Goal: Information Seeking & Learning: Learn about a topic

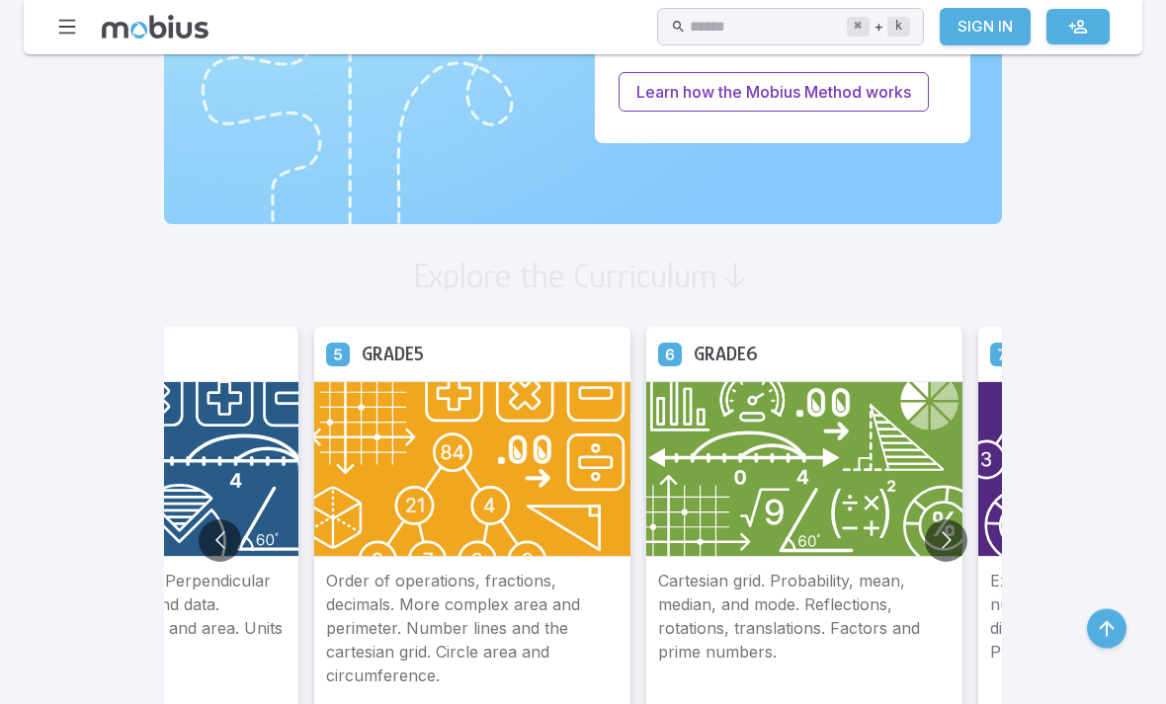
scroll to position [949, 0]
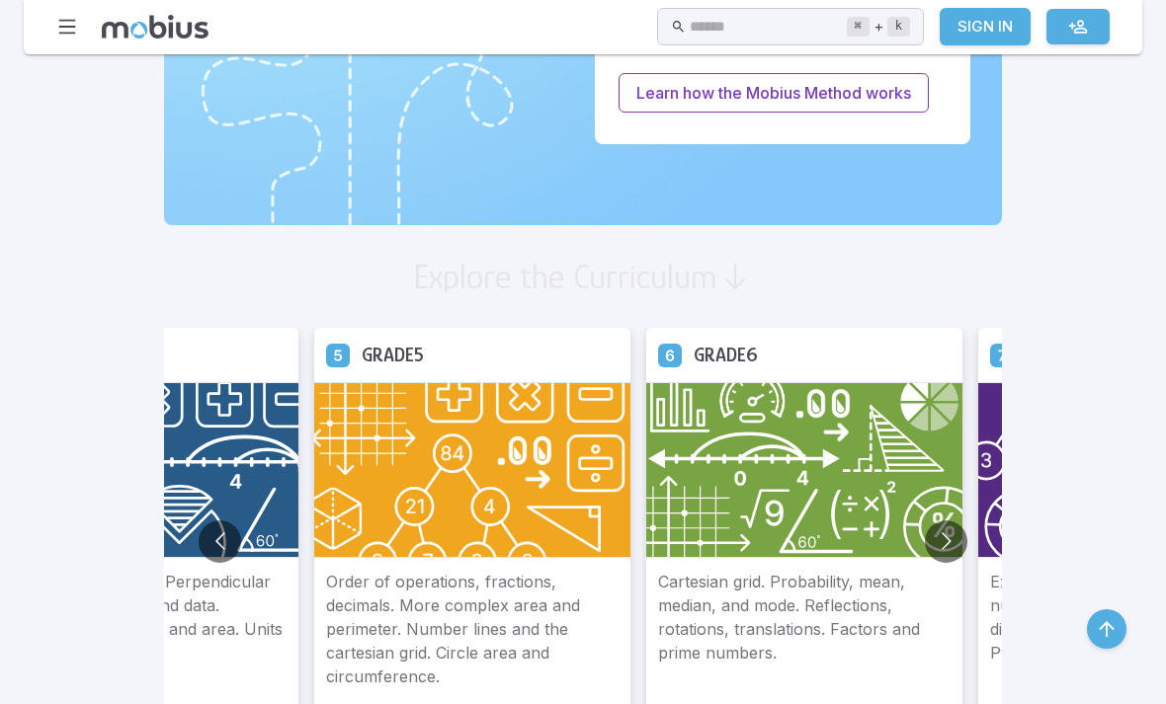
click at [646, 499] on img at bounding box center [804, 470] width 316 height 176
click at [671, 549] on img at bounding box center [804, 470] width 316 height 176
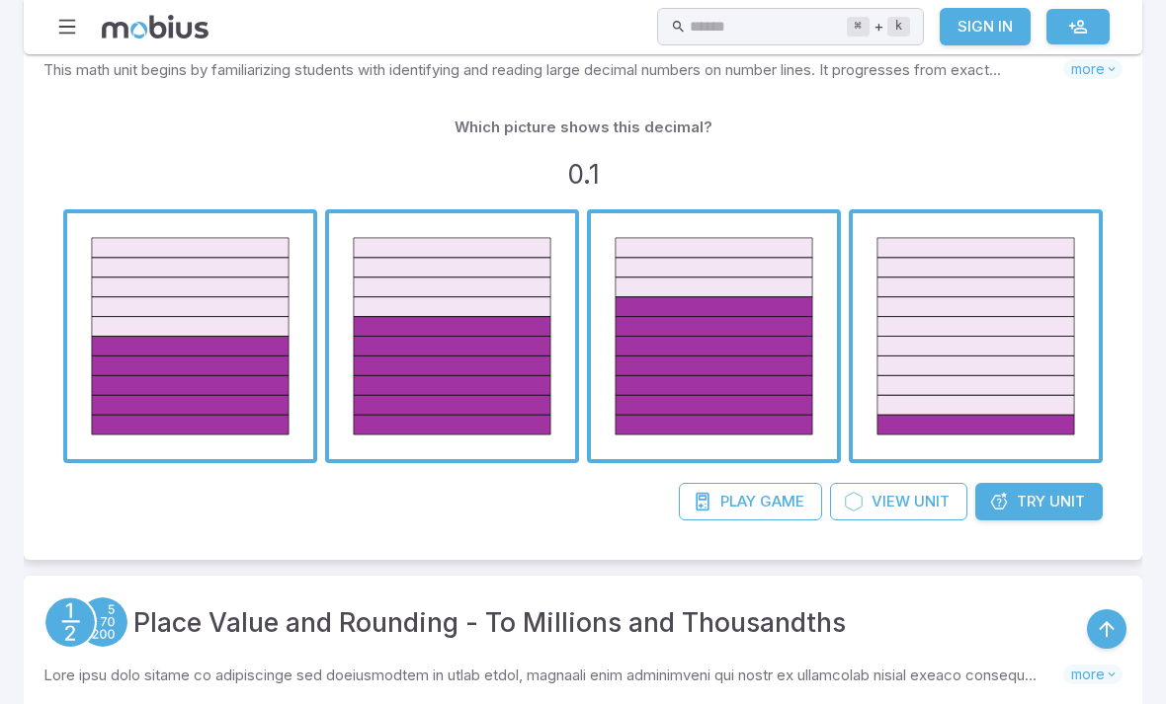
scroll to position [1989, 0]
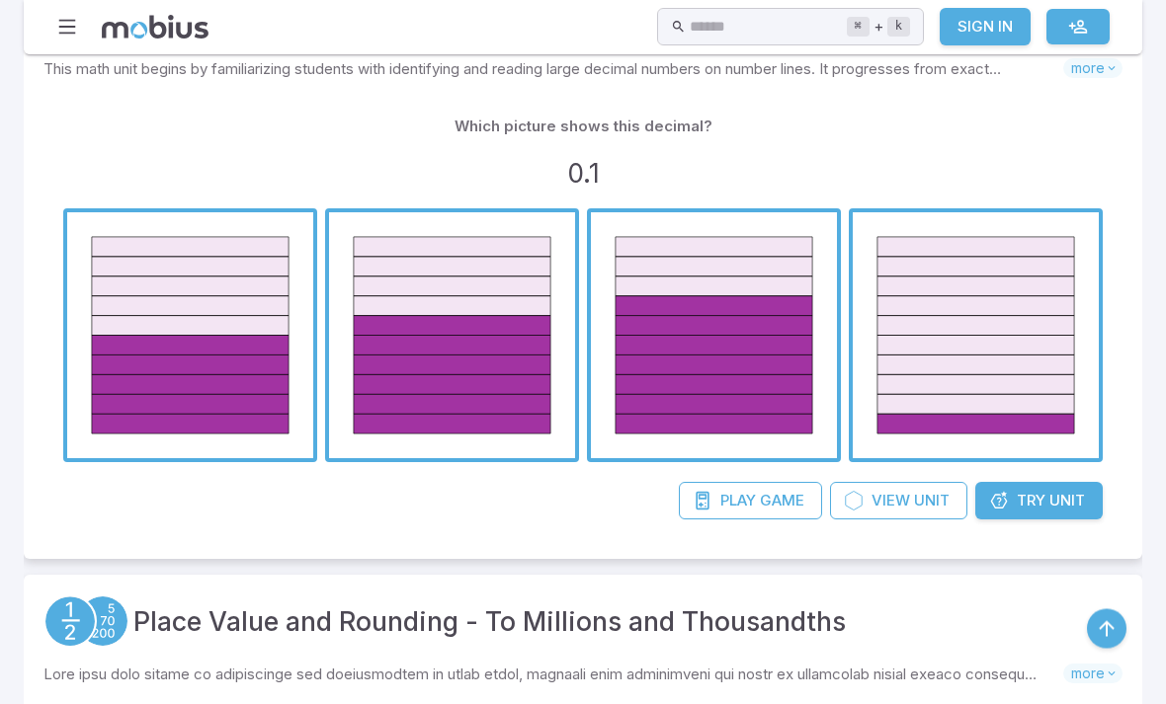
click at [971, 376] on span "button" at bounding box center [975, 336] width 246 height 246
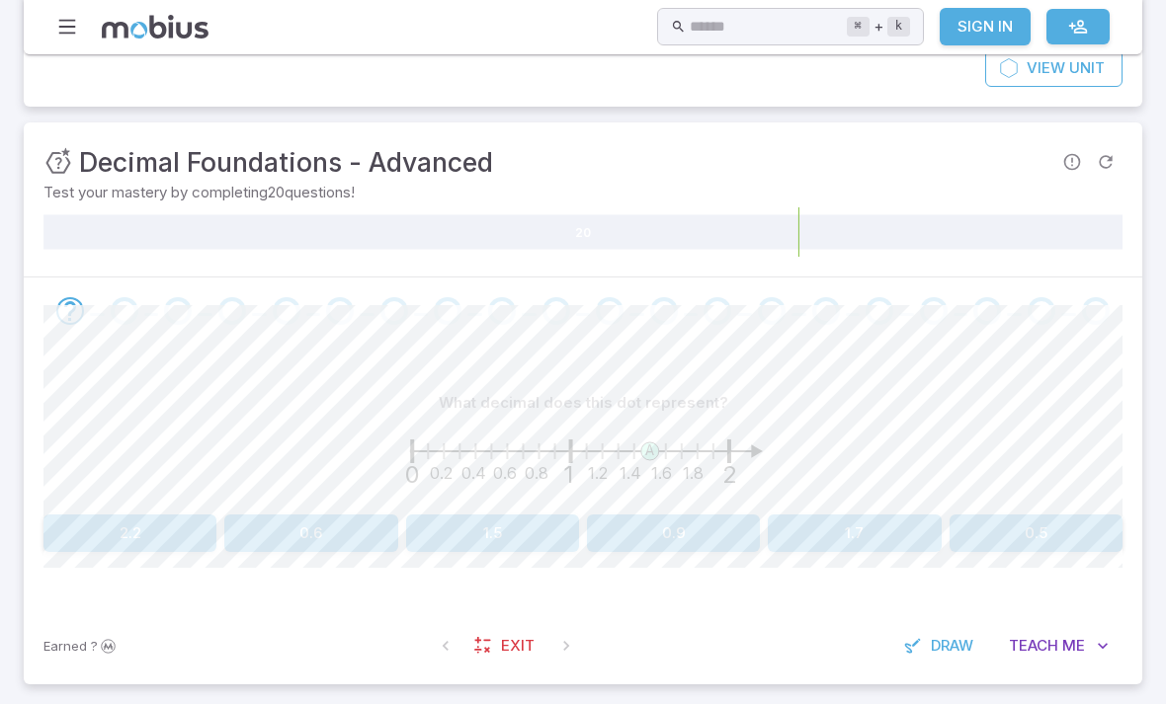
scroll to position [198, 0]
click at [529, 542] on button "1.5" at bounding box center [492, 535] width 173 height 38
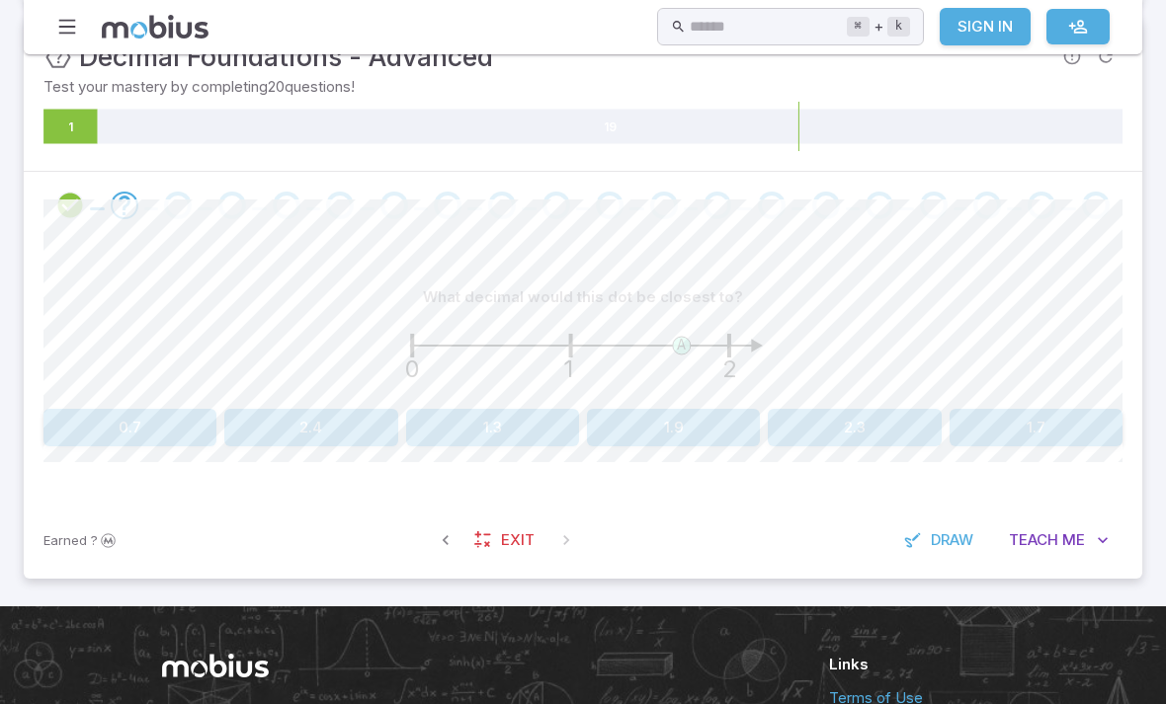
scroll to position [300, 0]
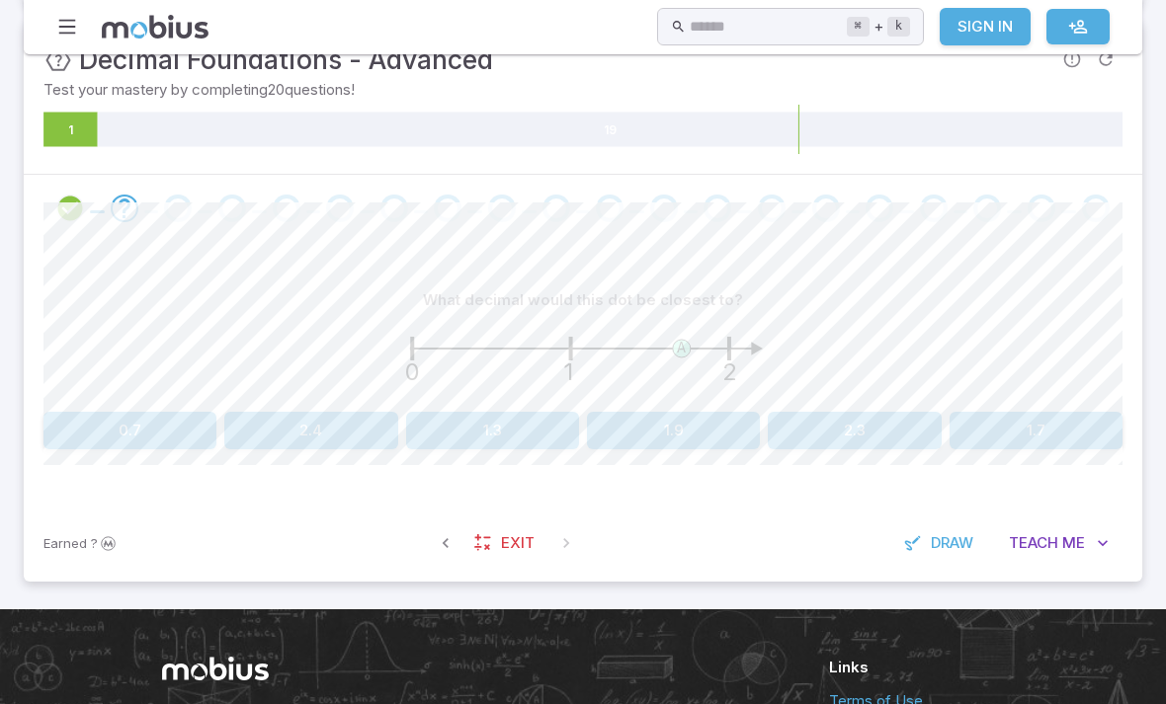
click at [709, 444] on button "1.9" at bounding box center [673, 432] width 173 height 38
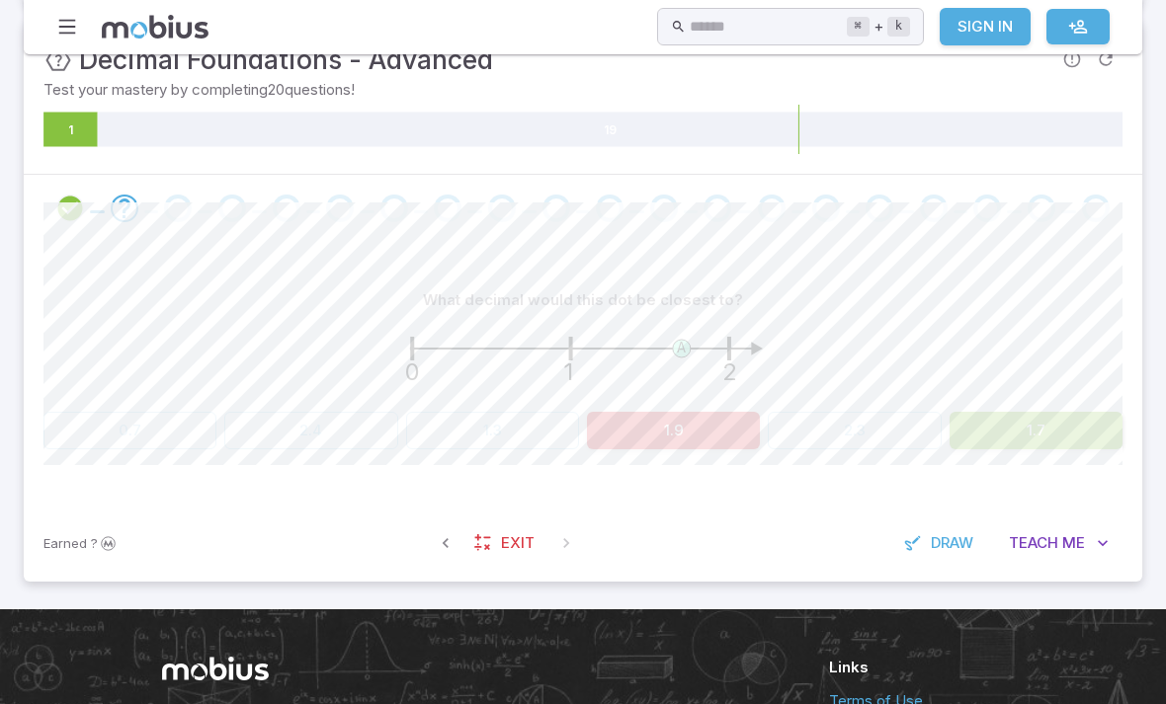
scroll to position [301, 0]
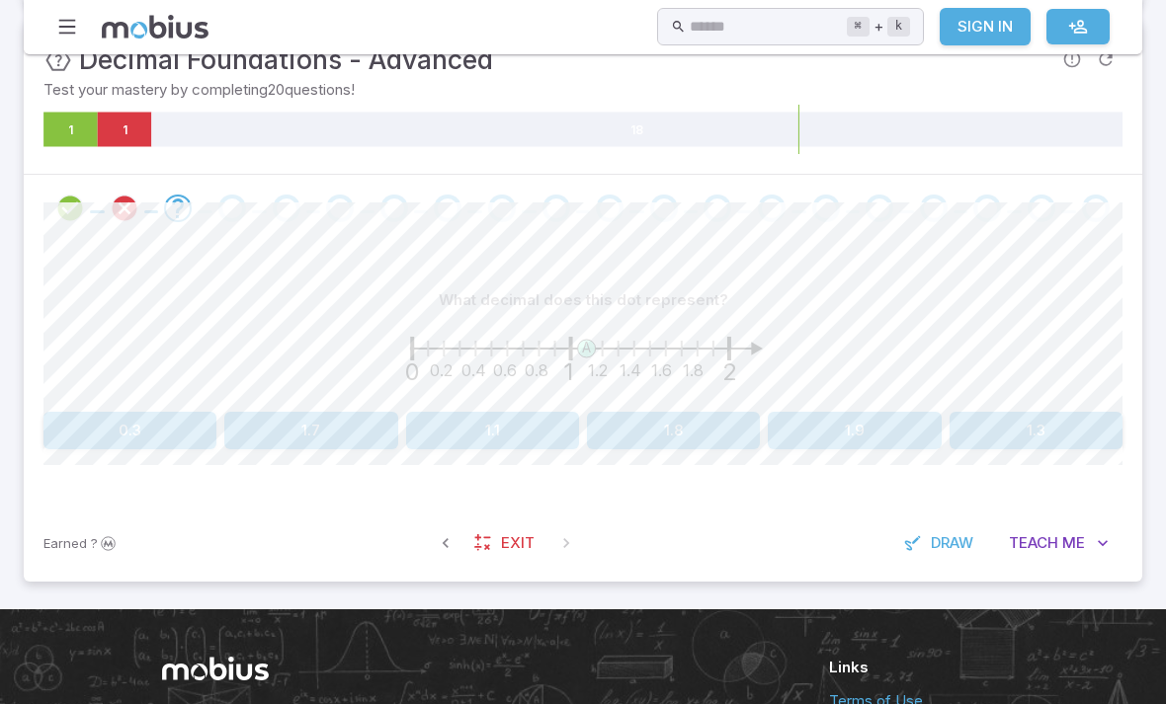
click at [777, 514] on div "Earned ? Exit Draw Teach Me" at bounding box center [583, 543] width 1118 height 77
click at [534, 436] on button "1.1" at bounding box center [492, 431] width 173 height 38
click at [684, 443] on button "1.7" at bounding box center [673, 431] width 173 height 38
click at [650, 430] on button "1.3" at bounding box center [673, 431] width 173 height 38
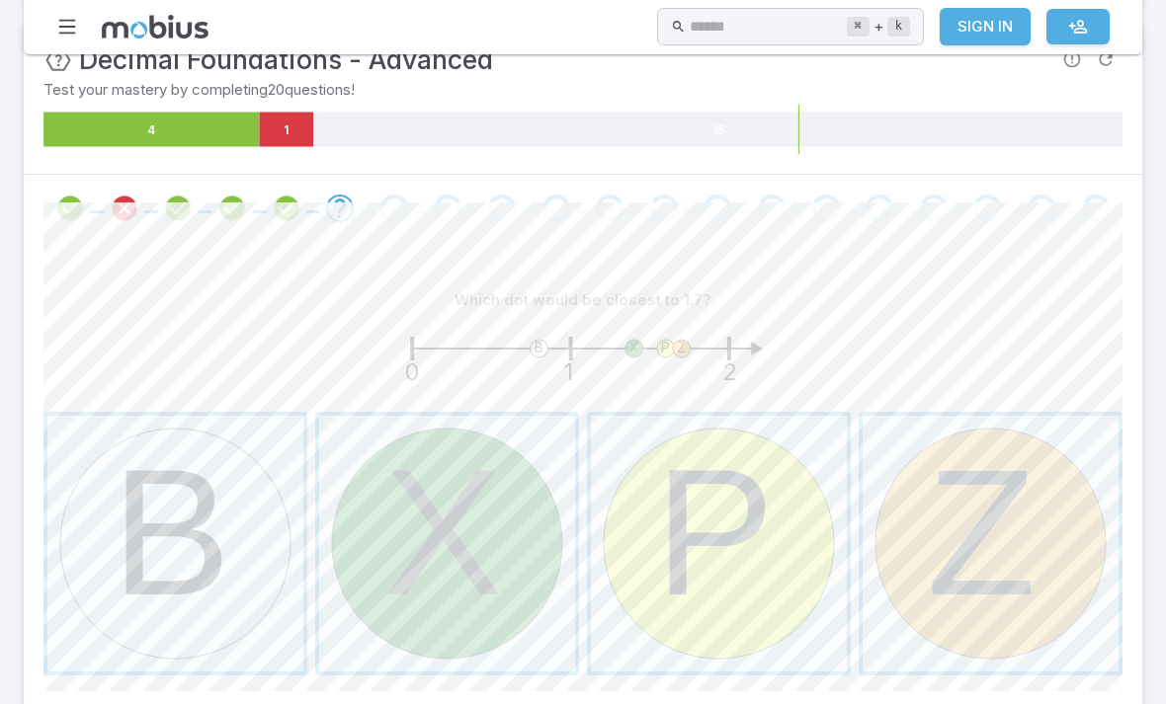
click at [1027, 568] on span "button" at bounding box center [990, 544] width 256 height 256
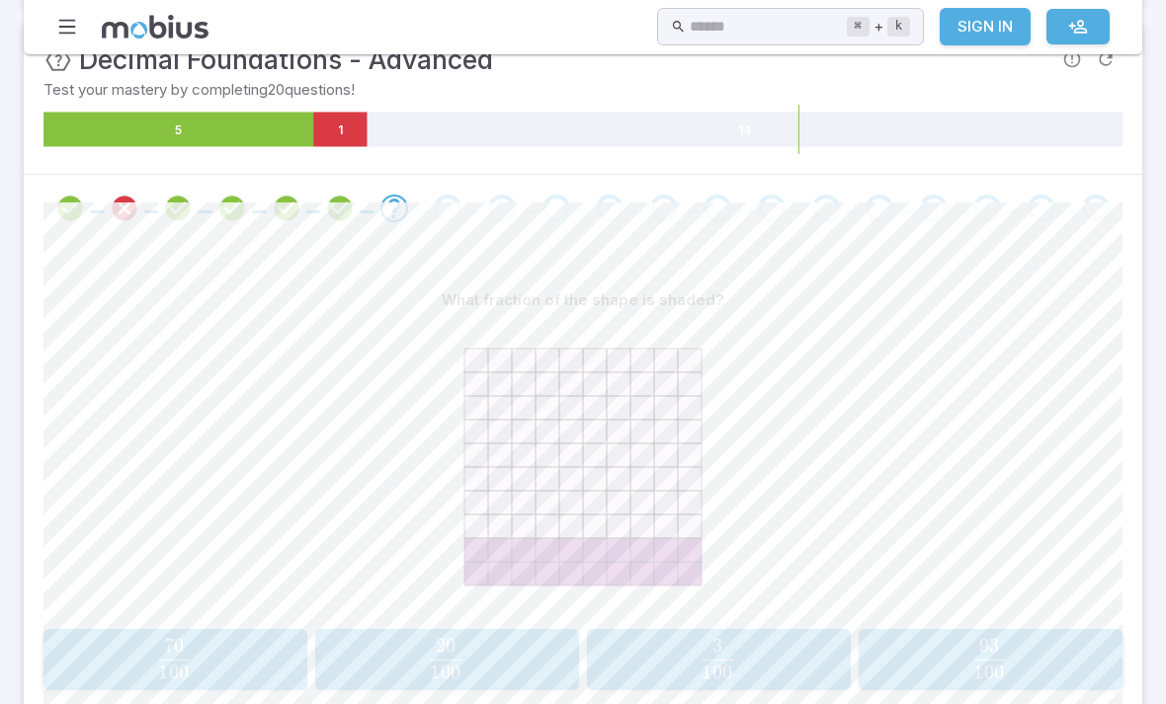
click at [516, 639] on span "100 20 ​" at bounding box center [445, 659] width 233 height 40
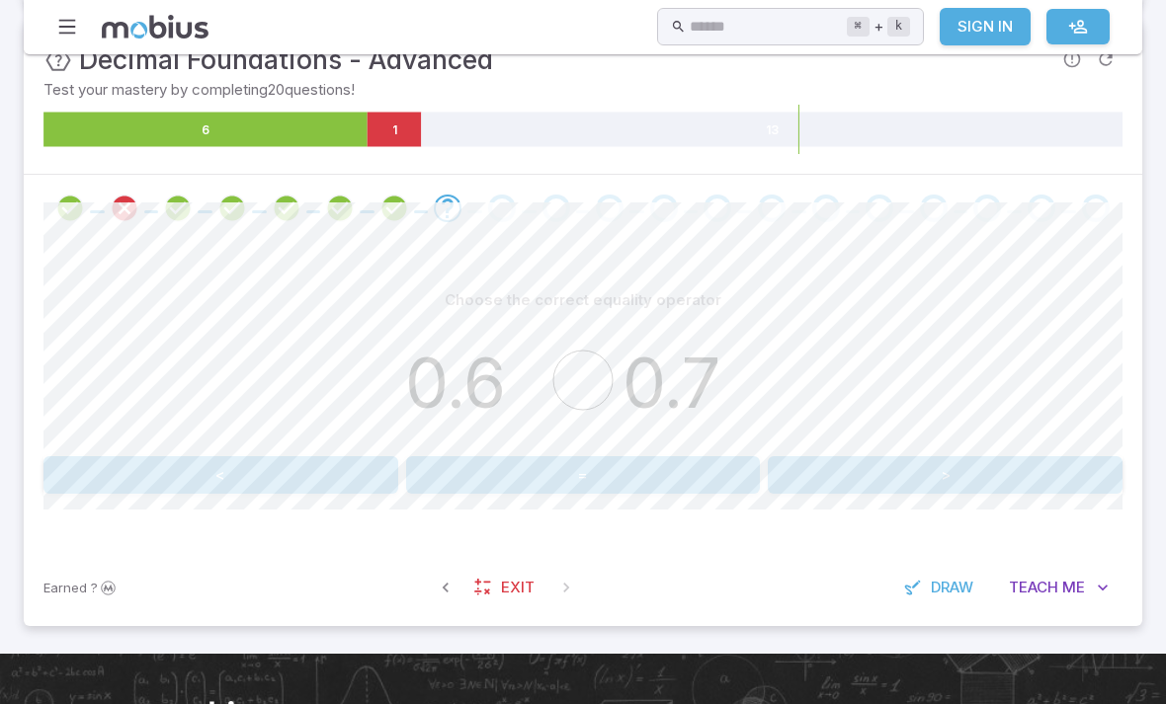
click at [341, 468] on button "<" at bounding box center [220, 475] width 355 height 38
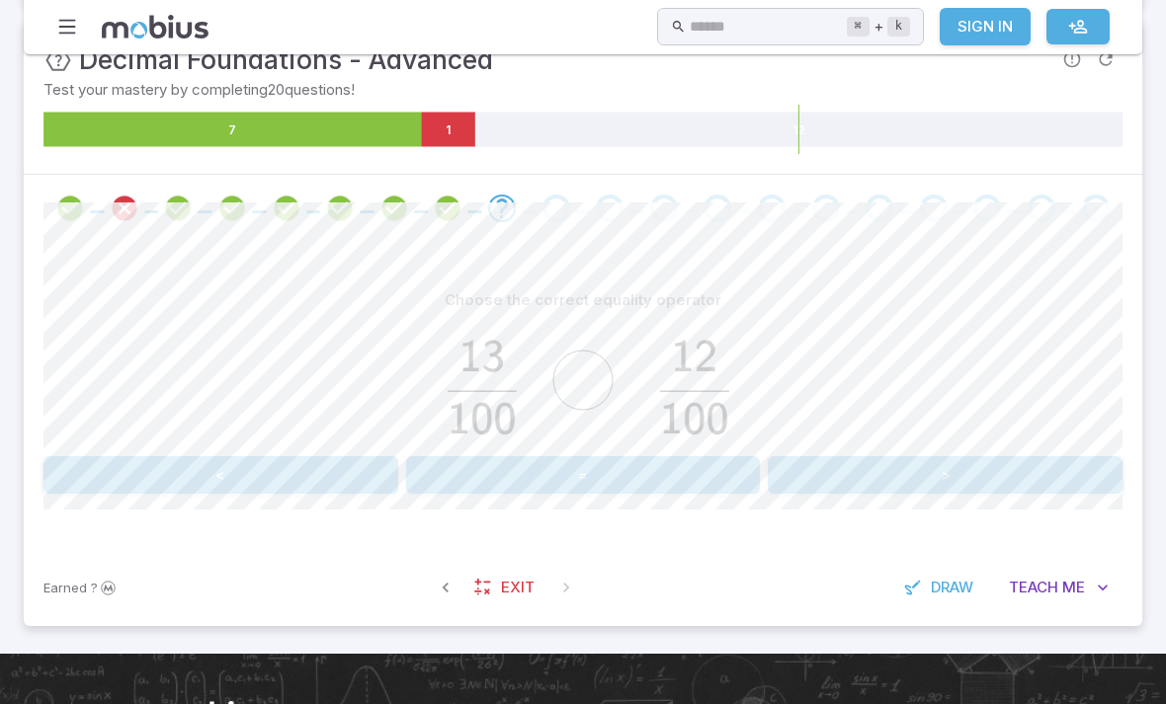
click at [972, 489] on button ">" at bounding box center [944, 475] width 355 height 38
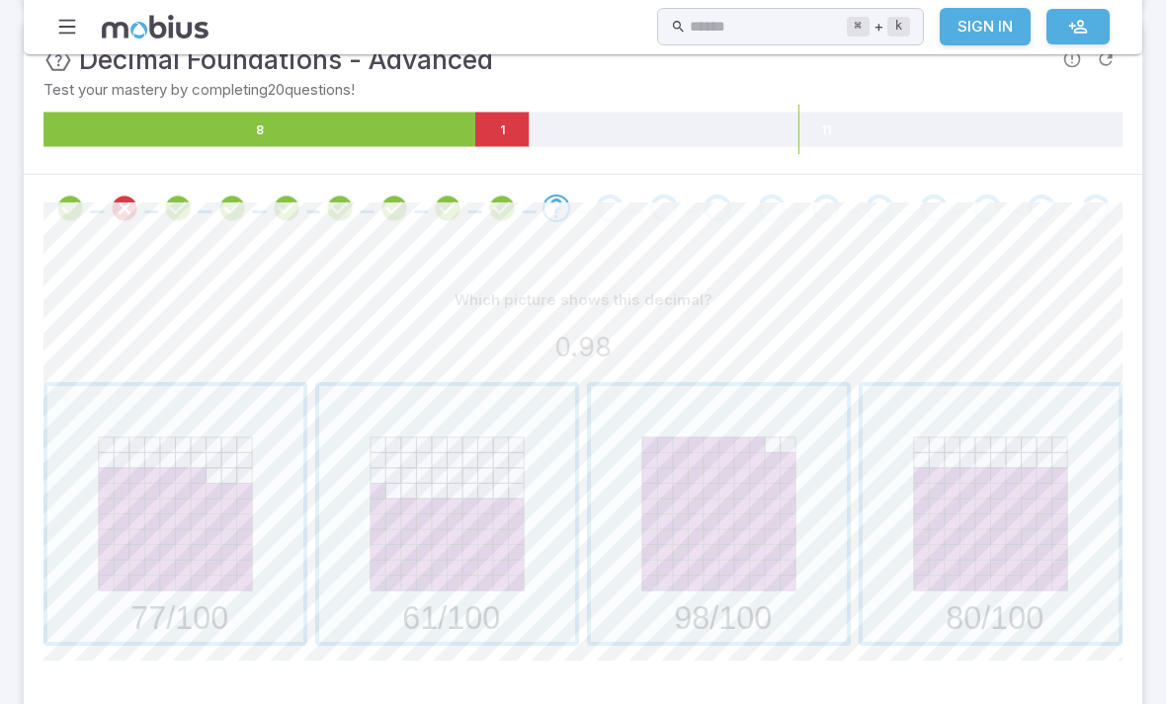
click at [718, 510] on span "button" at bounding box center [719, 514] width 256 height 256
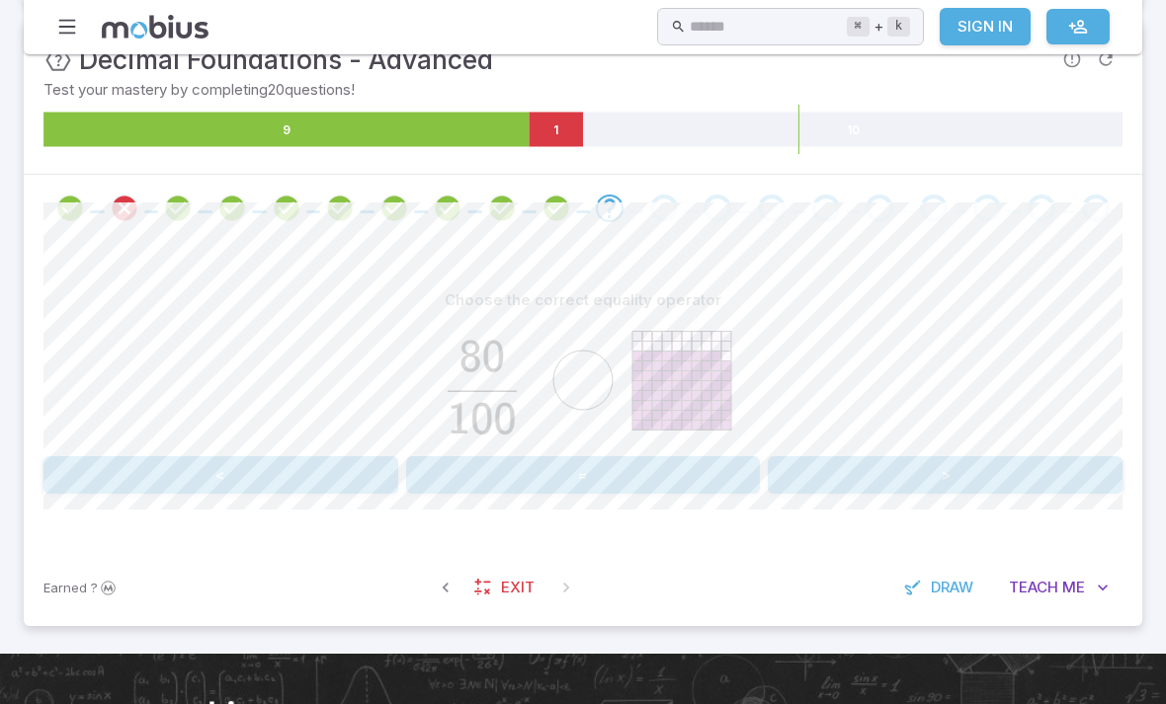
click at [1034, 463] on button ">" at bounding box center [944, 475] width 355 height 38
click at [988, 468] on button ">" at bounding box center [944, 475] width 355 height 38
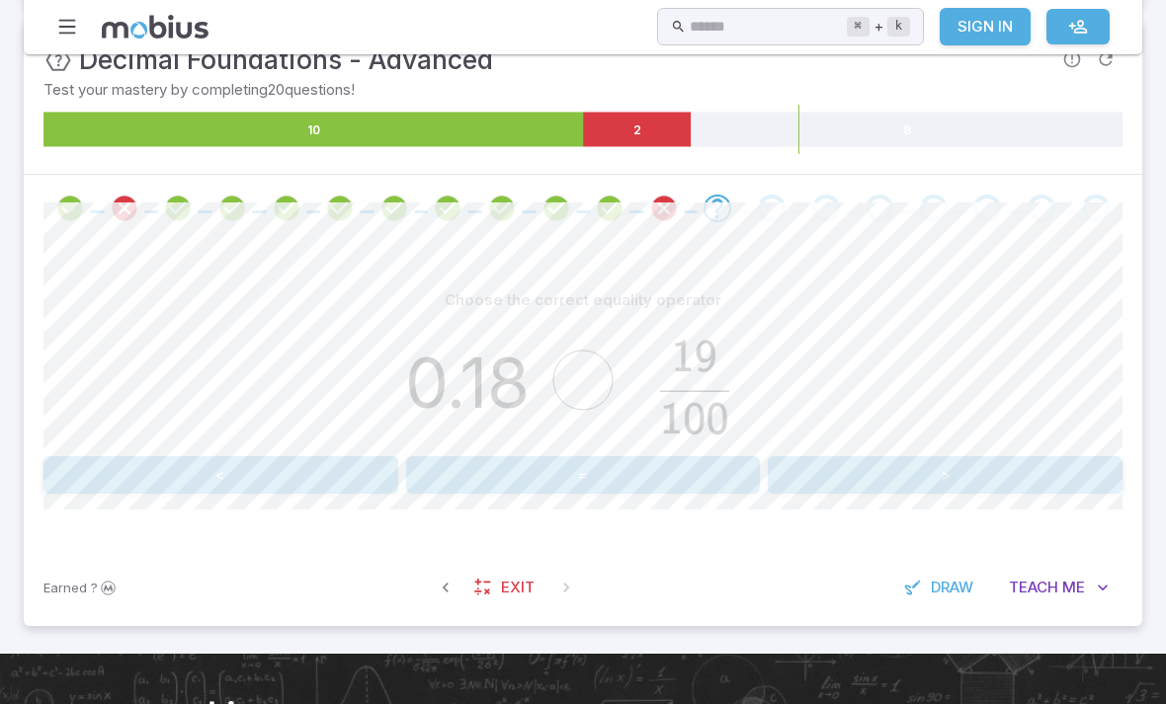
click at [135, 479] on button "<" at bounding box center [220, 475] width 355 height 38
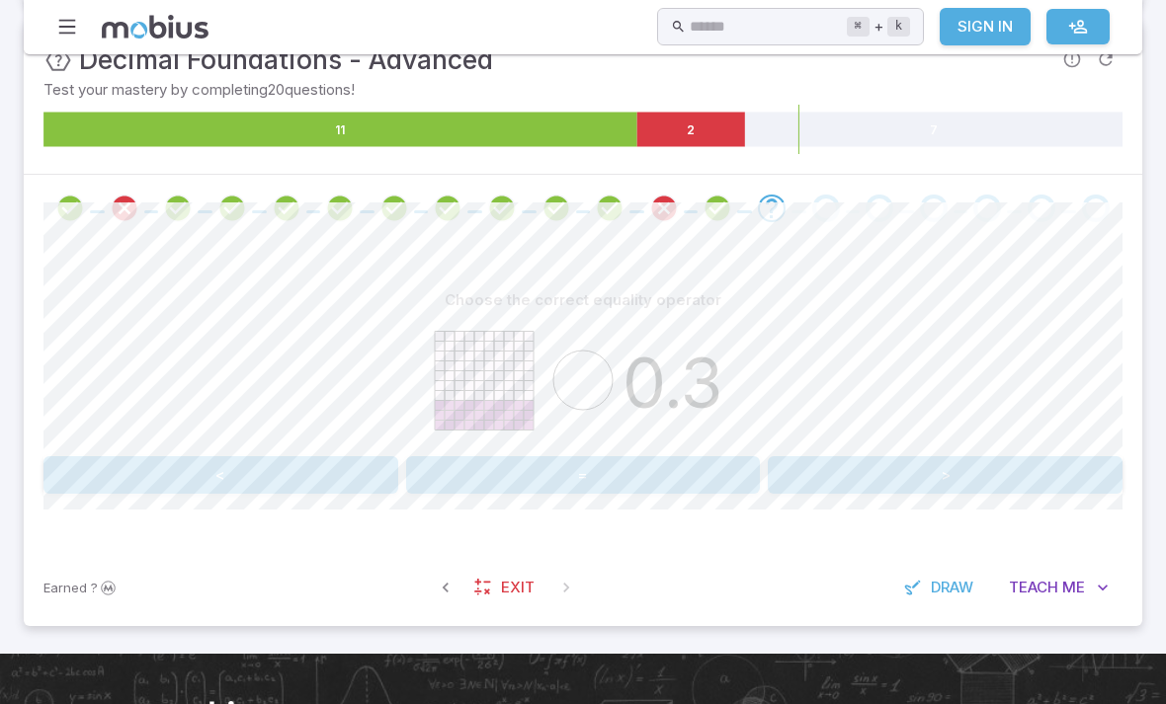
click at [465, 472] on button "=" at bounding box center [583, 475] width 355 height 38
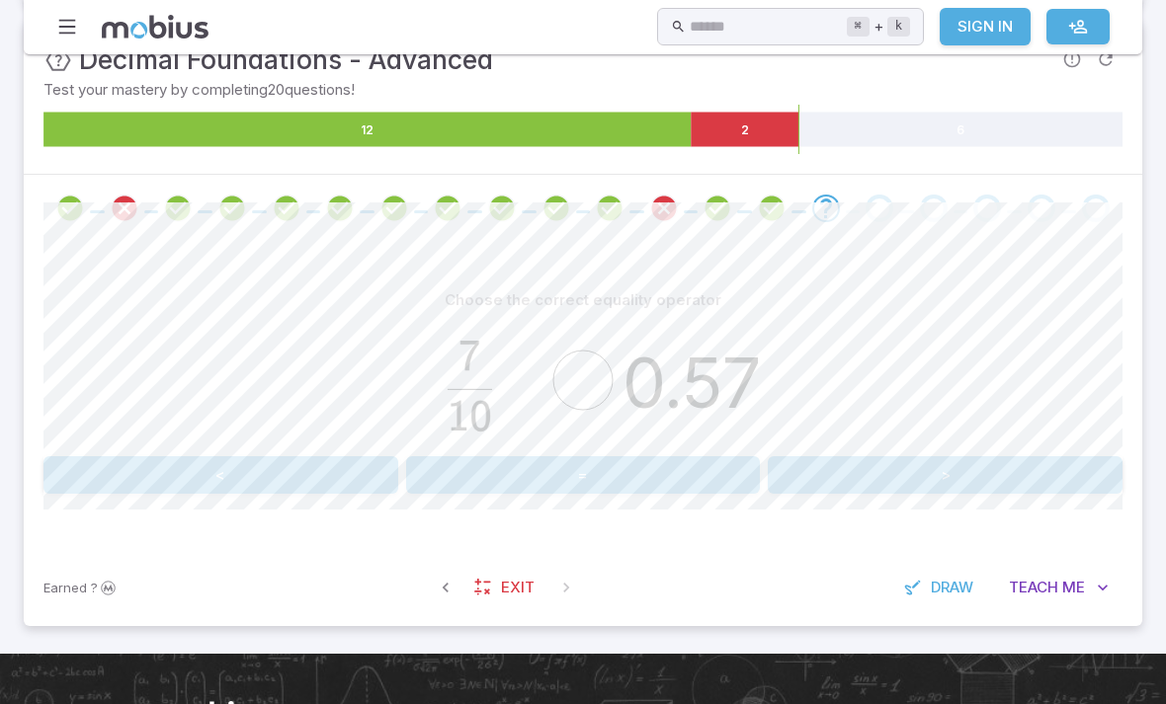
click at [709, 481] on button "=" at bounding box center [583, 475] width 355 height 38
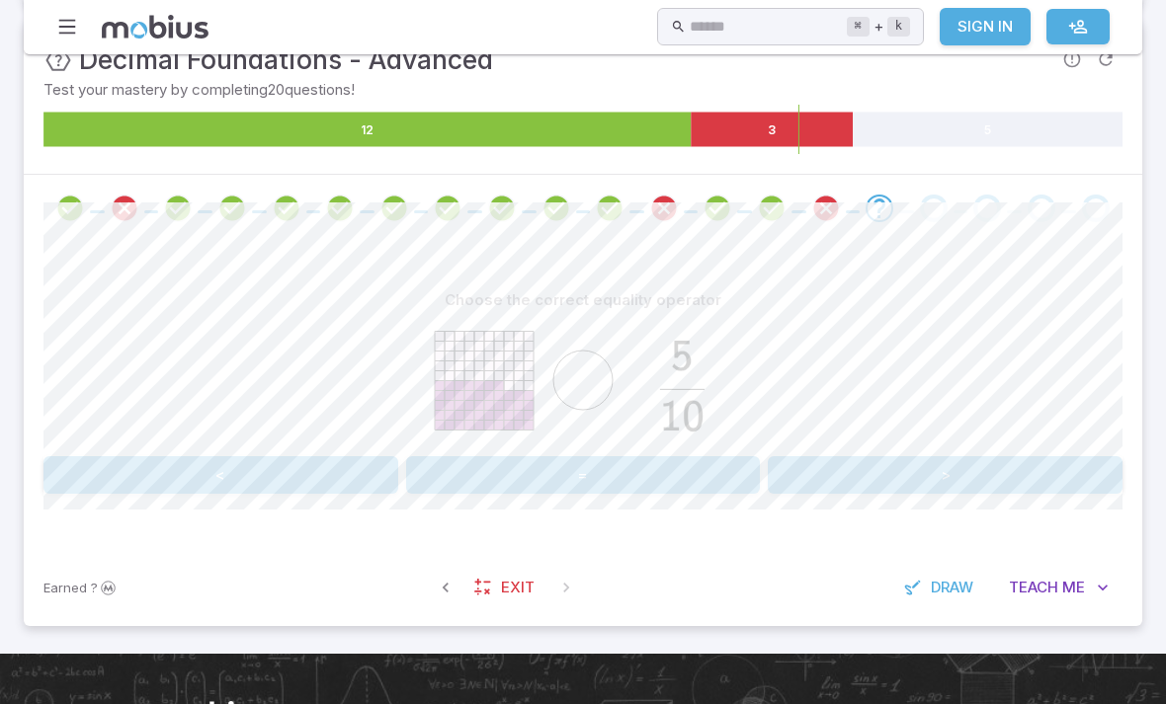
click at [940, 483] on button ">" at bounding box center [944, 475] width 355 height 38
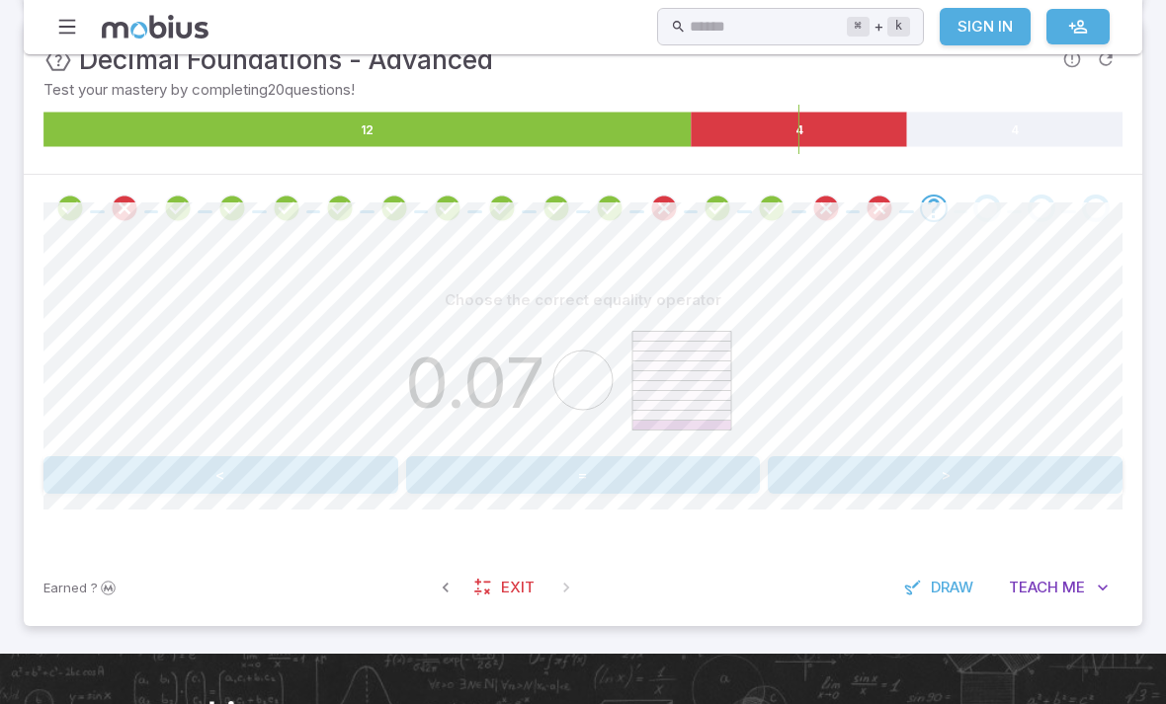
click at [133, 478] on button "<" at bounding box center [220, 475] width 355 height 38
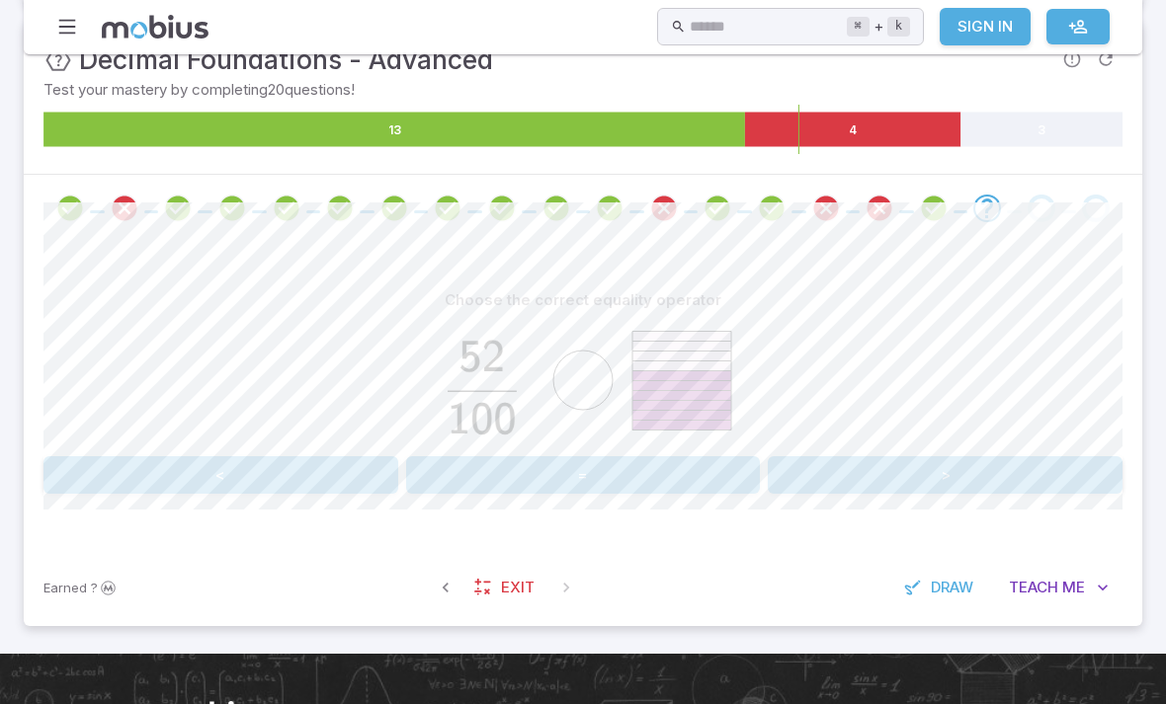
click at [118, 486] on button "<" at bounding box center [220, 475] width 355 height 38
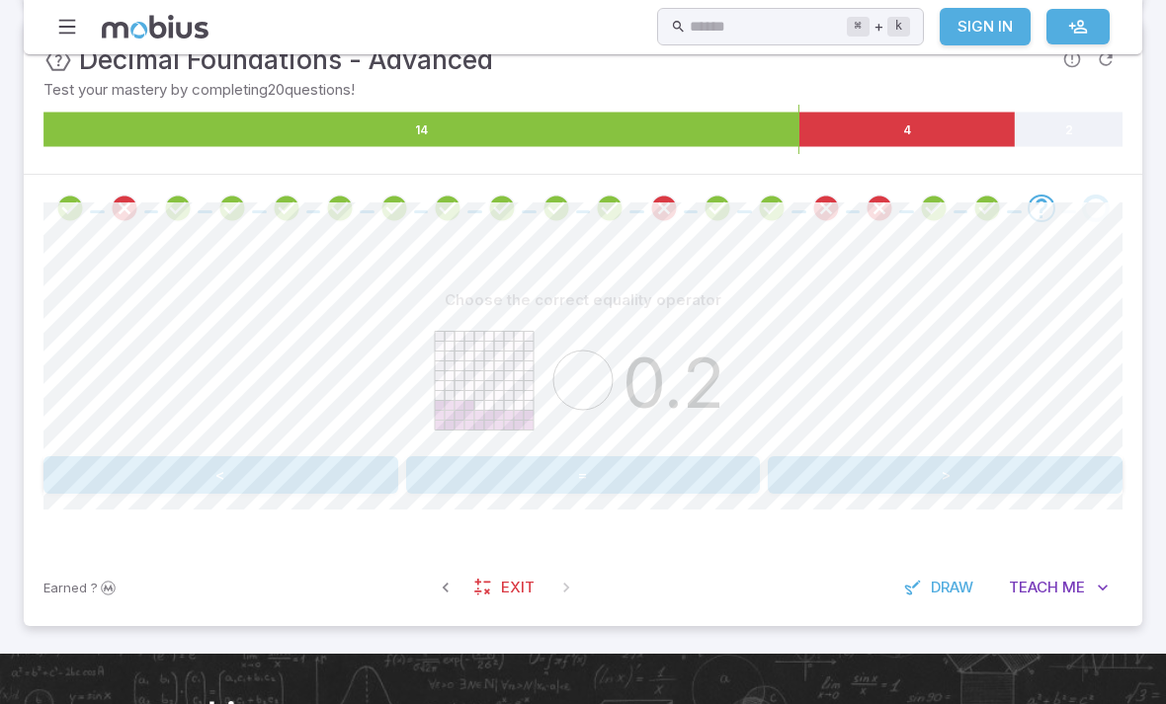
click at [1016, 484] on button ">" at bounding box center [944, 475] width 355 height 38
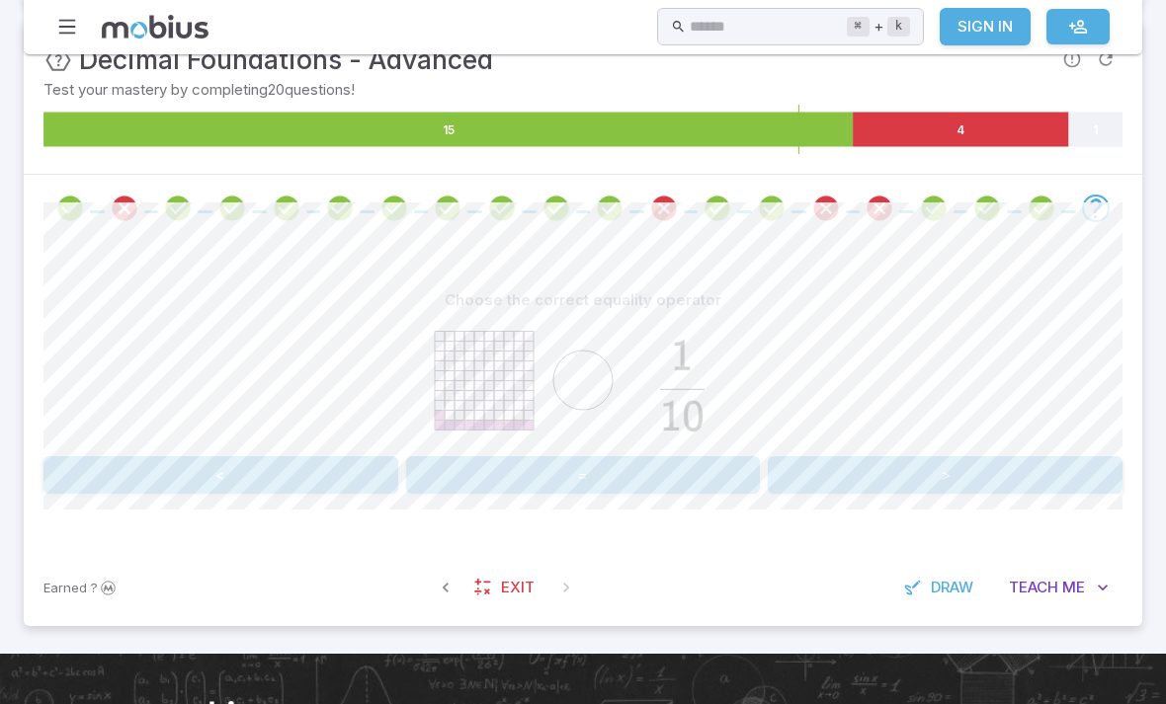
click at [1001, 476] on button ">" at bounding box center [944, 475] width 355 height 38
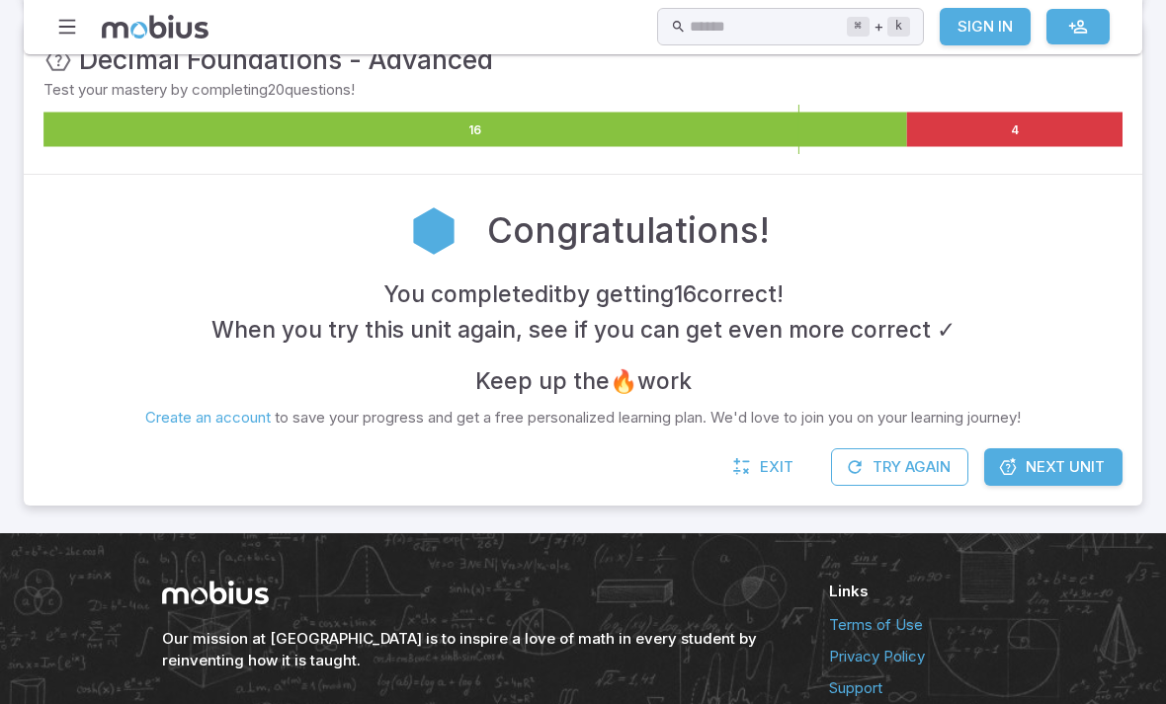
click at [1074, 460] on span "Next Unit" at bounding box center [1064, 467] width 79 height 22
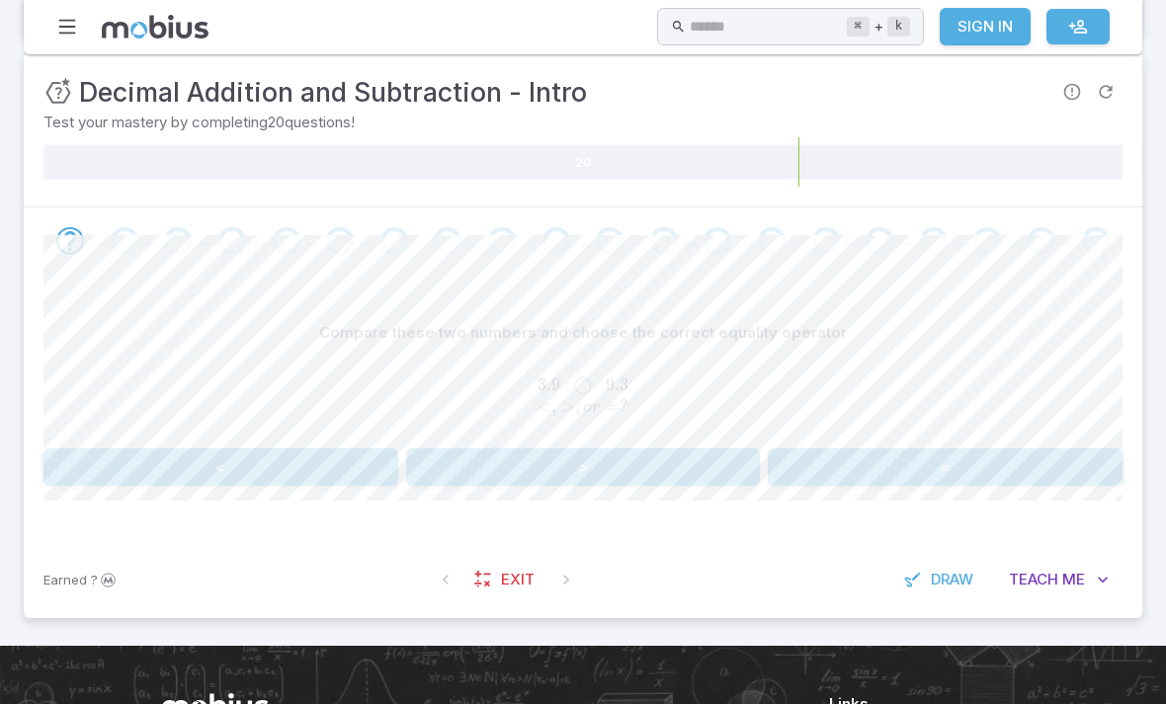
scroll to position [248, 0]
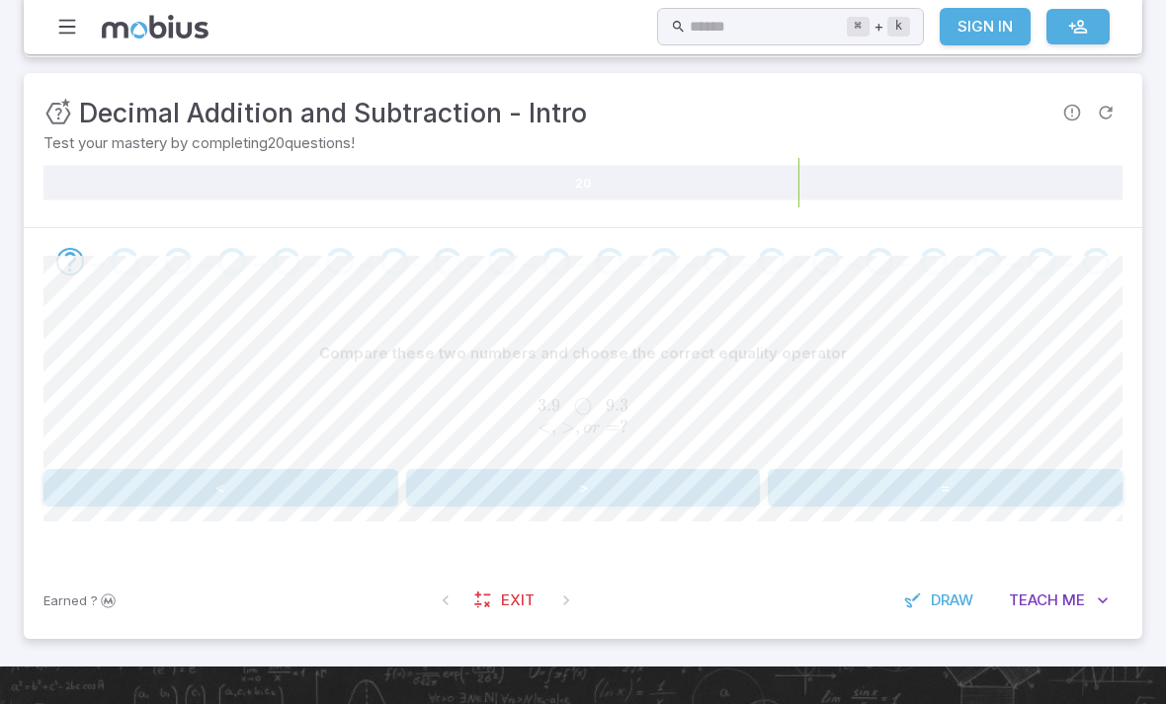
click at [309, 471] on button "<" at bounding box center [220, 488] width 355 height 38
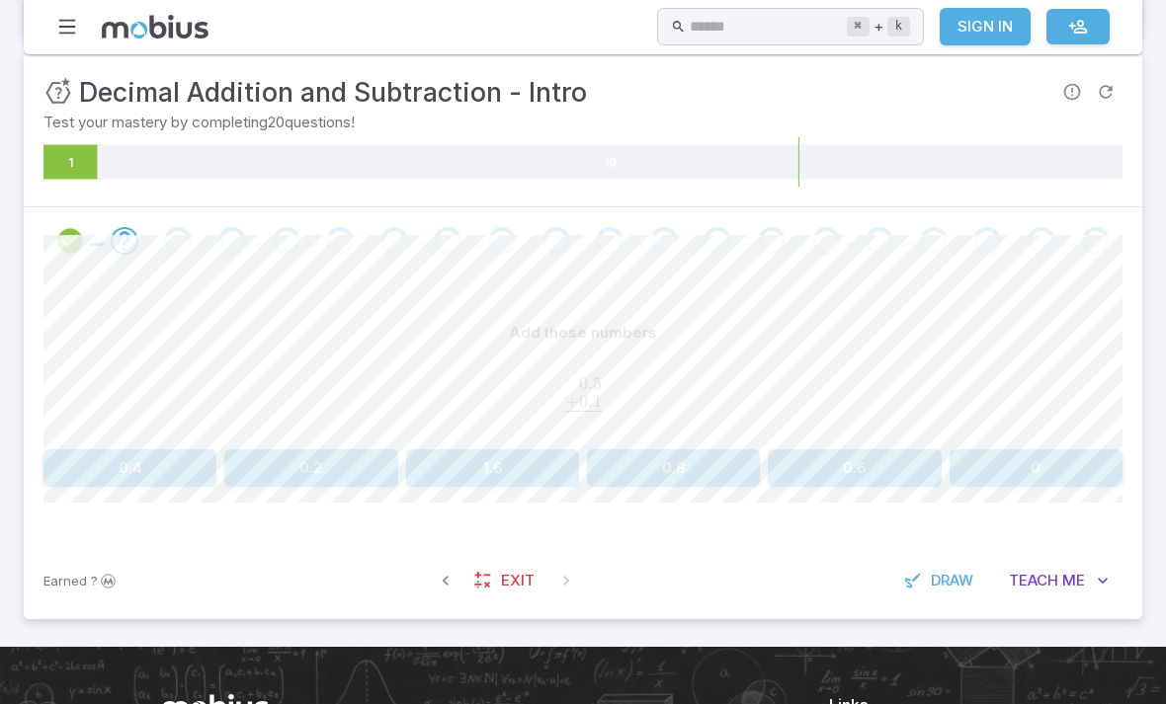
scroll to position [266, 0]
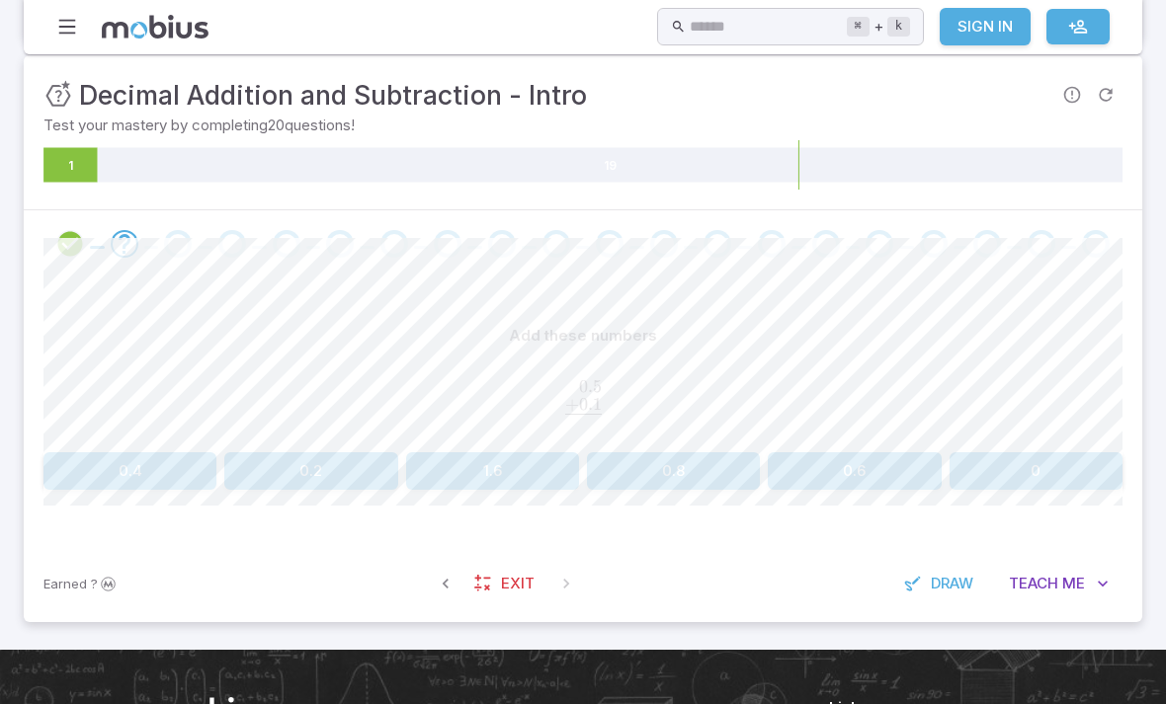
click at [852, 485] on button "0.6" at bounding box center [853, 471] width 173 height 38
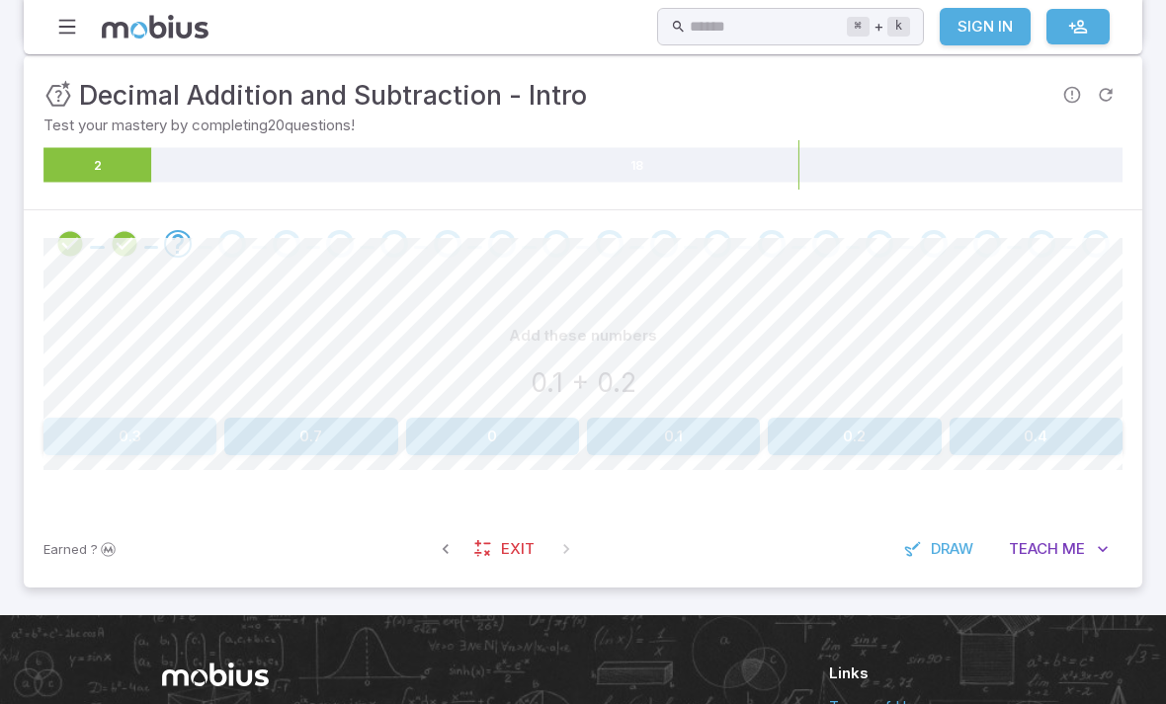
click at [181, 432] on button "0.3" at bounding box center [129, 437] width 173 height 38
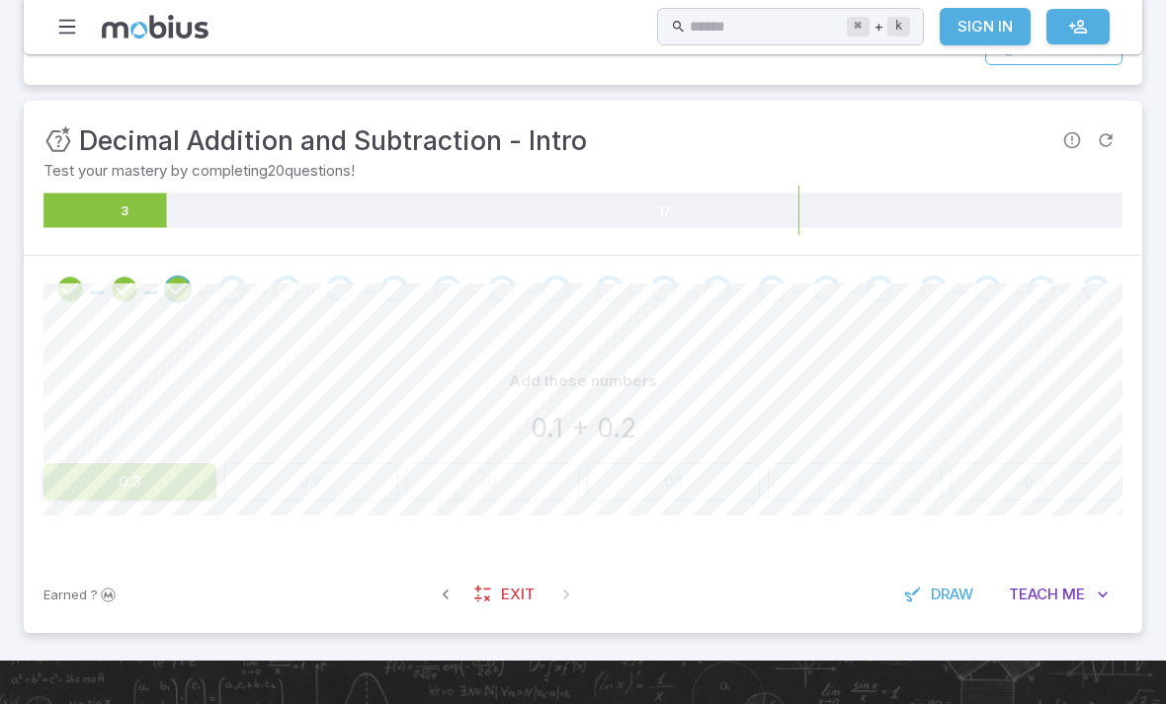
scroll to position [195, 0]
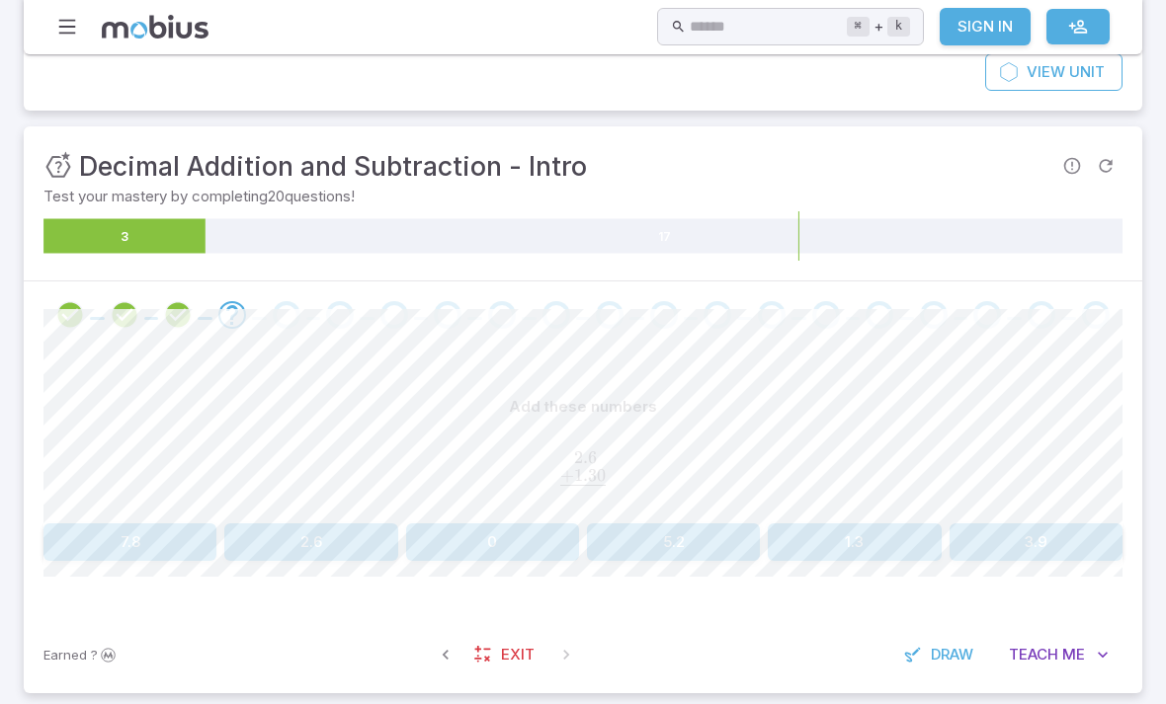
click at [1044, 540] on button "3.9" at bounding box center [1035, 543] width 173 height 38
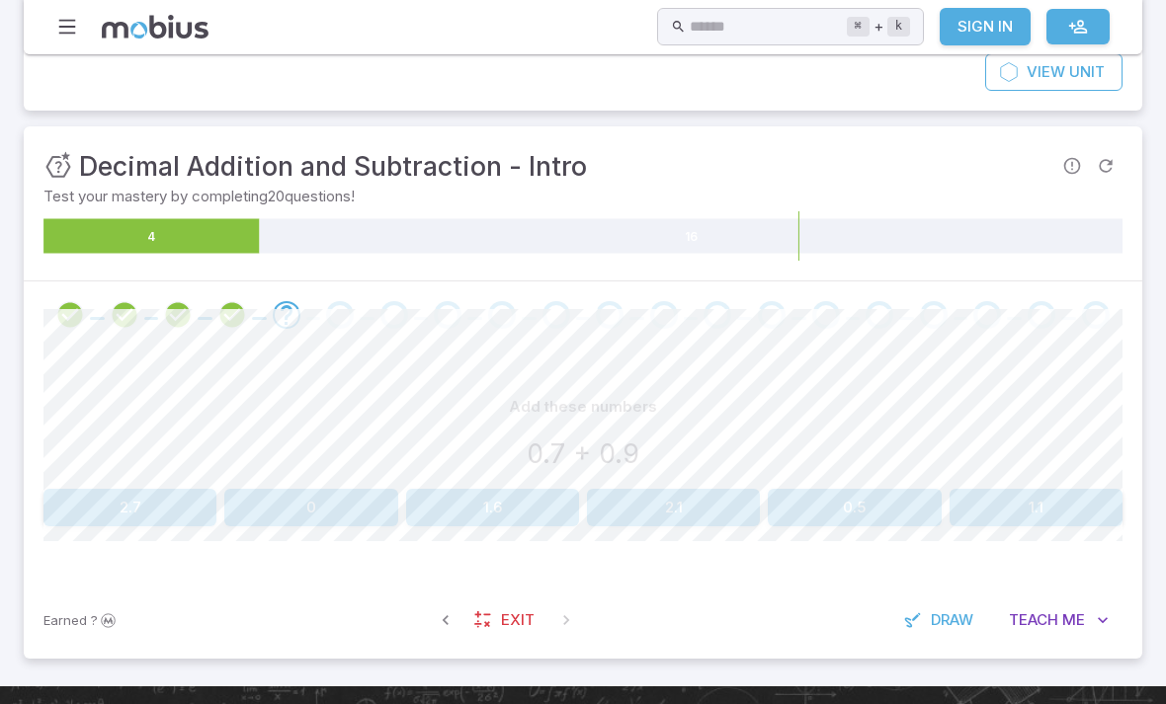
click at [666, 516] on button "2.1" at bounding box center [673, 508] width 173 height 38
click at [165, 489] on button "0.8" at bounding box center [129, 508] width 173 height 38
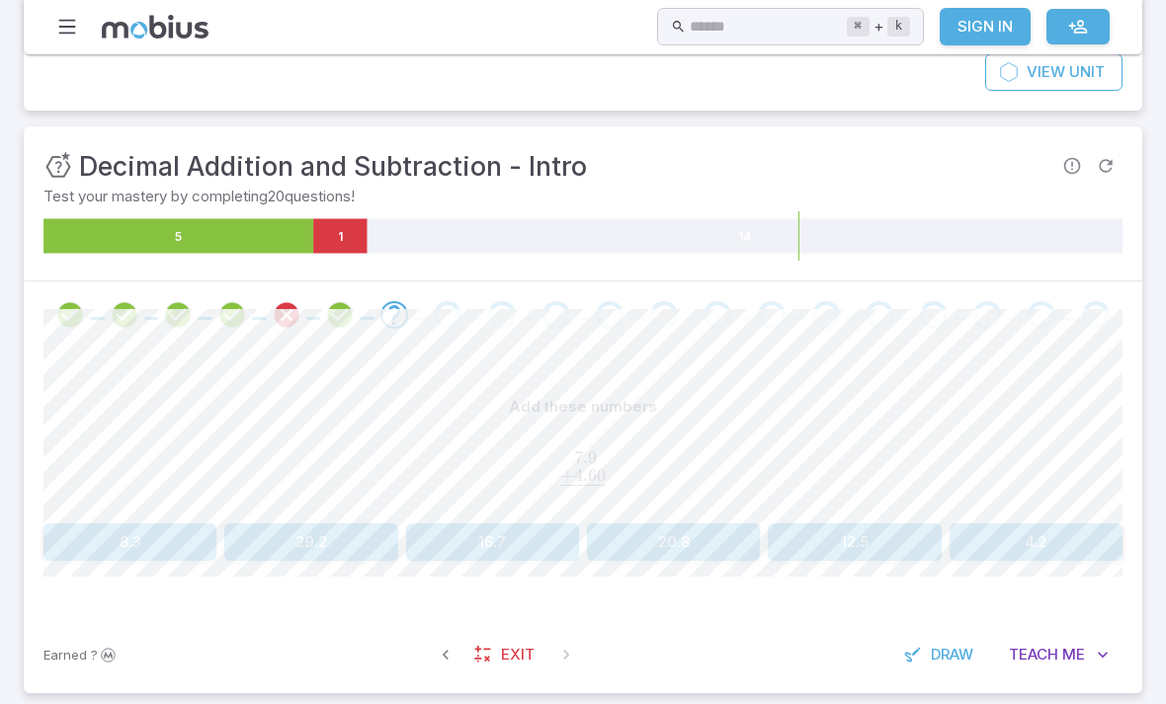
click at [483, 542] on button "16.7" at bounding box center [492, 543] width 173 height 38
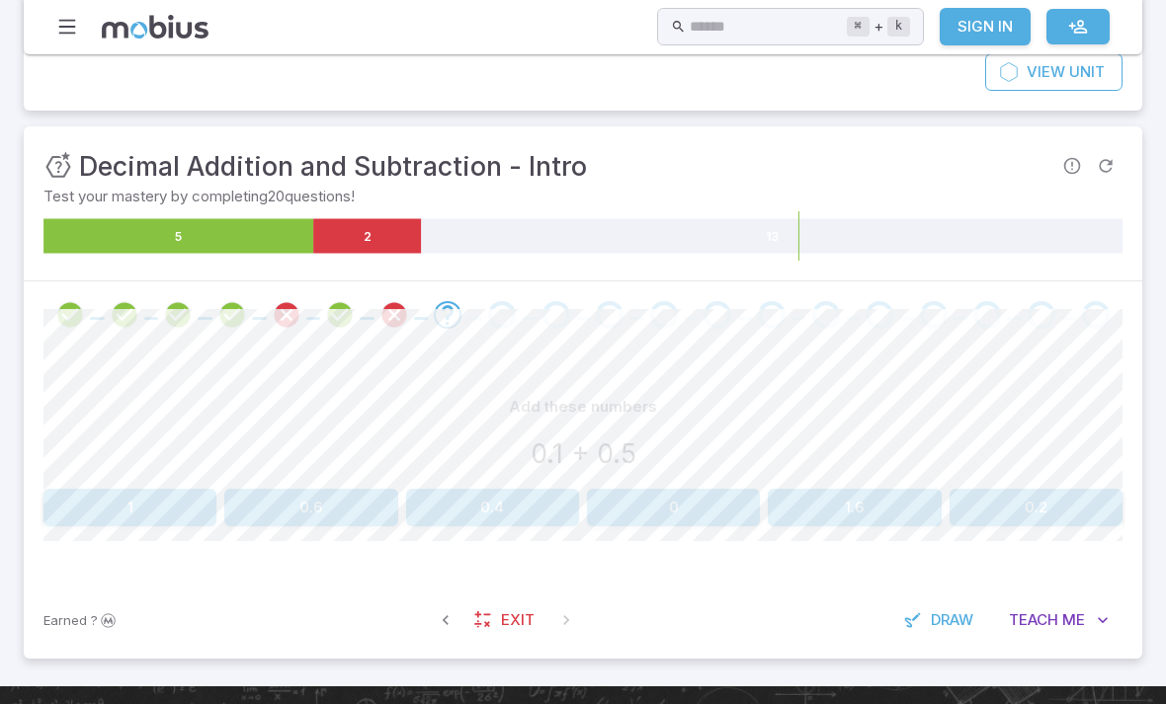
click at [360, 504] on button "0.6" at bounding box center [310, 508] width 173 height 38
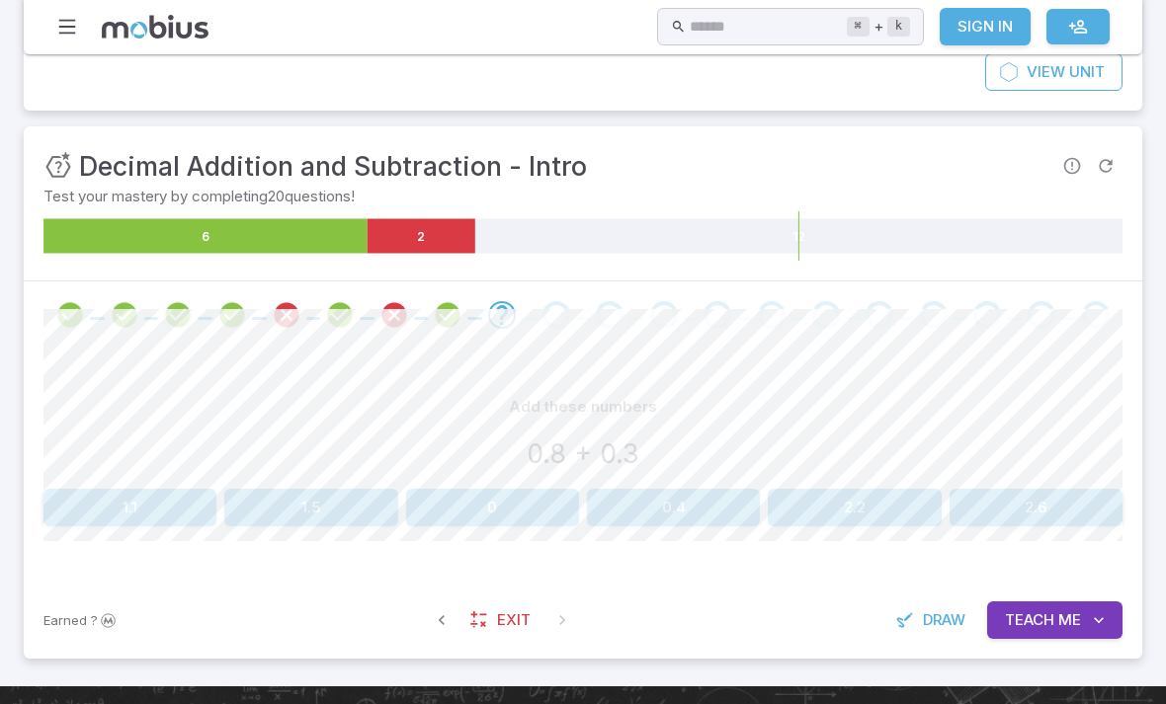
click at [923, 626] on span "Draw" at bounding box center [944, 620] width 42 height 22
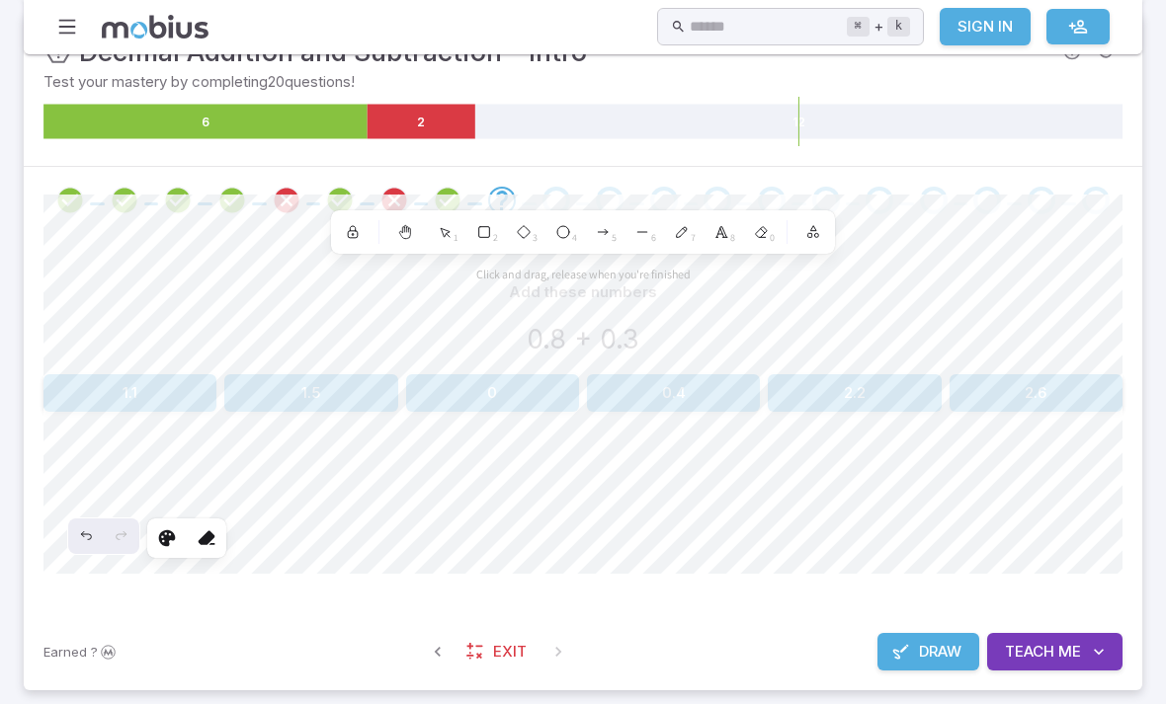
scroll to position [309, 0]
click at [924, 658] on span "Draw" at bounding box center [940, 652] width 42 height 22
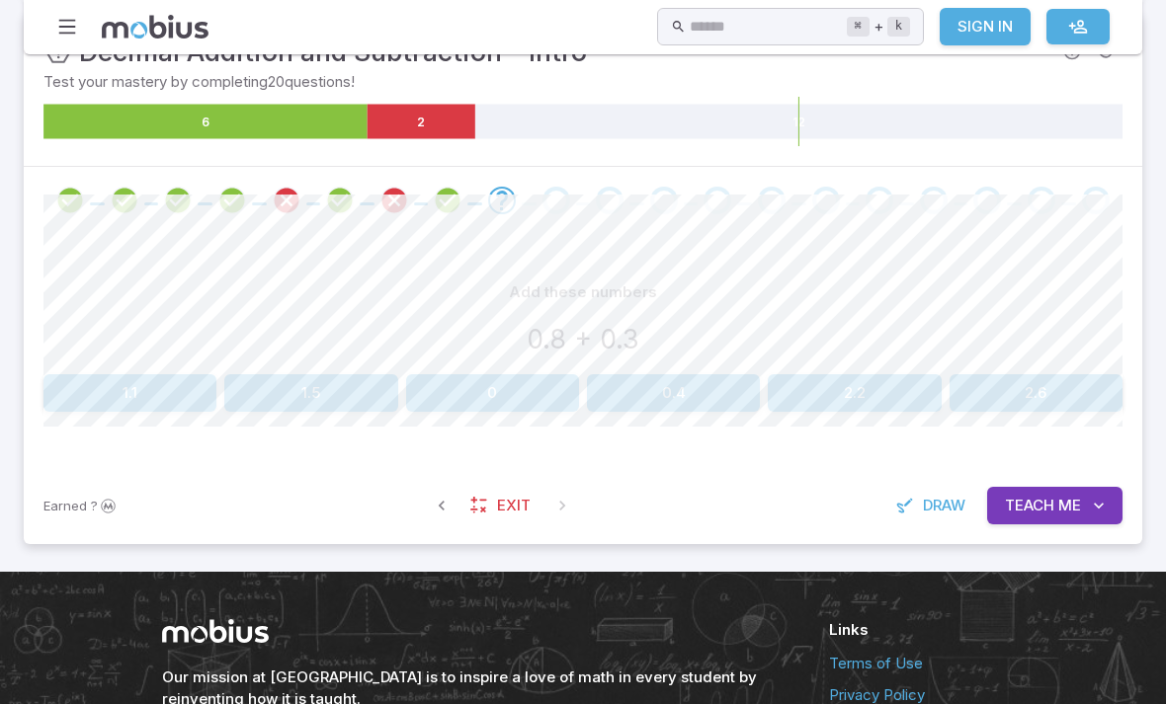
click at [160, 396] on button "1.1" at bounding box center [129, 393] width 173 height 38
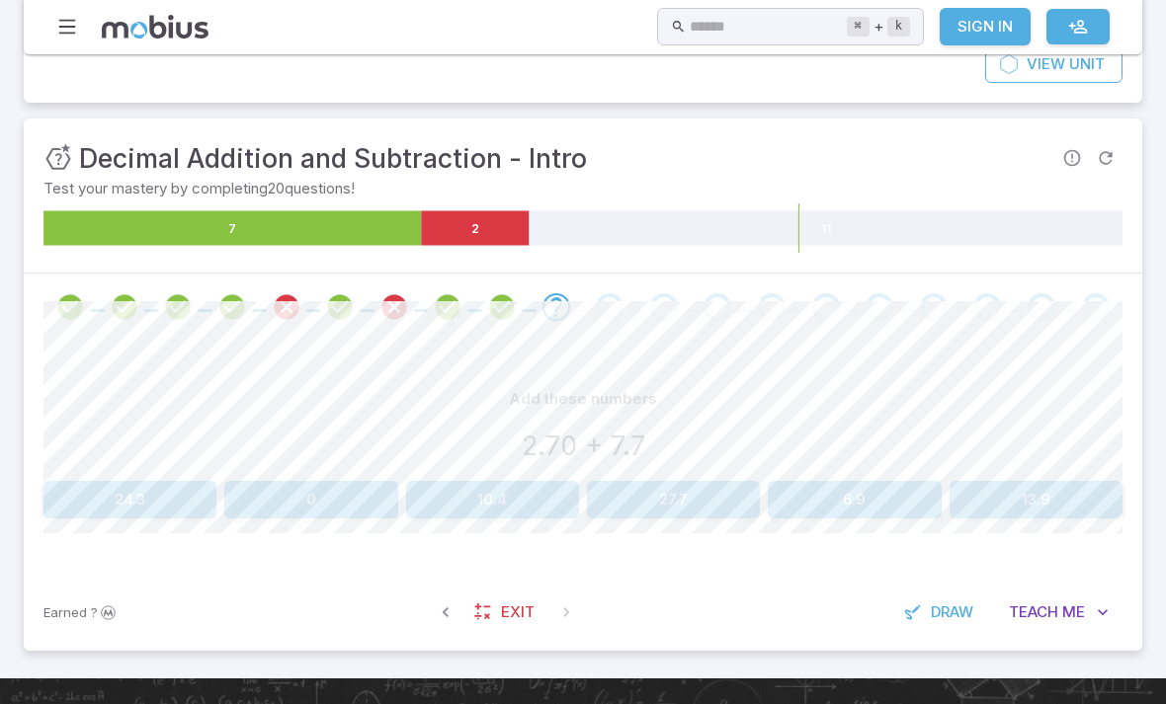
scroll to position [202, 0]
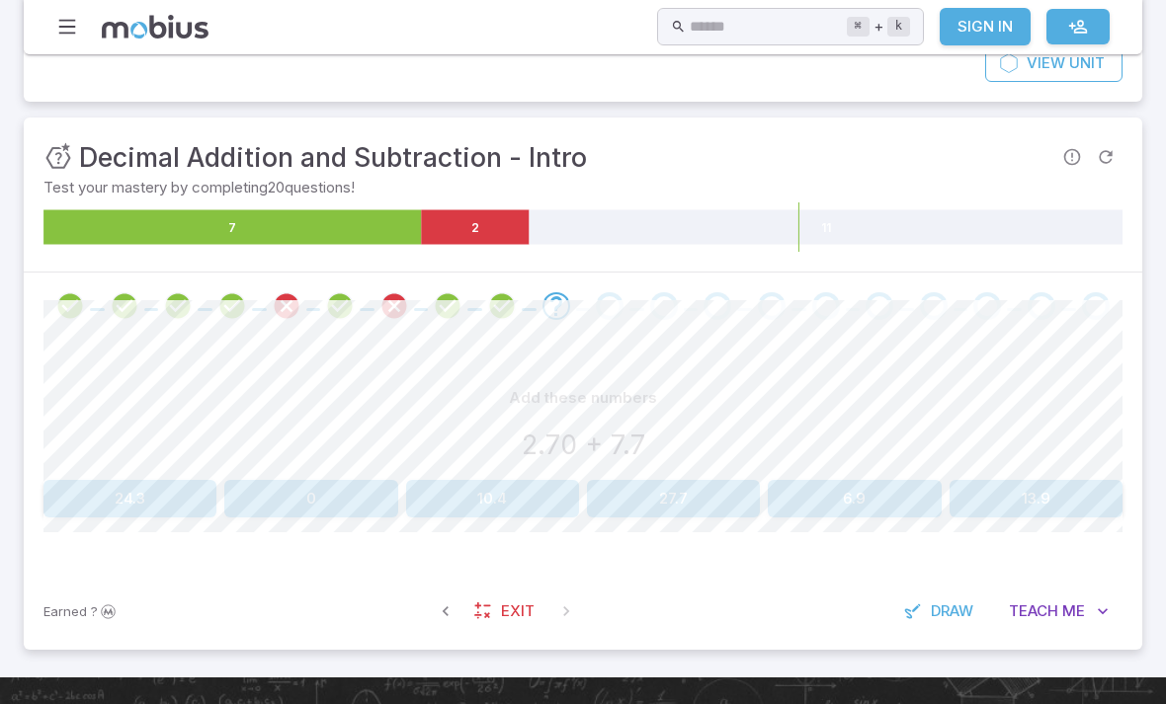
click at [955, 594] on button "Draw" at bounding box center [940, 613] width 94 height 38
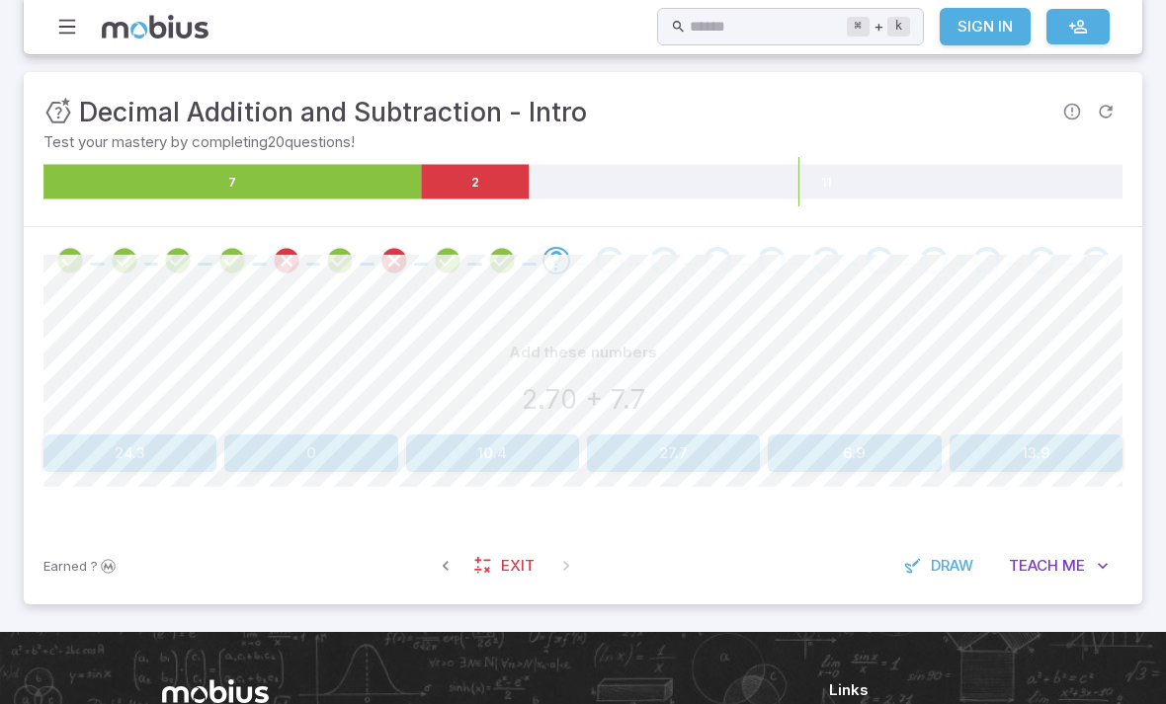
scroll to position [248, 0]
click at [924, 581] on button "Draw" at bounding box center [940, 567] width 94 height 38
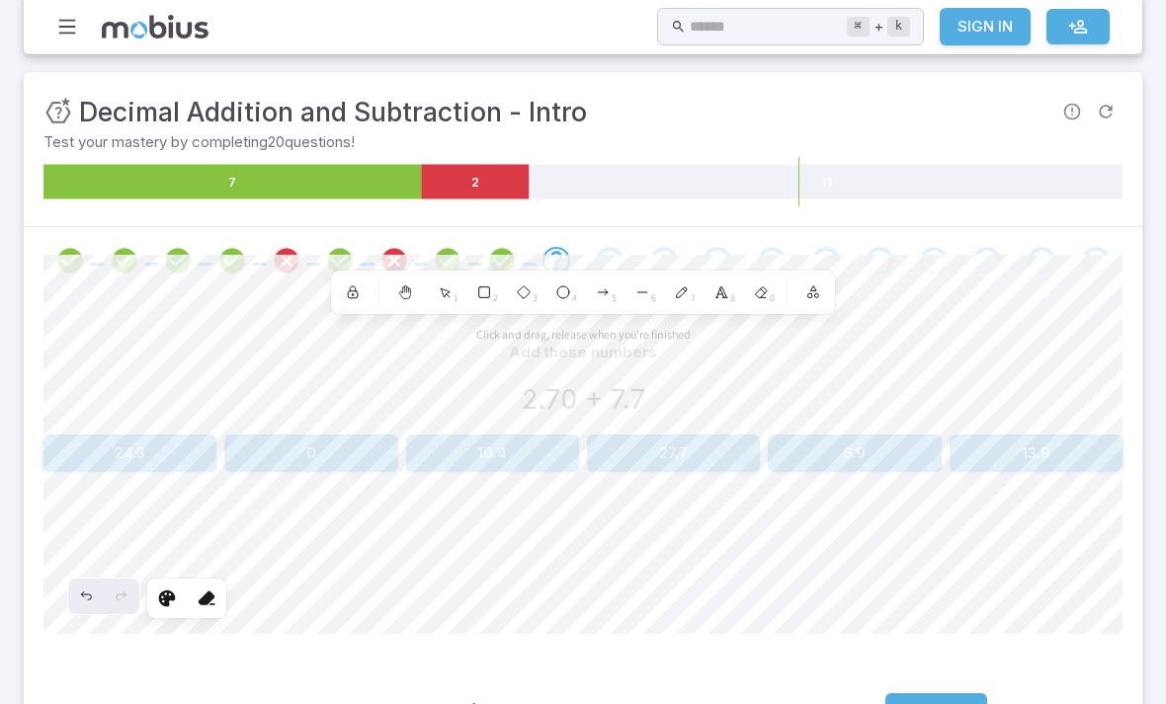
click at [951, 703] on span "Draw" at bounding box center [948, 712] width 42 height 22
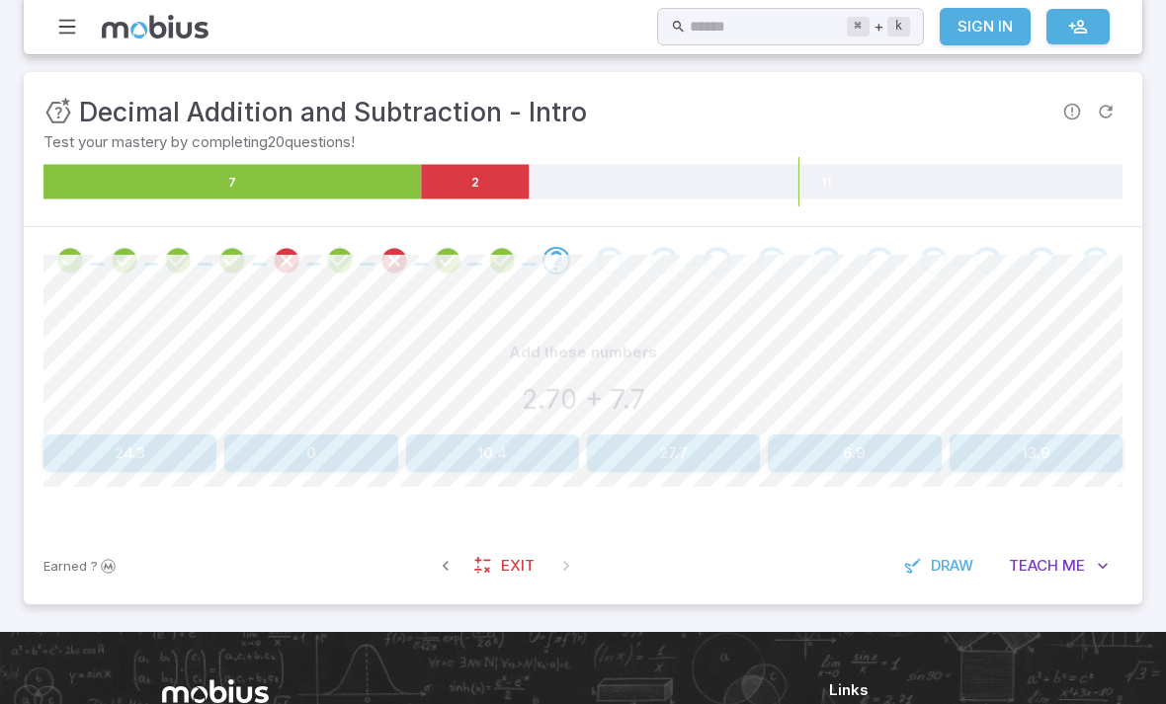
click at [527, 448] on button "10.4" at bounding box center [492, 454] width 173 height 38
click at [882, 456] on button "0.5" at bounding box center [853, 454] width 173 height 38
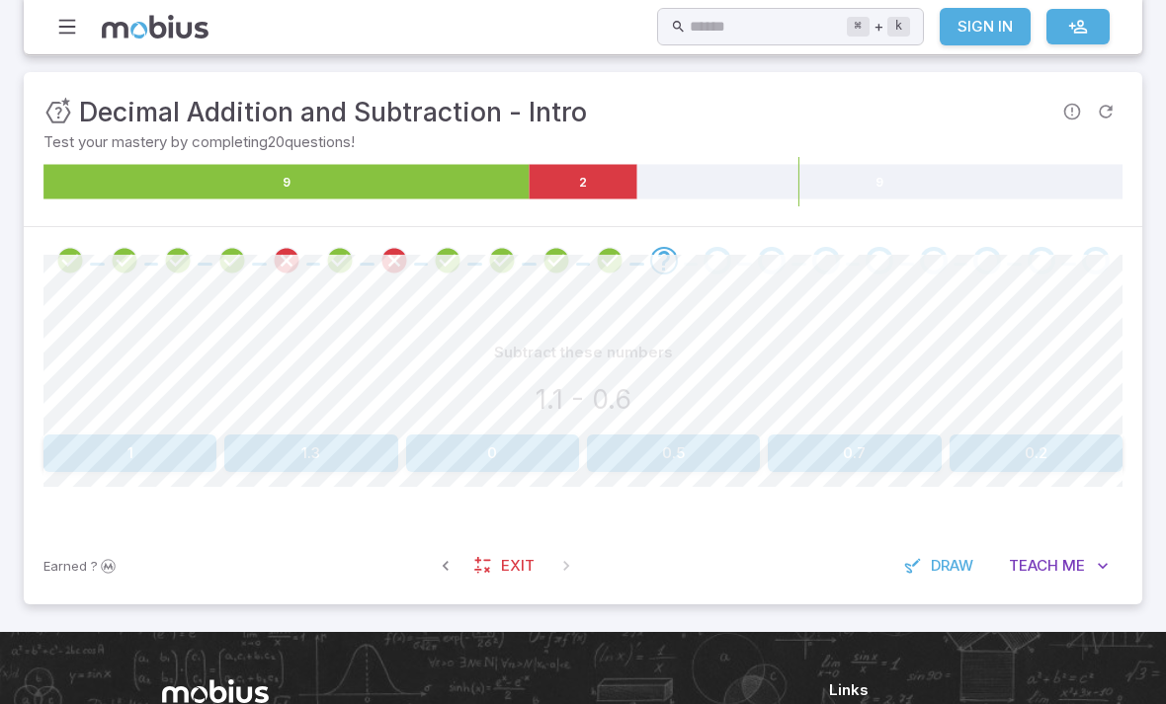
click at [672, 435] on button "0.5" at bounding box center [673, 454] width 173 height 38
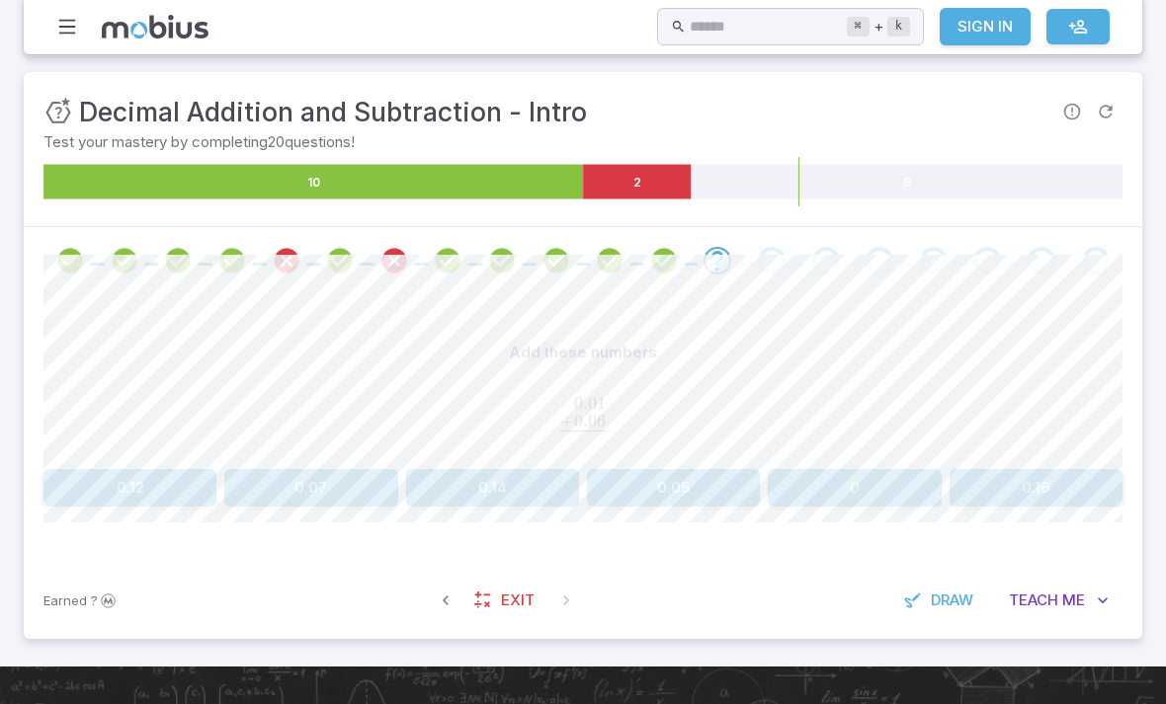
click at [336, 495] on button "0.07" at bounding box center [310, 488] width 173 height 38
click at [943, 604] on span "Draw" at bounding box center [951, 601] width 42 height 22
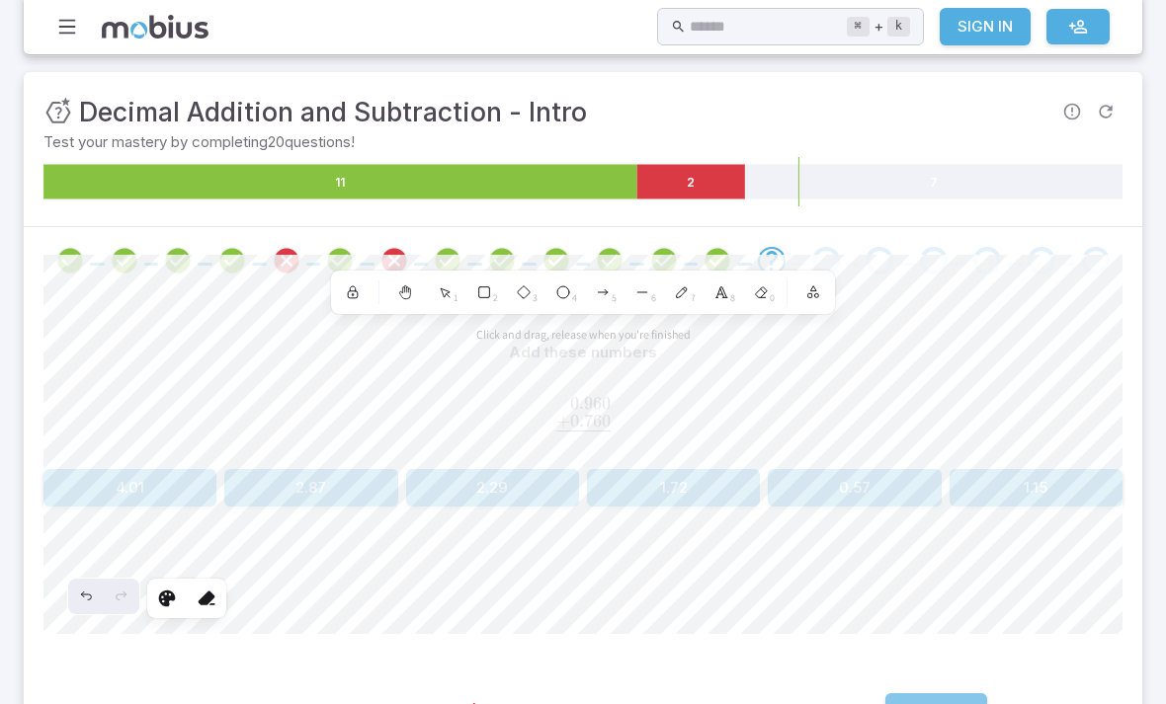
click at [944, 703] on span "Draw" at bounding box center [948, 712] width 42 height 22
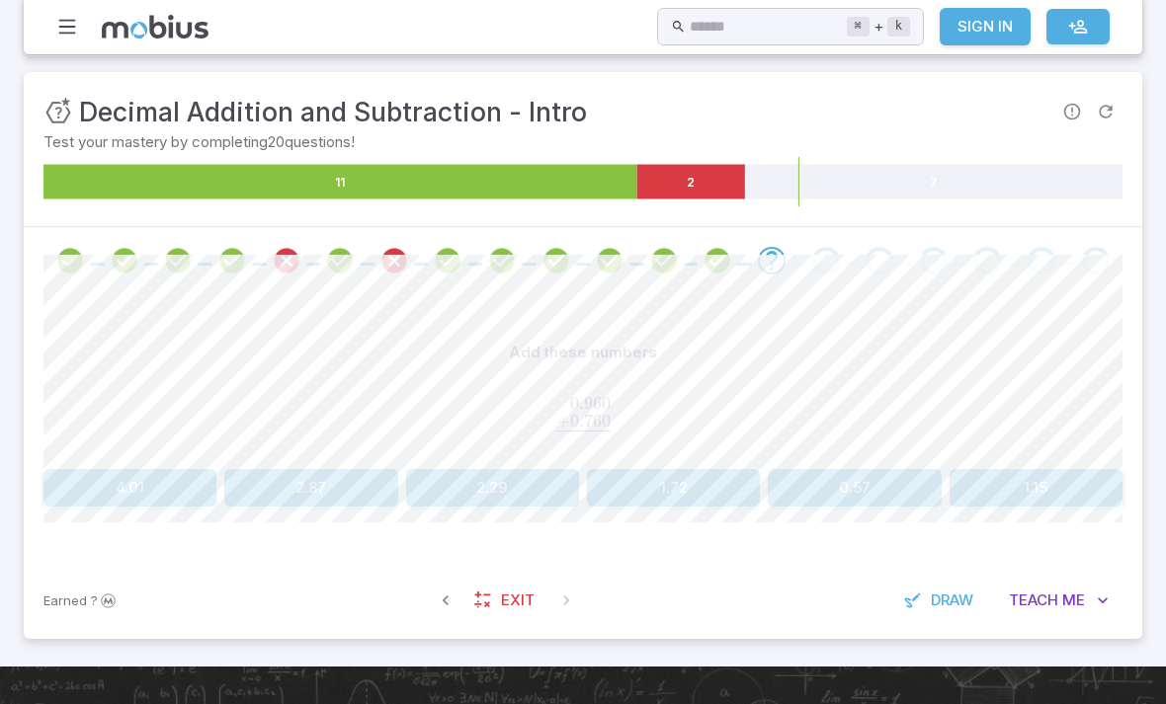
click at [712, 493] on button "1.72" at bounding box center [673, 488] width 173 height 38
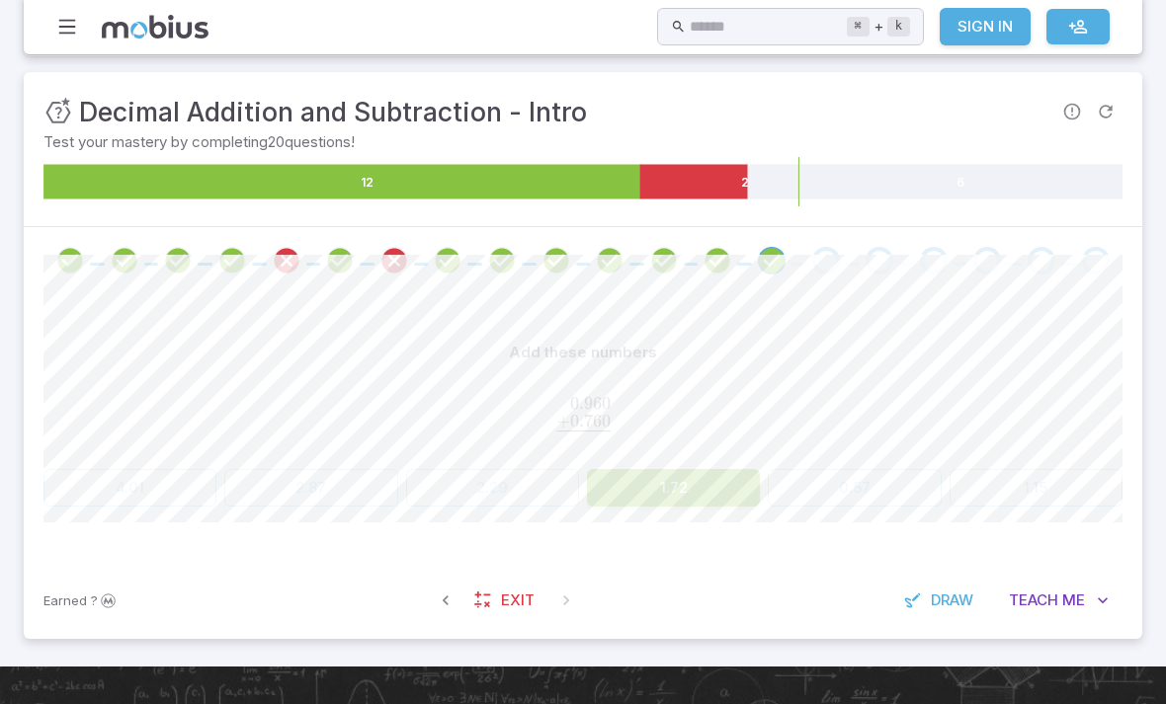
click at [936, 611] on button "Draw" at bounding box center [940, 601] width 94 height 38
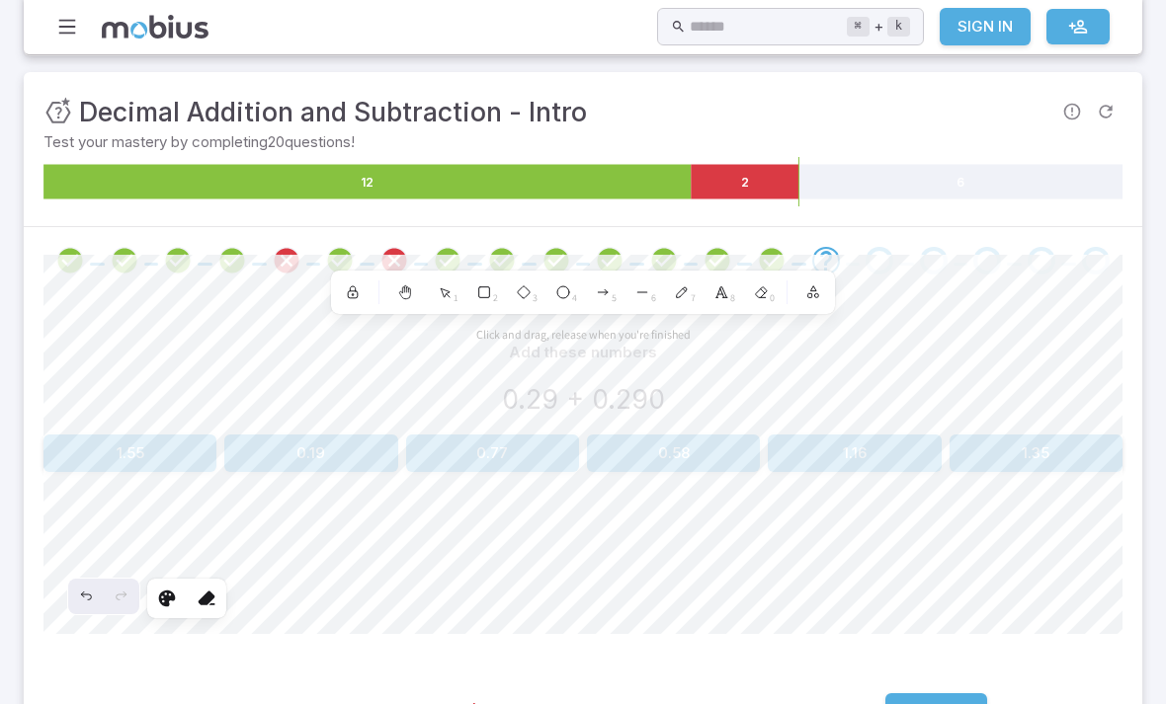
click at [929, 703] on span "Draw" at bounding box center [948, 712] width 42 height 22
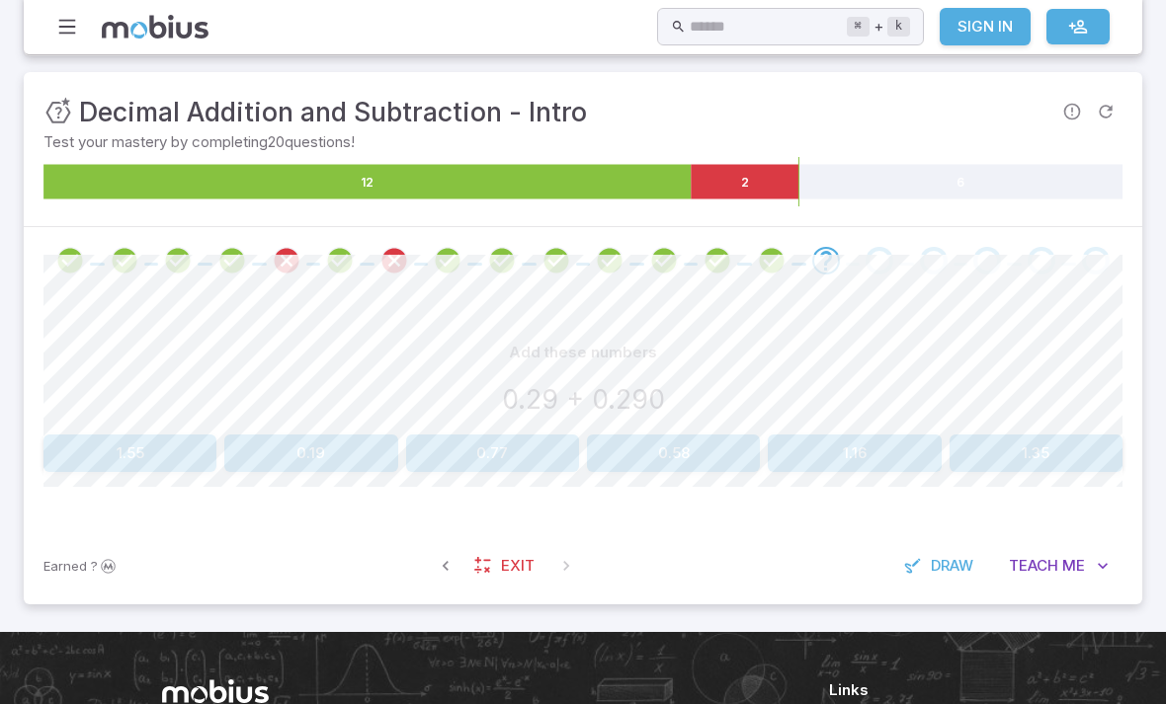
click at [702, 457] on button "0.58" at bounding box center [673, 454] width 173 height 38
click at [170, 458] on button "0.002" at bounding box center [129, 454] width 173 height 38
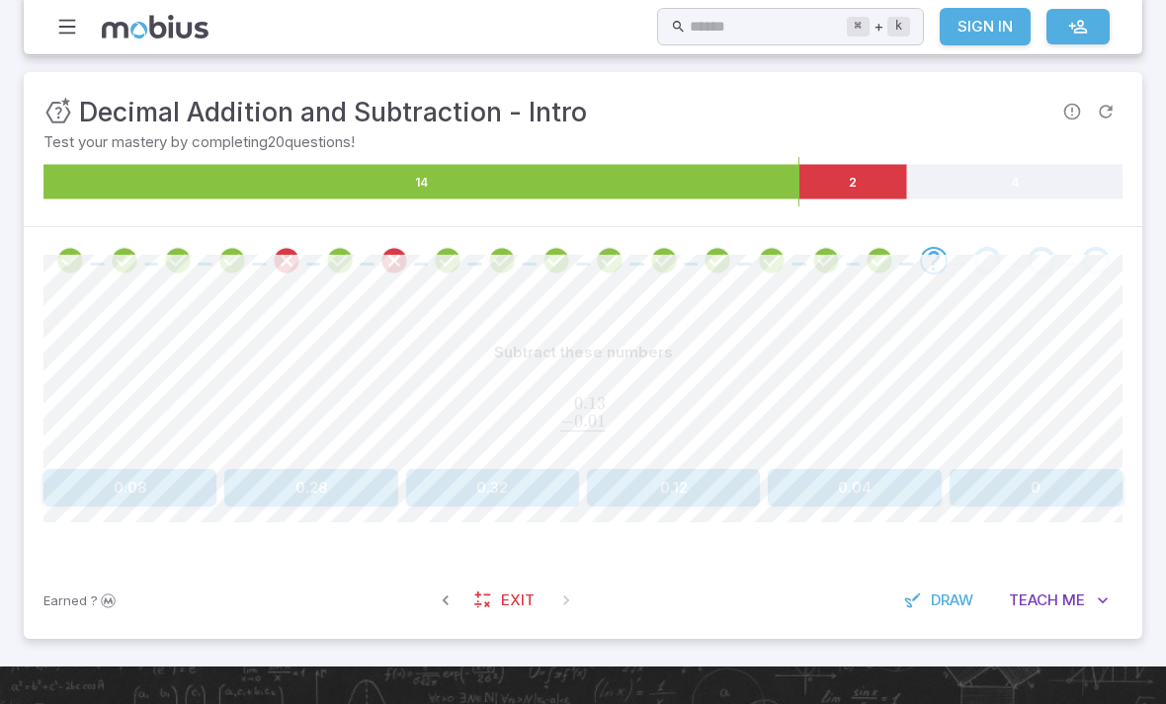
click at [692, 498] on button "0.12" at bounding box center [673, 488] width 173 height 38
click at [612, 440] on div "0.930 − 0.550 ‾ \begin{aligned}0.930\hphantom{}\\[-0.5em]\underline{-0.550\hpha…" at bounding box center [582, 416] width 1079 height 74
click at [948, 606] on span "Draw" at bounding box center [951, 601] width 42 height 22
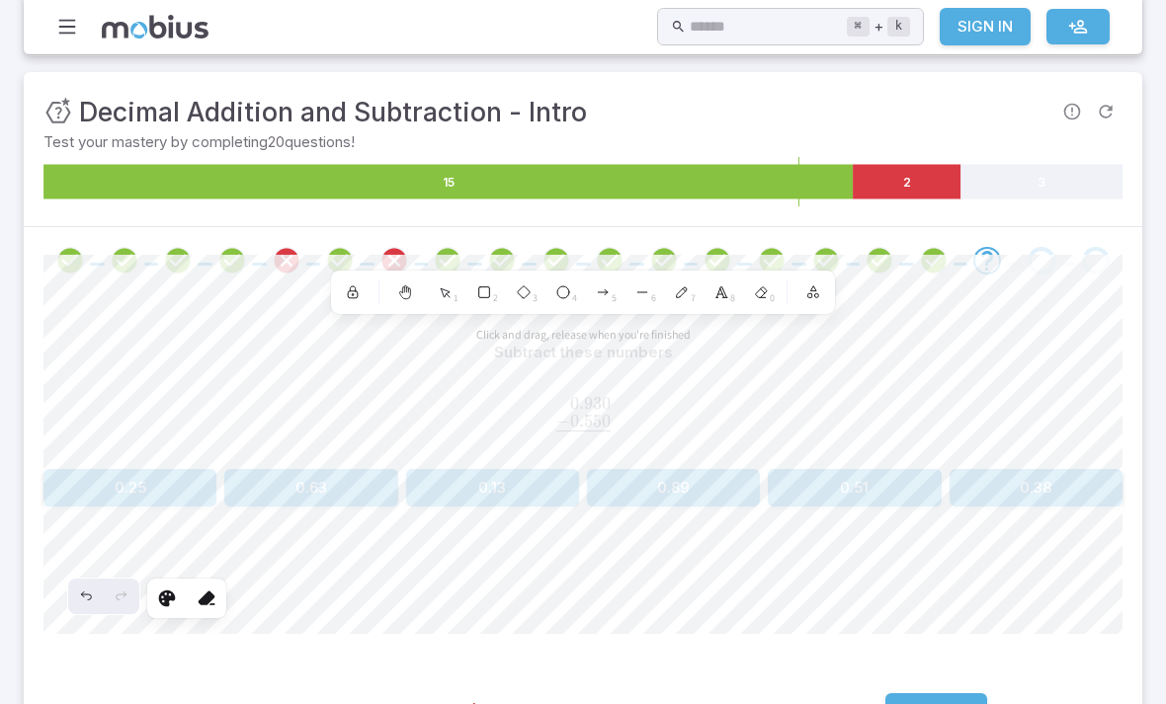
click at [947, 695] on button "Draw" at bounding box center [936, 712] width 102 height 38
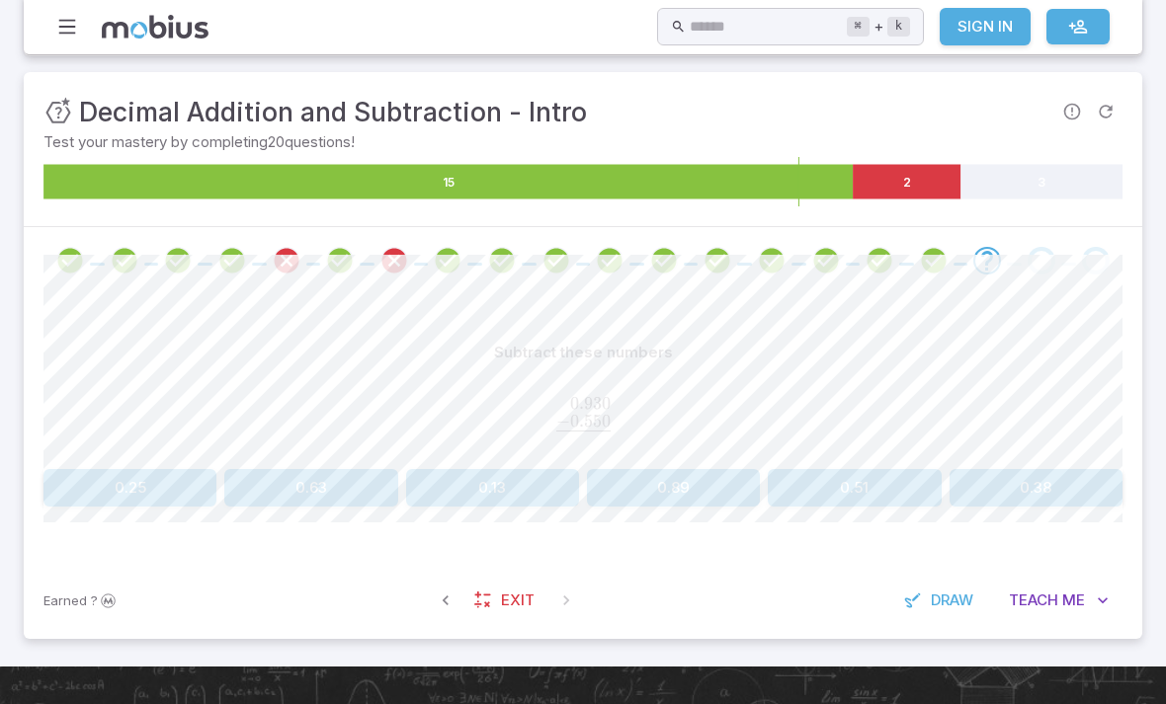
click at [1068, 486] on button "0.38" at bounding box center [1035, 488] width 173 height 38
click at [1047, 27] on link at bounding box center [1077, 27] width 63 height 36
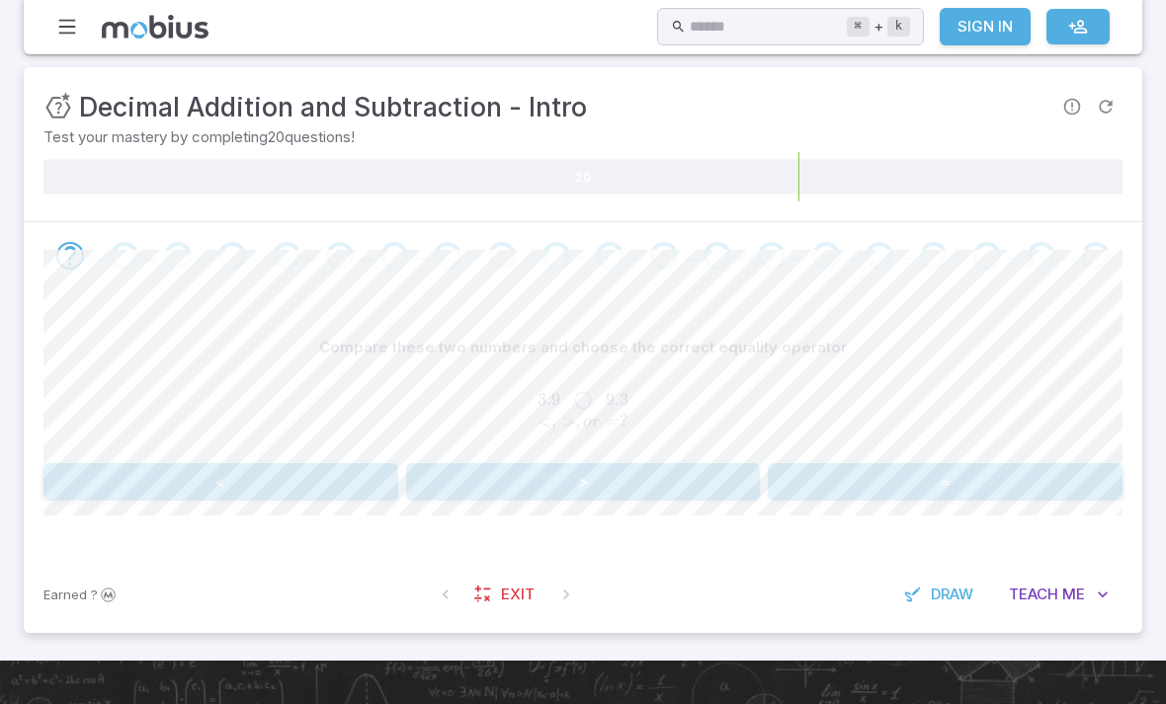
scroll to position [255, 0]
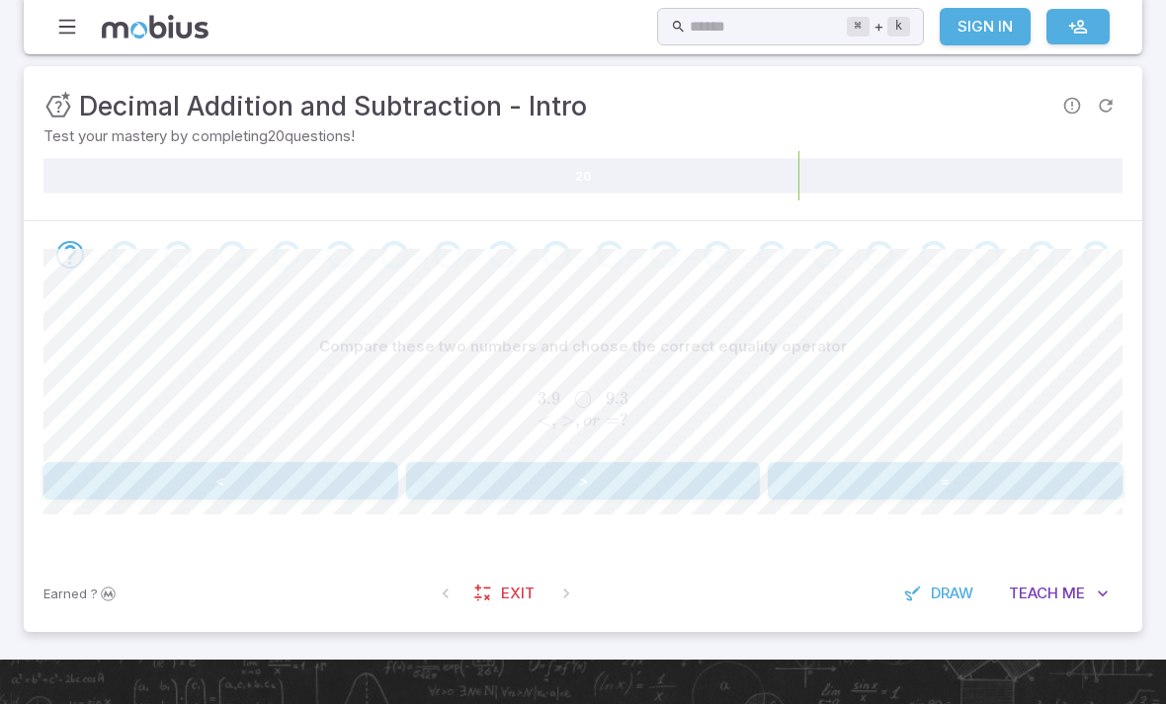
click at [238, 494] on button "<" at bounding box center [220, 481] width 355 height 38
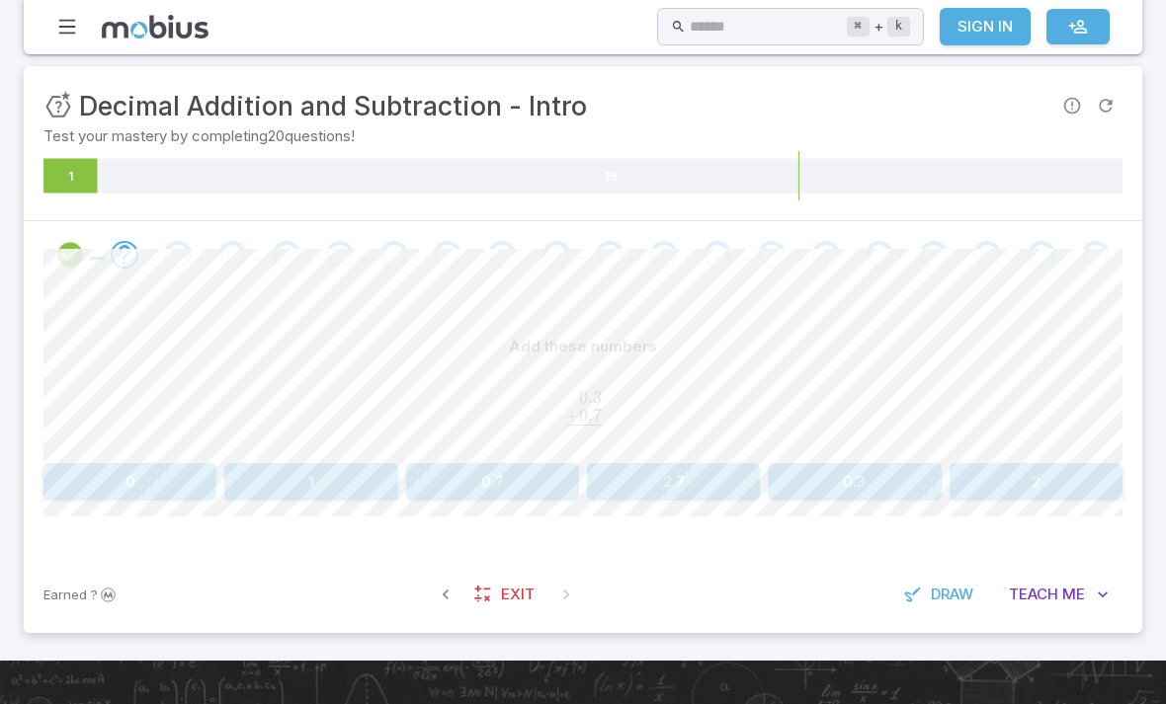
click at [544, 594] on link "Exit" at bounding box center [505, 595] width 85 height 38
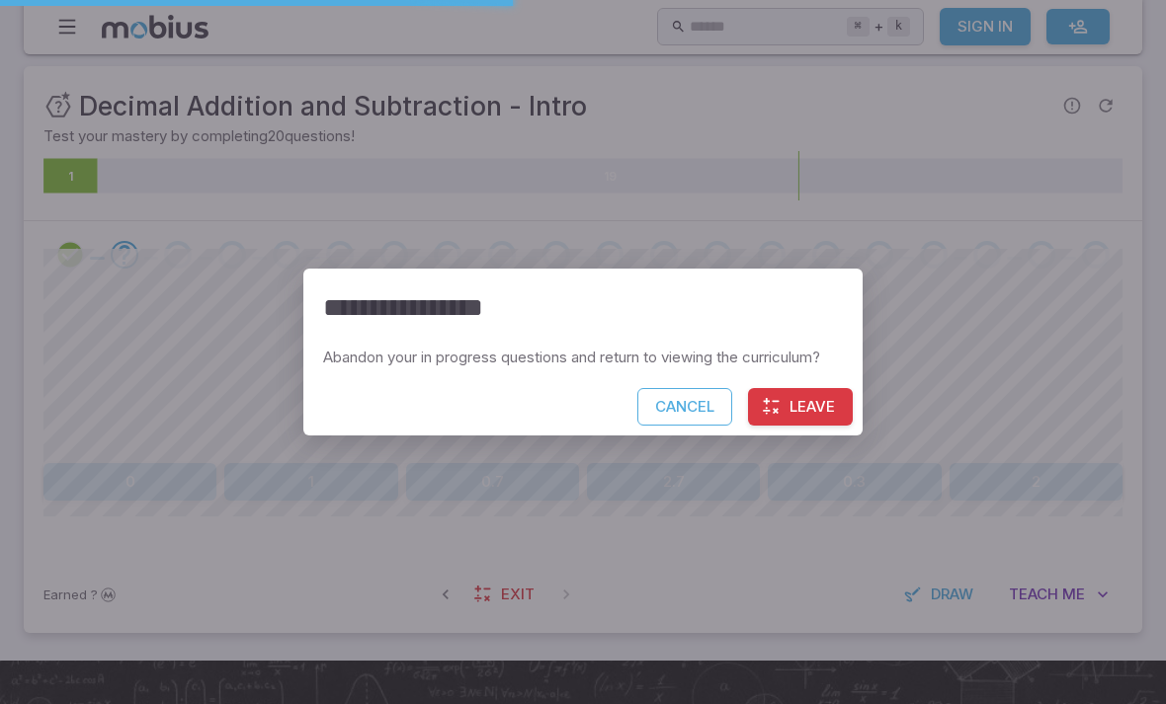
click at [681, 426] on button "Cancel" at bounding box center [684, 407] width 95 height 38
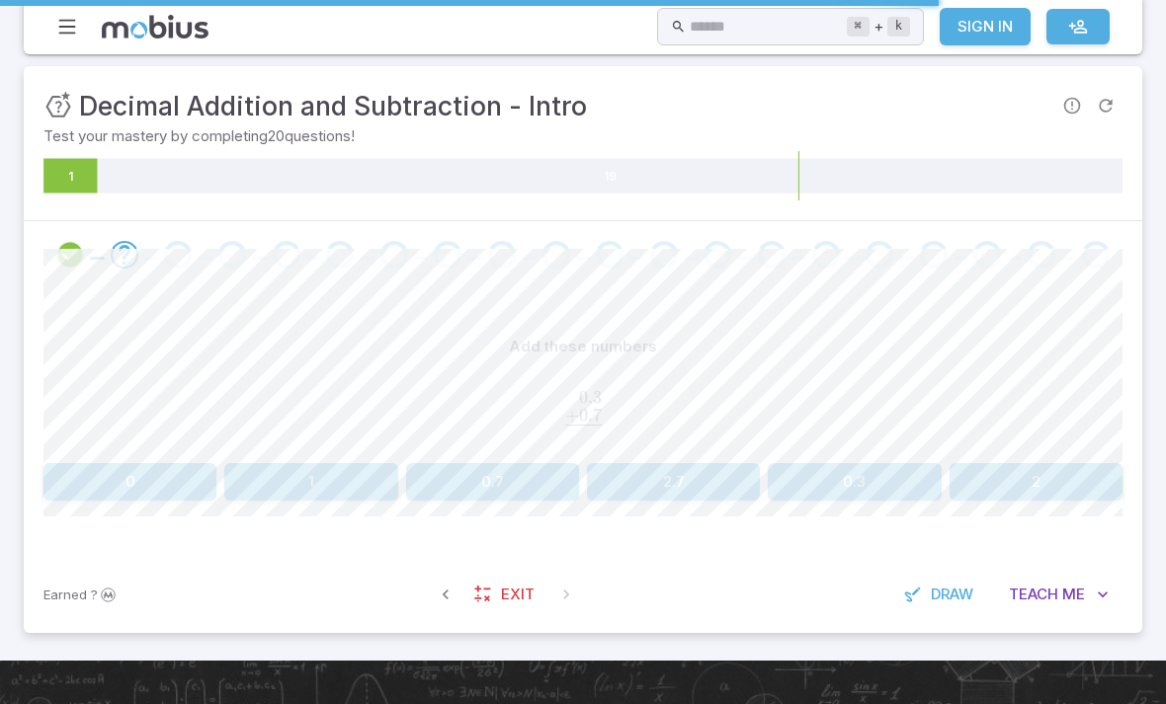
click at [361, 478] on button "1" at bounding box center [310, 482] width 173 height 38
click at [533, 476] on button "2.2" at bounding box center [492, 482] width 173 height 38
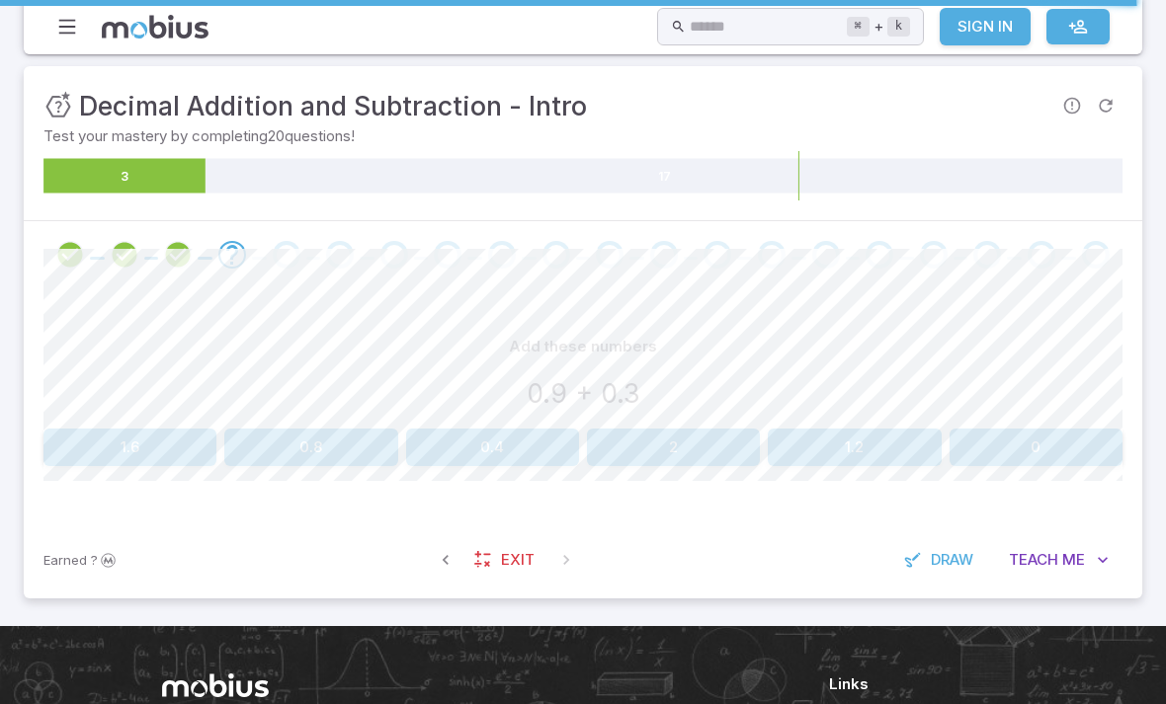
scroll to position [0, 0]
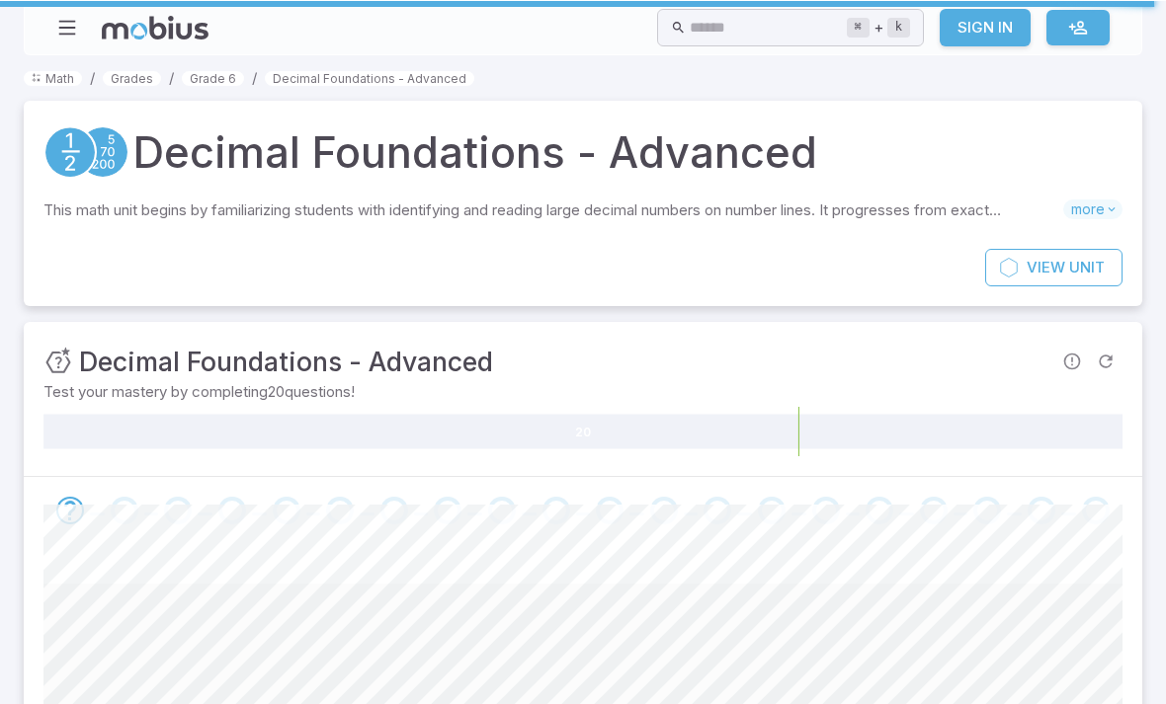
scroll to position [301, 0]
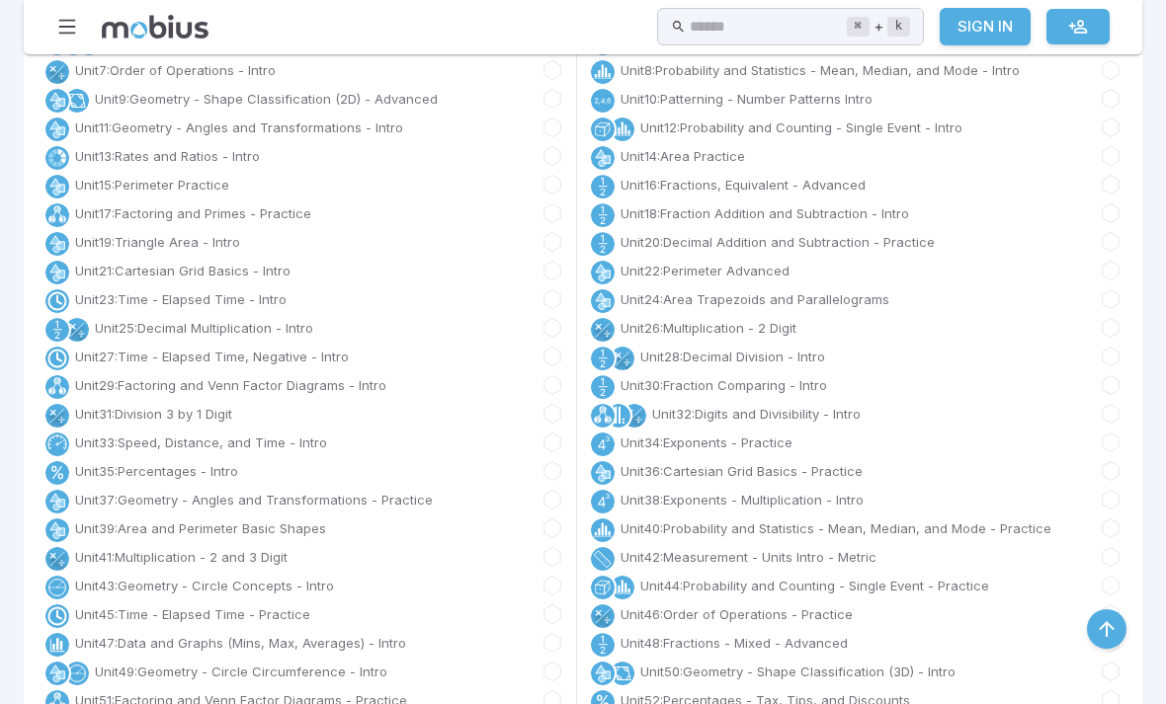
scroll to position [2054, 0]
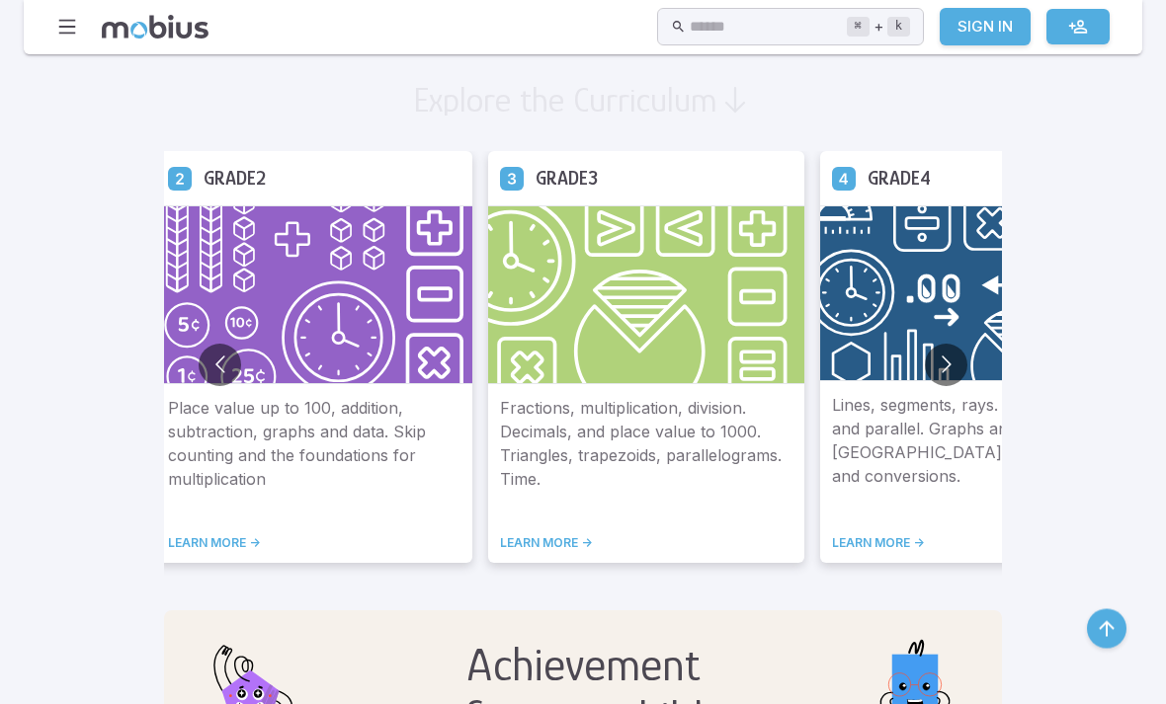
scroll to position [1124, 0]
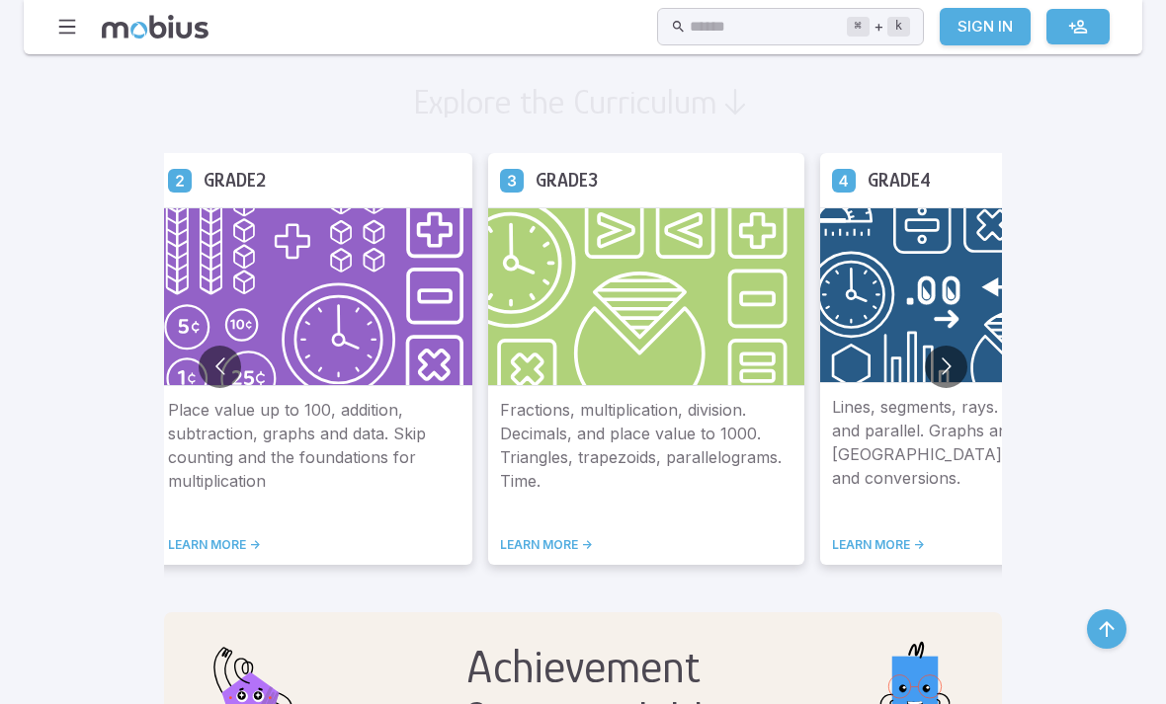
click at [925, 369] on button "Go to next slide" at bounding box center [946, 367] width 42 height 42
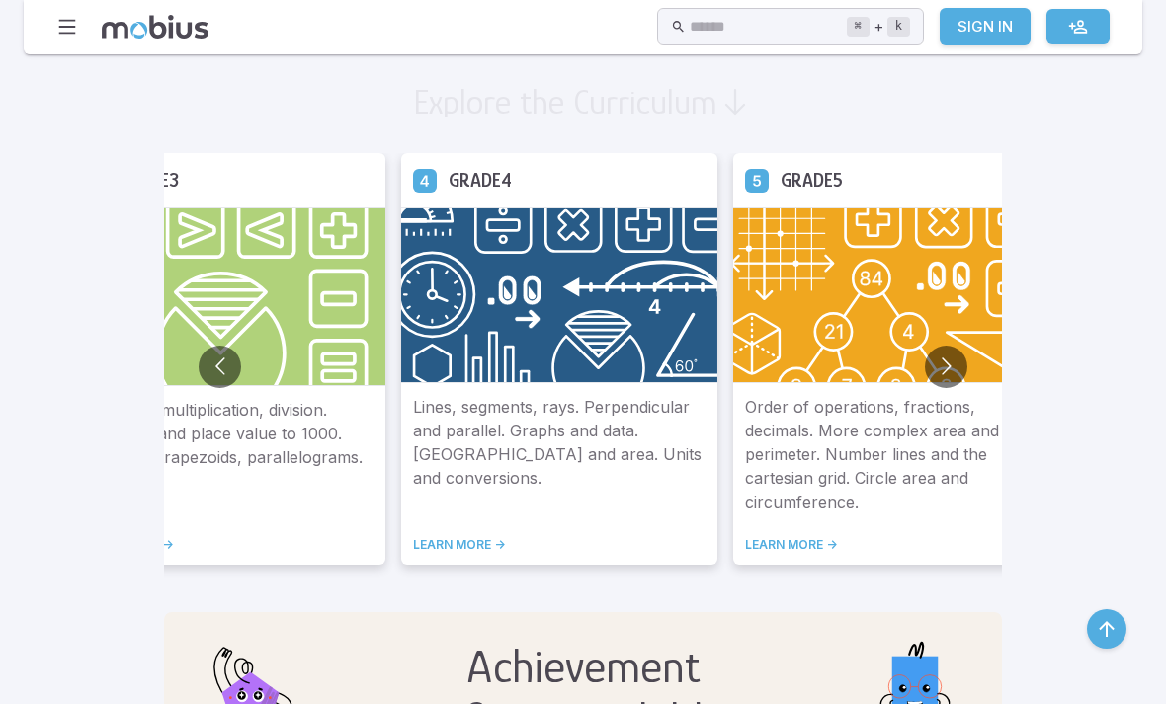
click at [925, 372] on button "Go to next slide" at bounding box center [946, 367] width 42 height 42
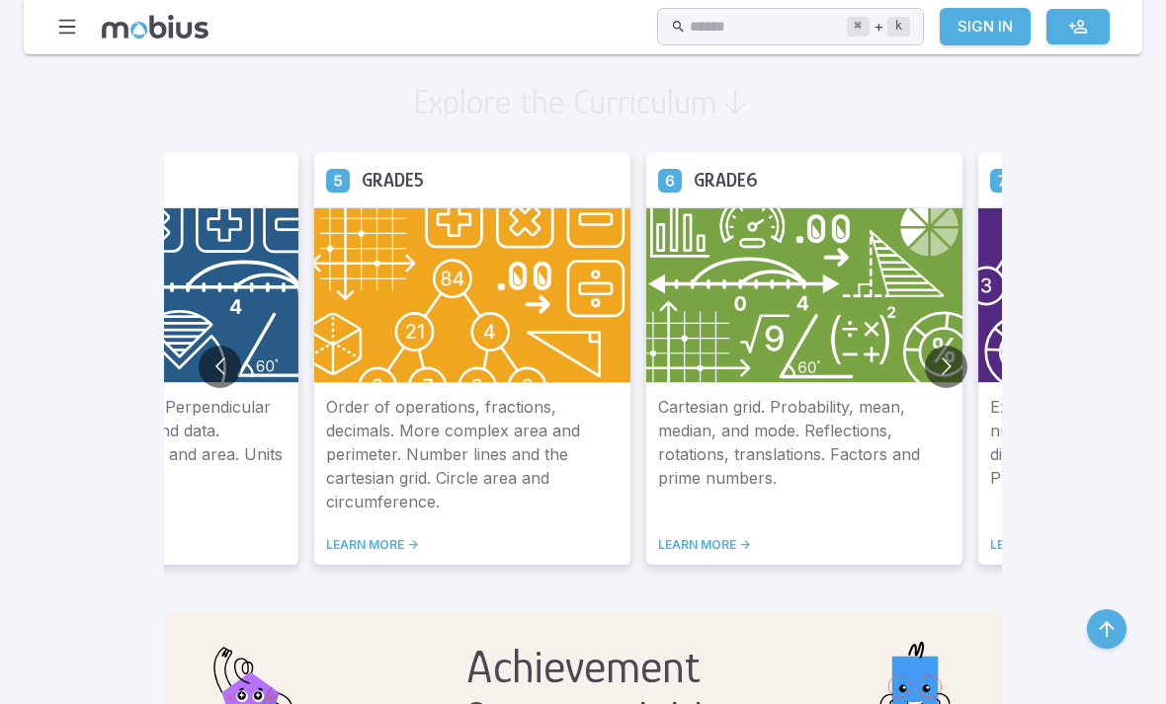
click at [925, 361] on button "Go to next slide" at bounding box center [946, 367] width 42 height 42
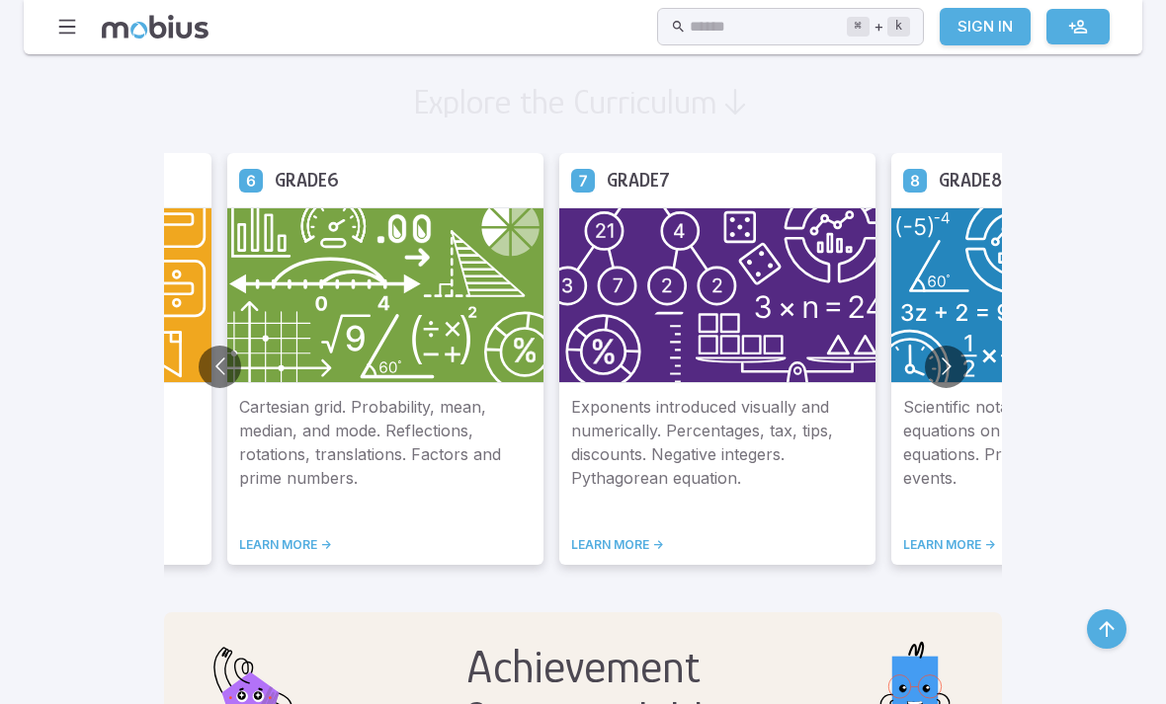
click at [626, 345] on img at bounding box center [717, 295] width 316 height 176
click at [633, 419] on p "Exponents introduced visually and numerically. Percentages, tax, tips, discount…" at bounding box center [717, 454] width 292 height 119
click at [620, 378] on img at bounding box center [717, 295] width 316 height 176
click at [643, 336] on img at bounding box center [717, 295] width 316 height 176
click at [645, 338] on img at bounding box center [717, 295] width 316 height 176
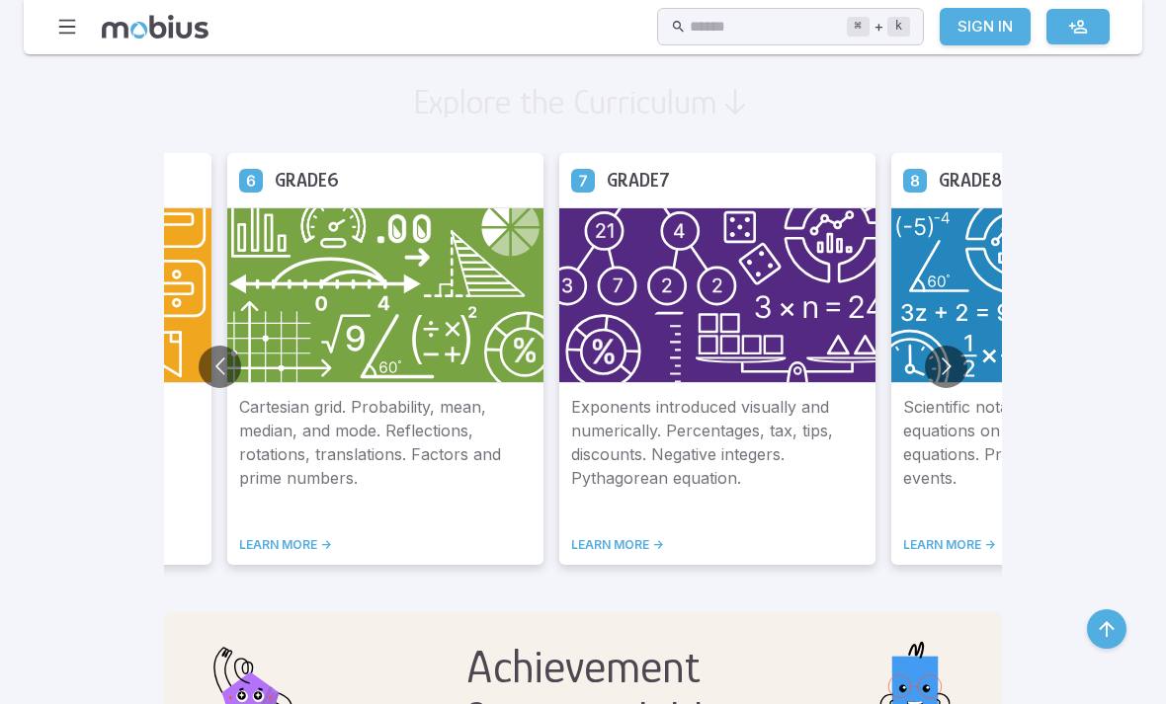
click at [644, 337] on img at bounding box center [717, 295] width 316 height 176
click at [623, 437] on p "Exponents introduced visually and numerically. Percentages, tax, tips, discount…" at bounding box center [717, 454] width 292 height 119
click at [571, 539] on link "LEARN MORE ->" at bounding box center [717, 545] width 292 height 16
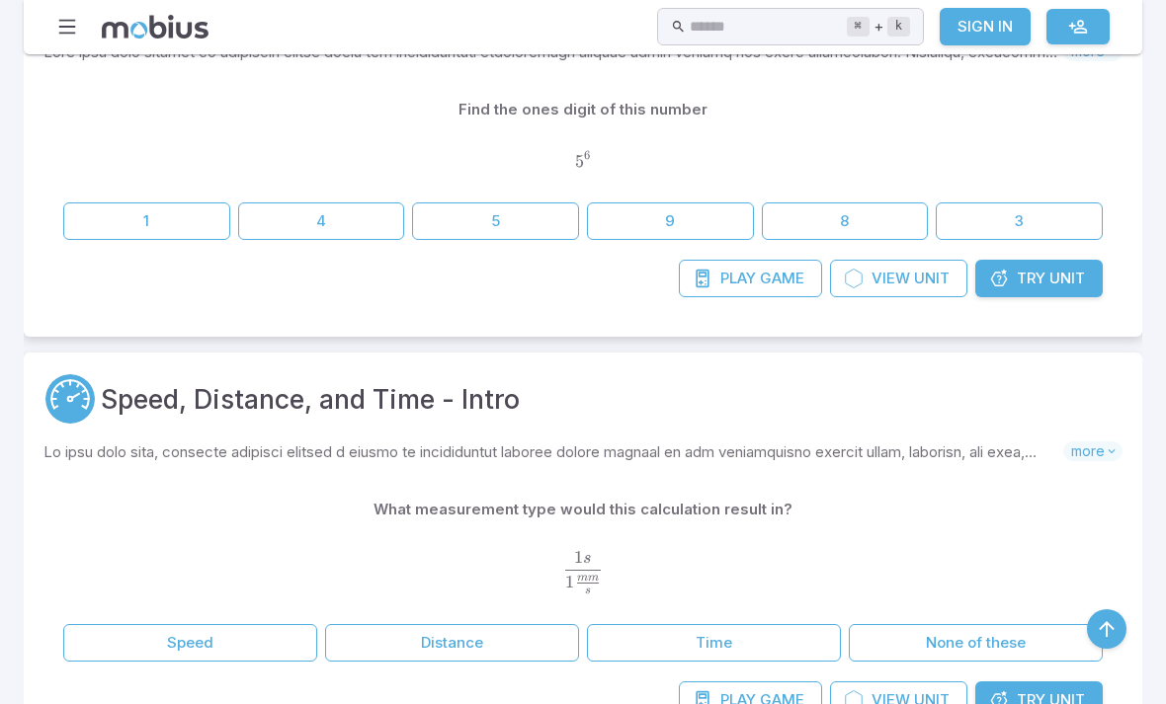
scroll to position [980, 0]
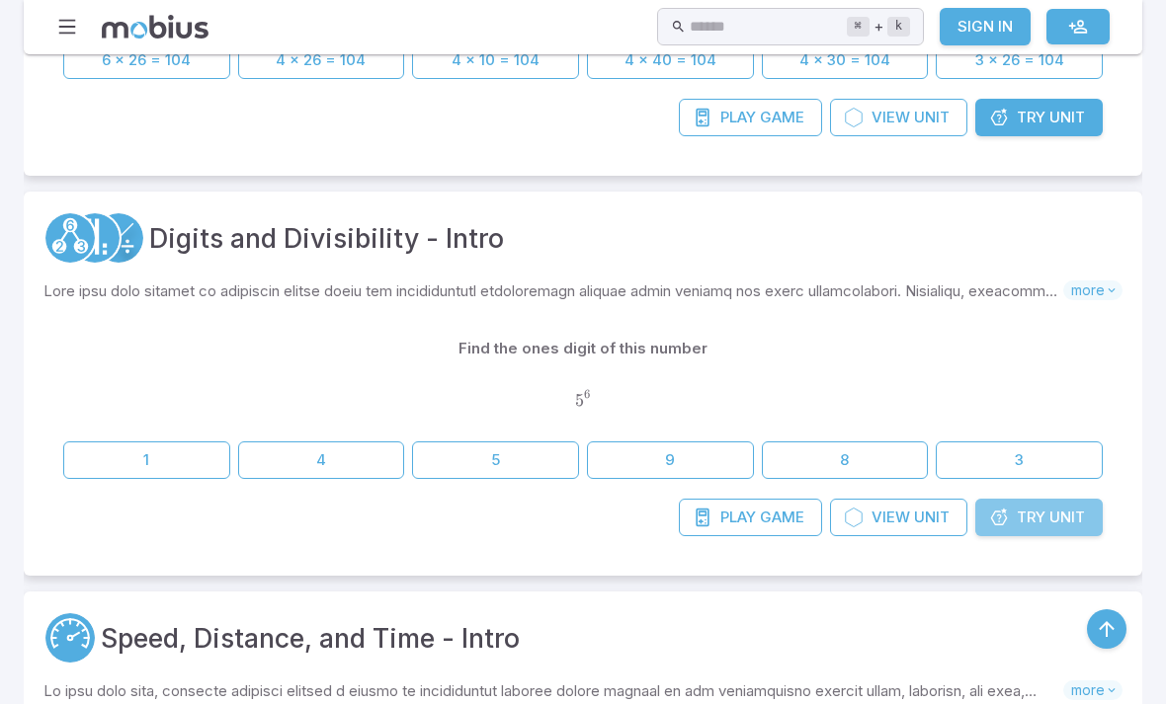
click at [1077, 516] on span "Unit" at bounding box center [1067, 518] width 36 height 22
click at [1032, 507] on span "Try" at bounding box center [1030, 518] width 29 height 22
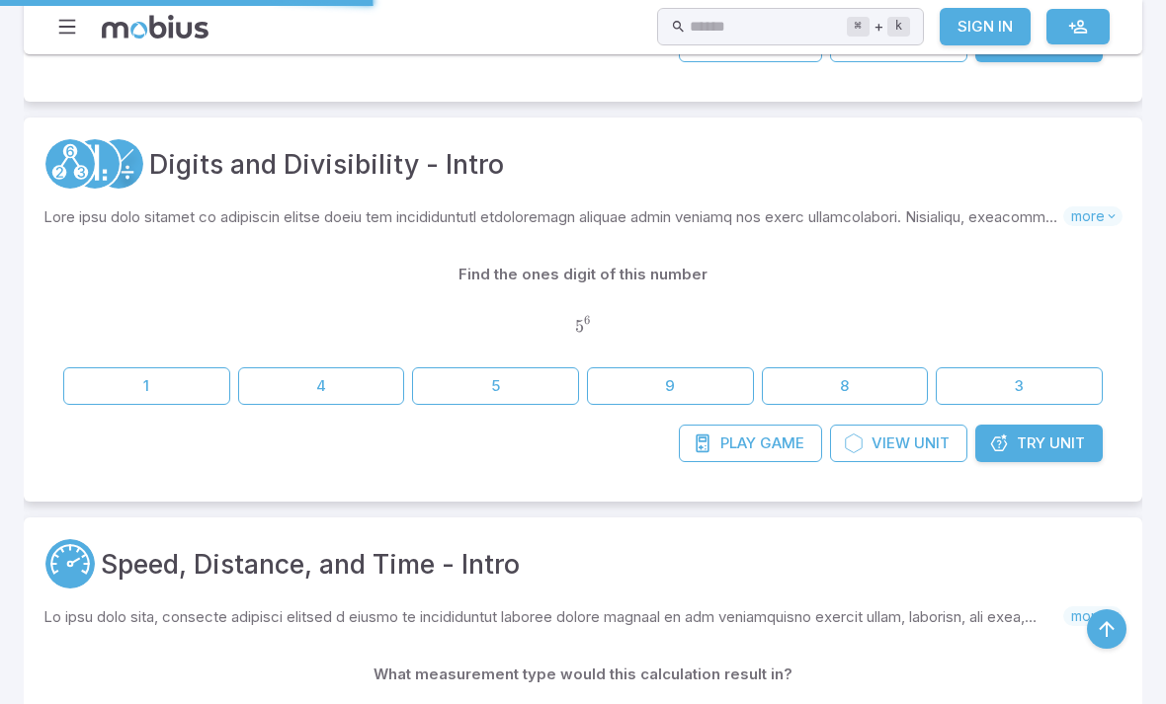
click at [1033, 434] on span "Try" at bounding box center [1030, 444] width 29 height 22
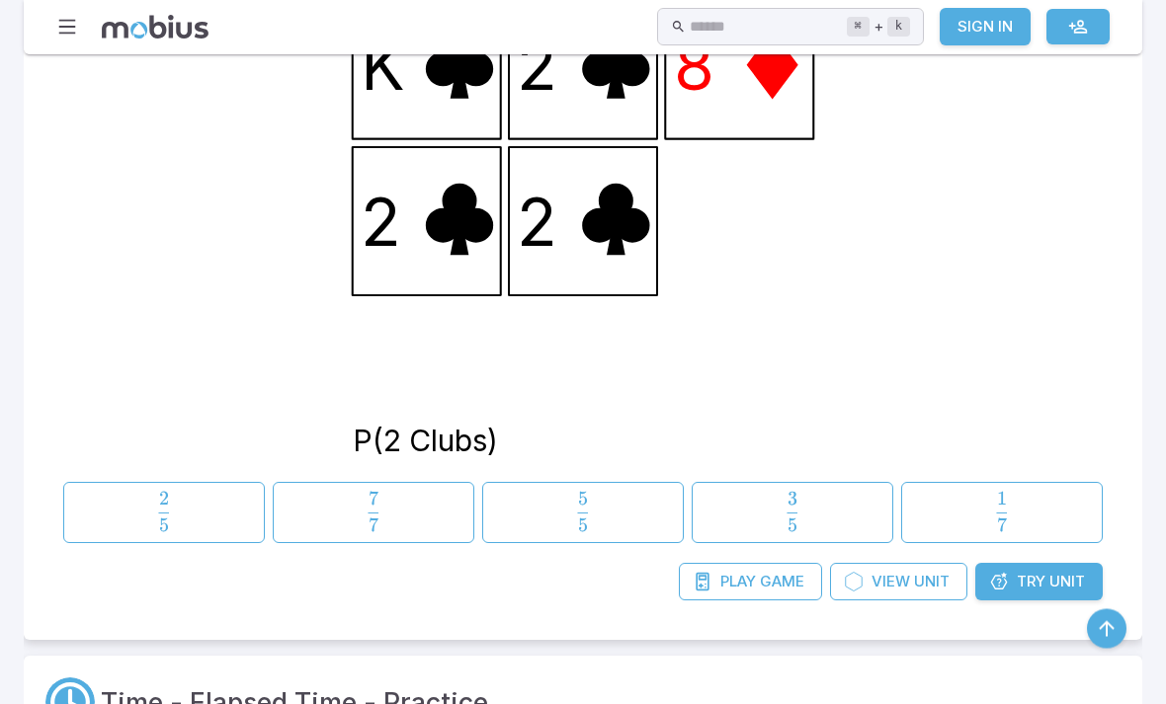
scroll to position [7438, 0]
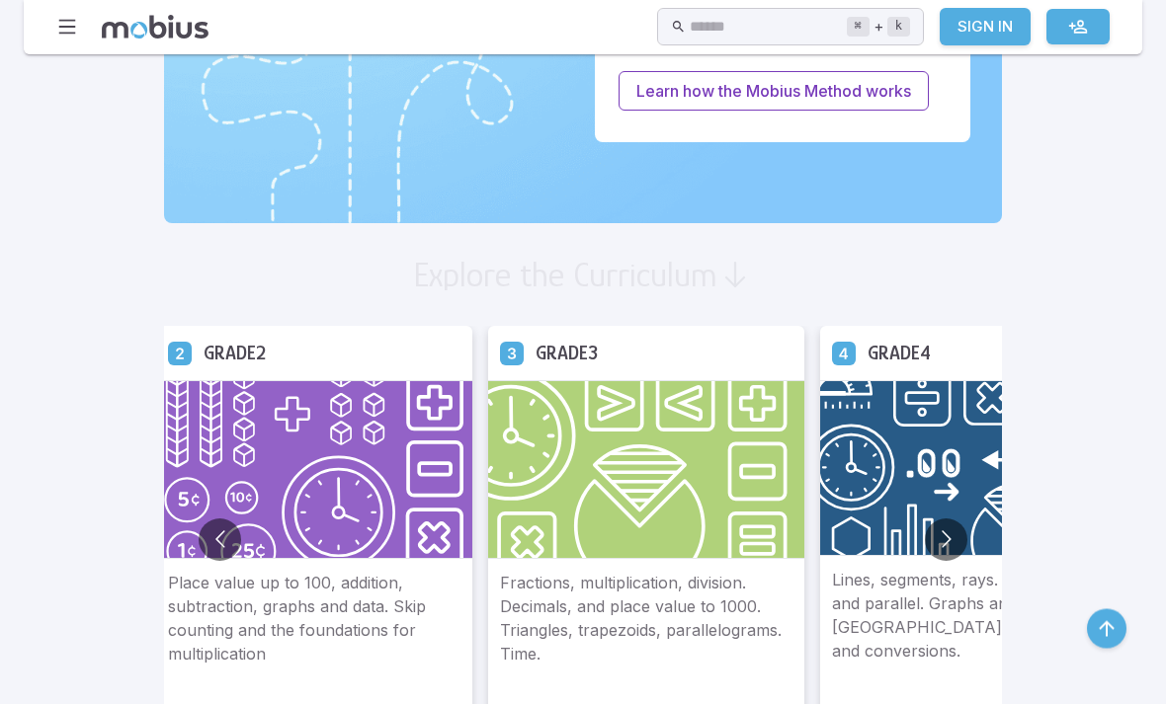
scroll to position [955, 0]
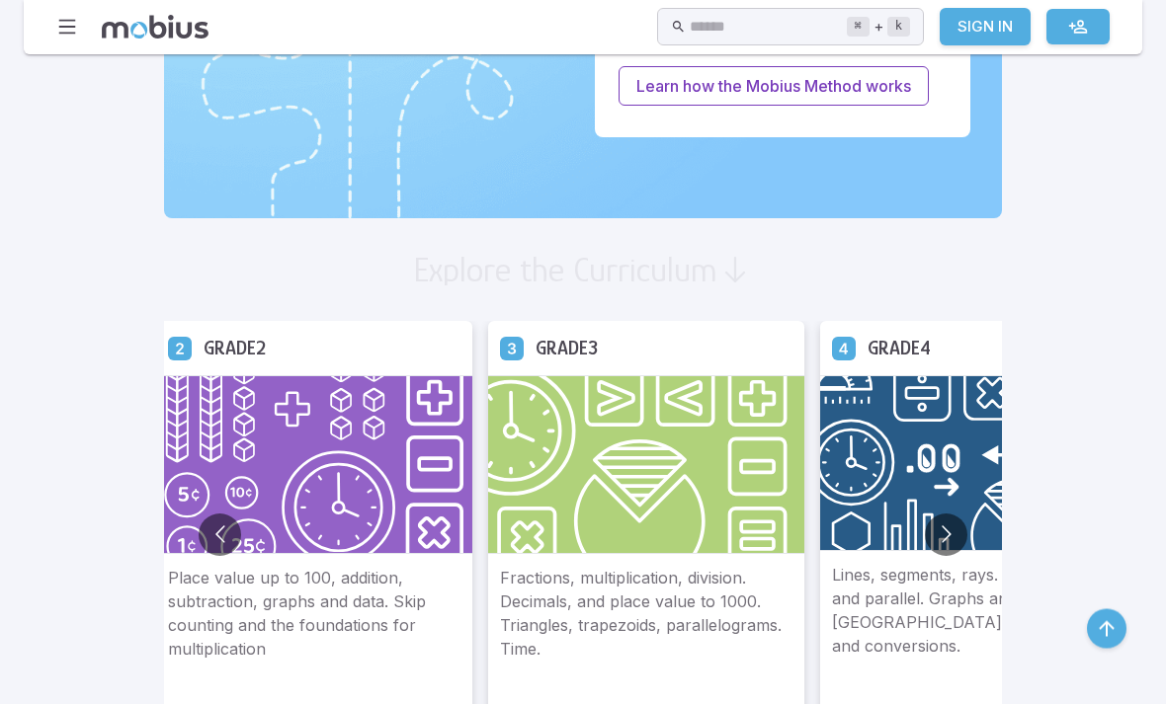
click at [925, 545] on button "Go to next slide" at bounding box center [946, 536] width 42 height 42
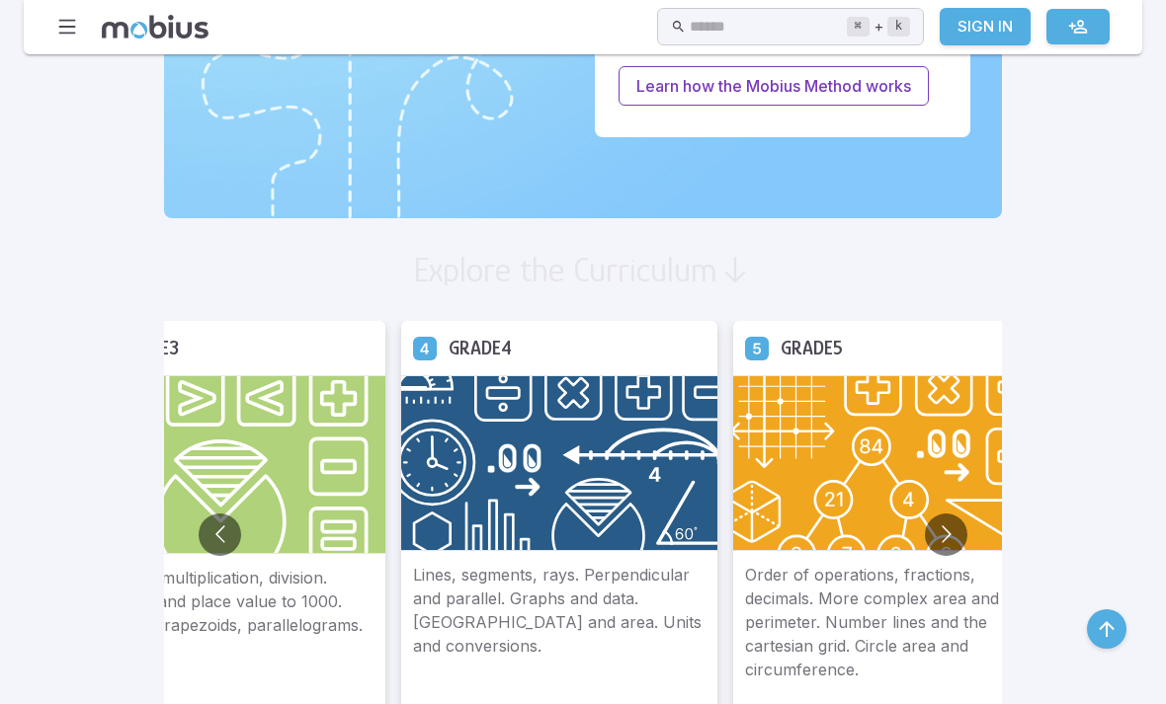
click at [925, 534] on button "Go to next slide" at bounding box center [946, 535] width 42 height 42
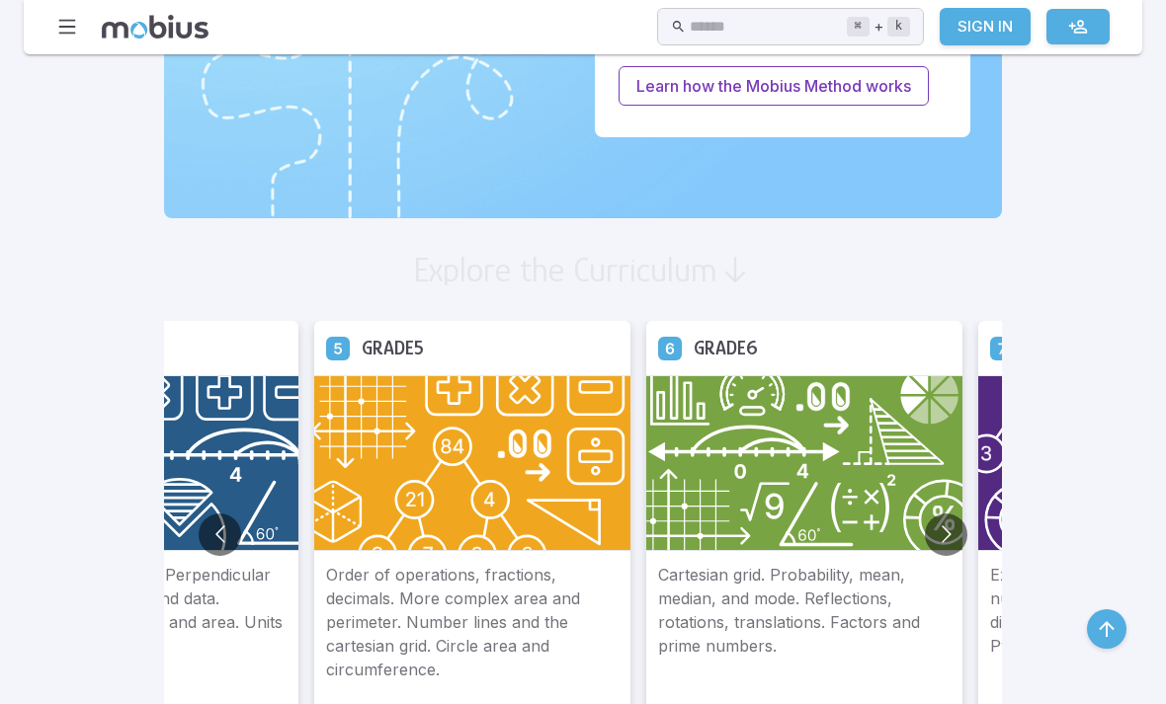
click at [646, 537] on img at bounding box center [804, 463] width 316 height 176
click at [658, 703] on link "LEARN MORE ->" at bounding box center [804, 713] width 292 height 16
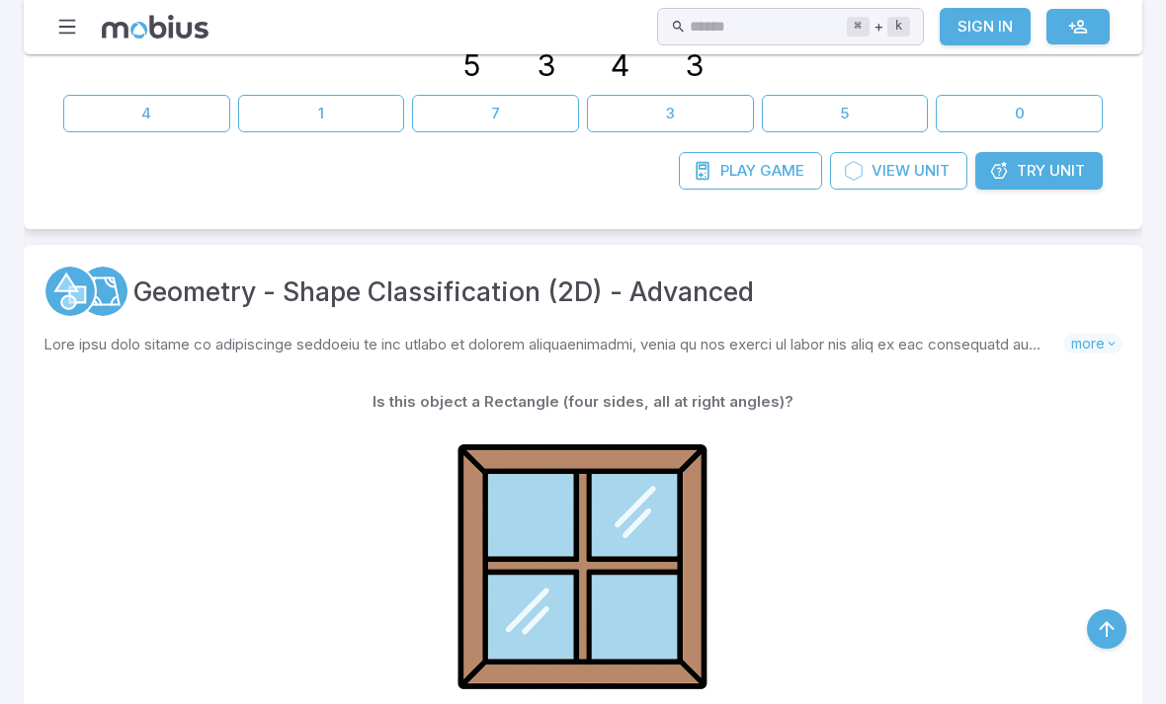
scroll to position [4404, 0]
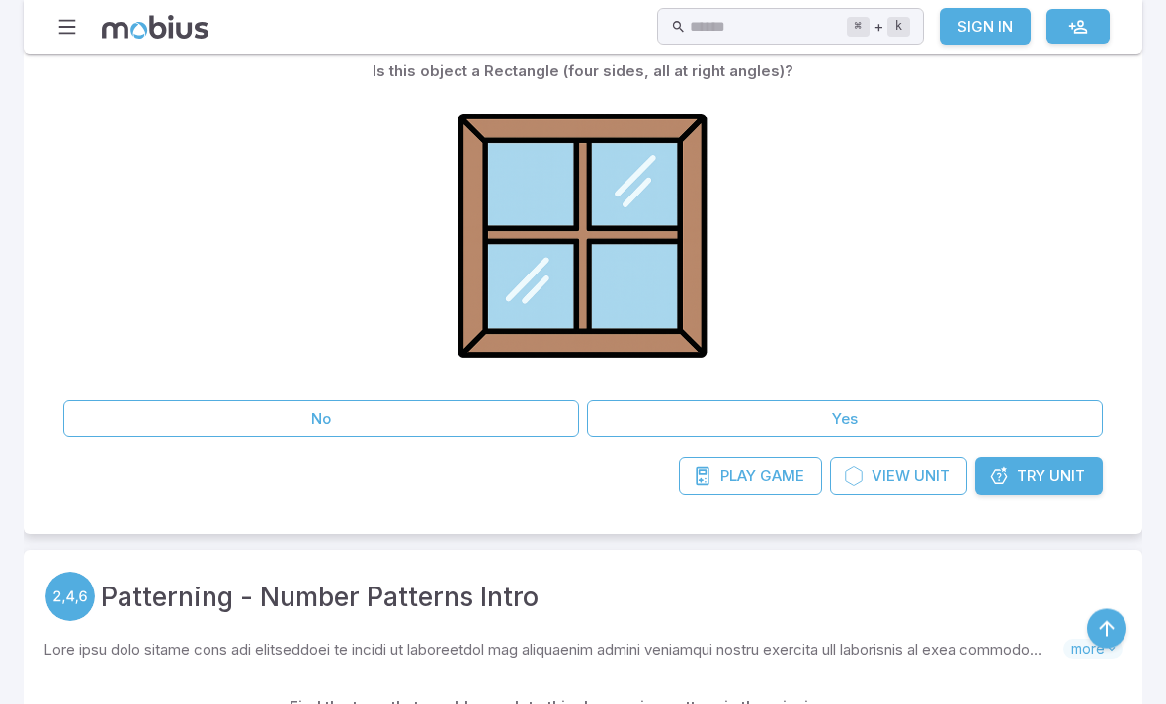
click at [932, 407] on button "Yes" at bounding box center [845, 420] width 516 height 38
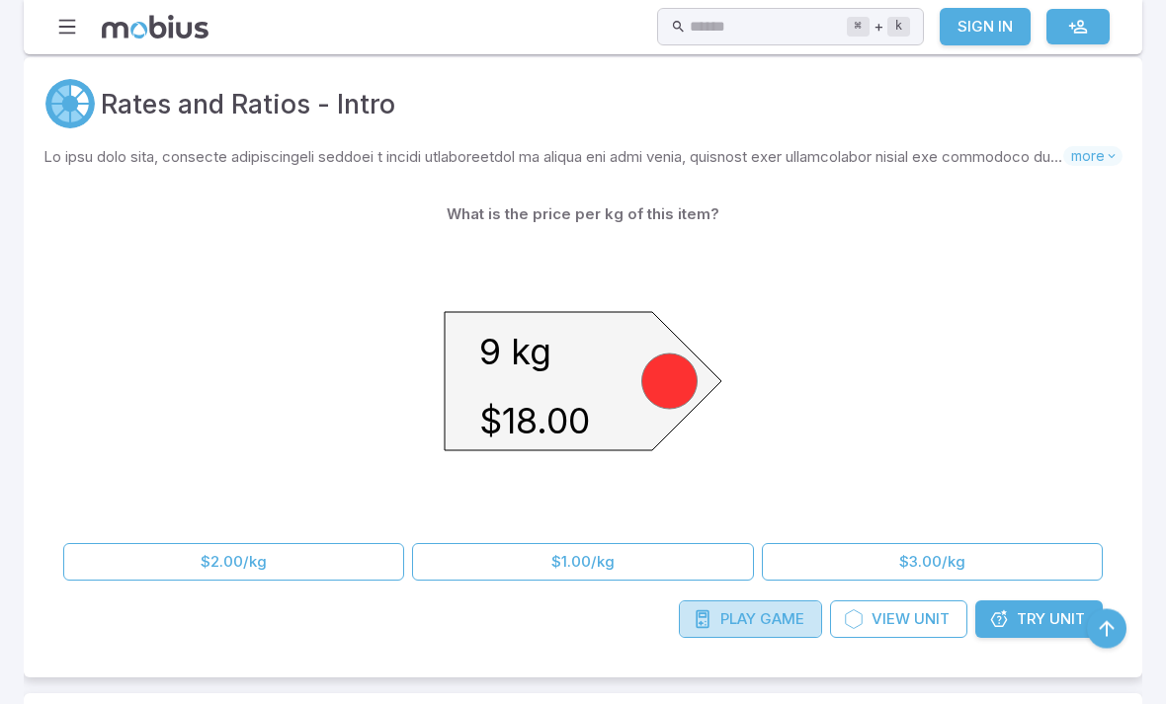
scroll to position [7090, 0]
click at [785, 615] on span "Game" at bounding box center [782, 619] width 44 height 22
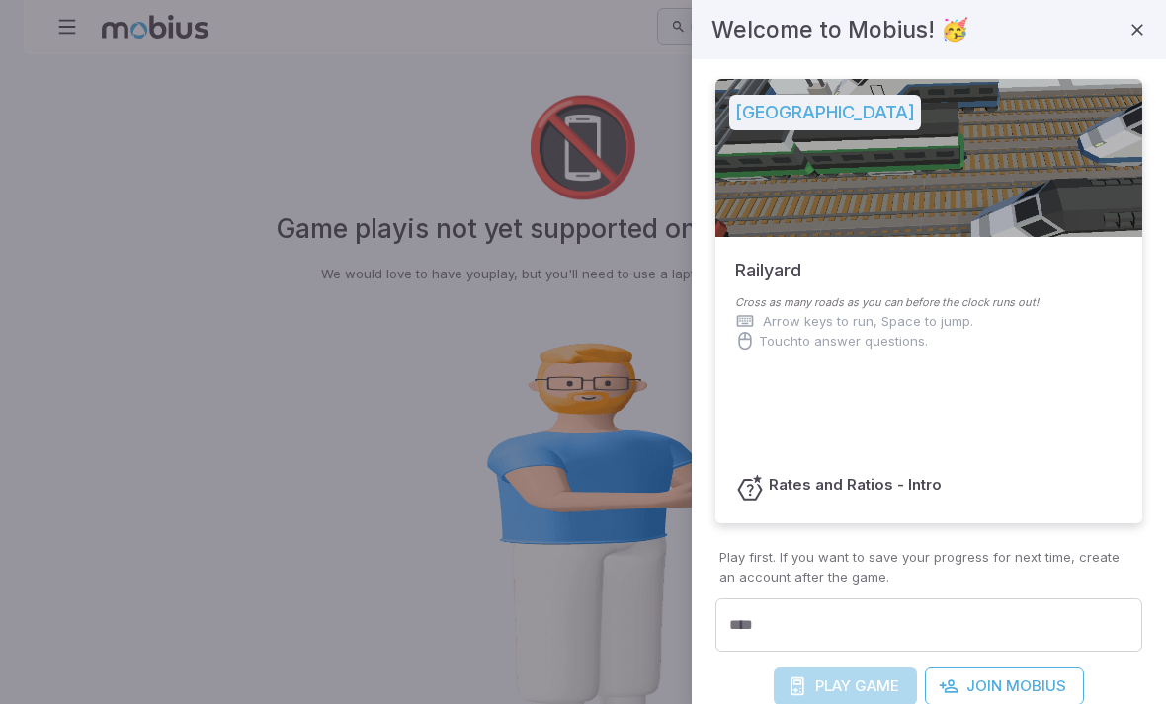
click at [1136, 23] on icon "button" at bounding box center [1137, 30] width 20 height 20
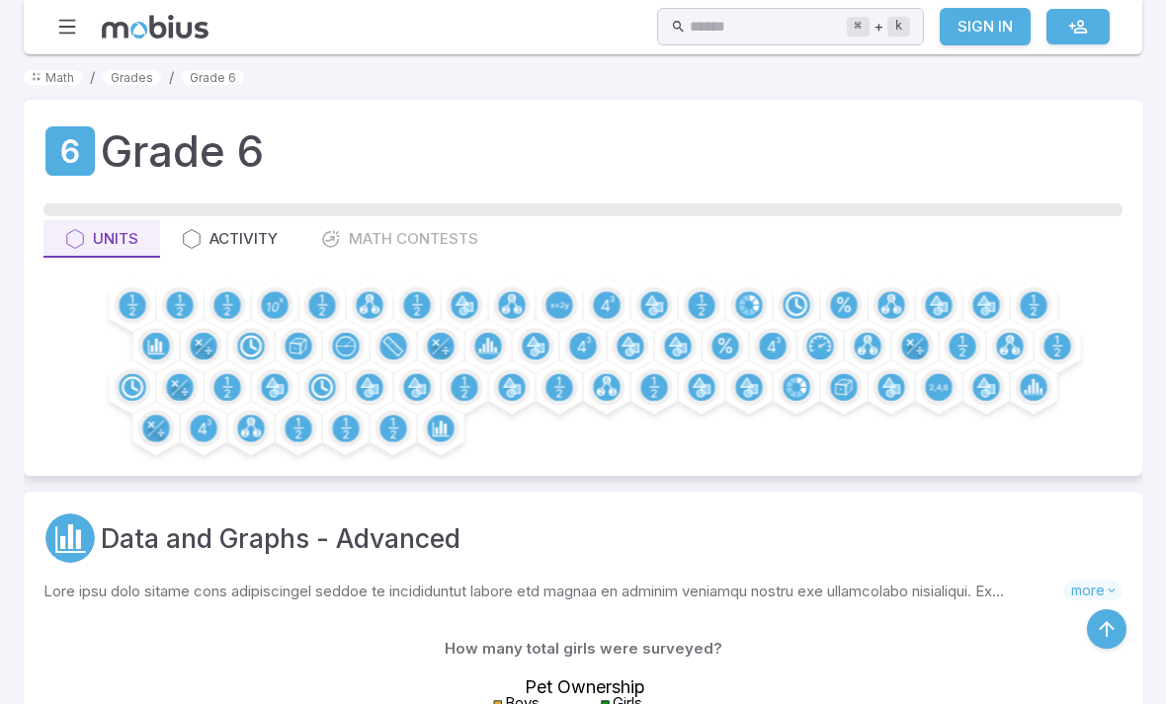
scroll to position [7148, 0]
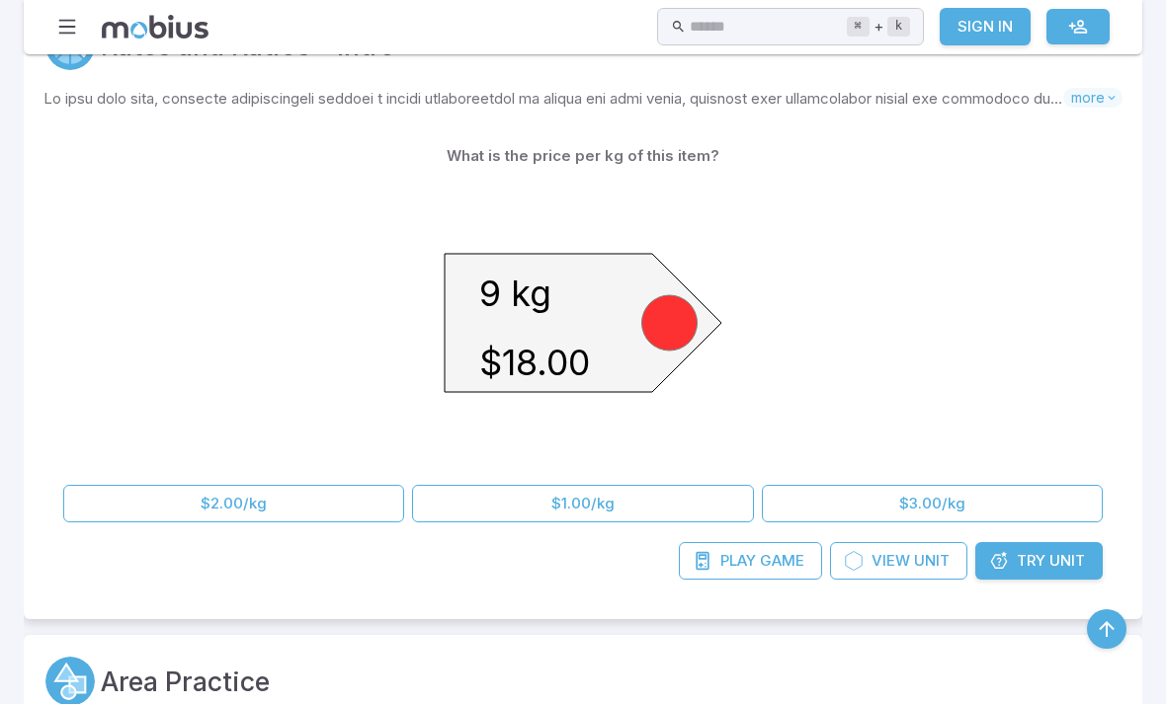
click at [927, 556] on span "Unit" at bounding box center [932, 561] width 36 height 22
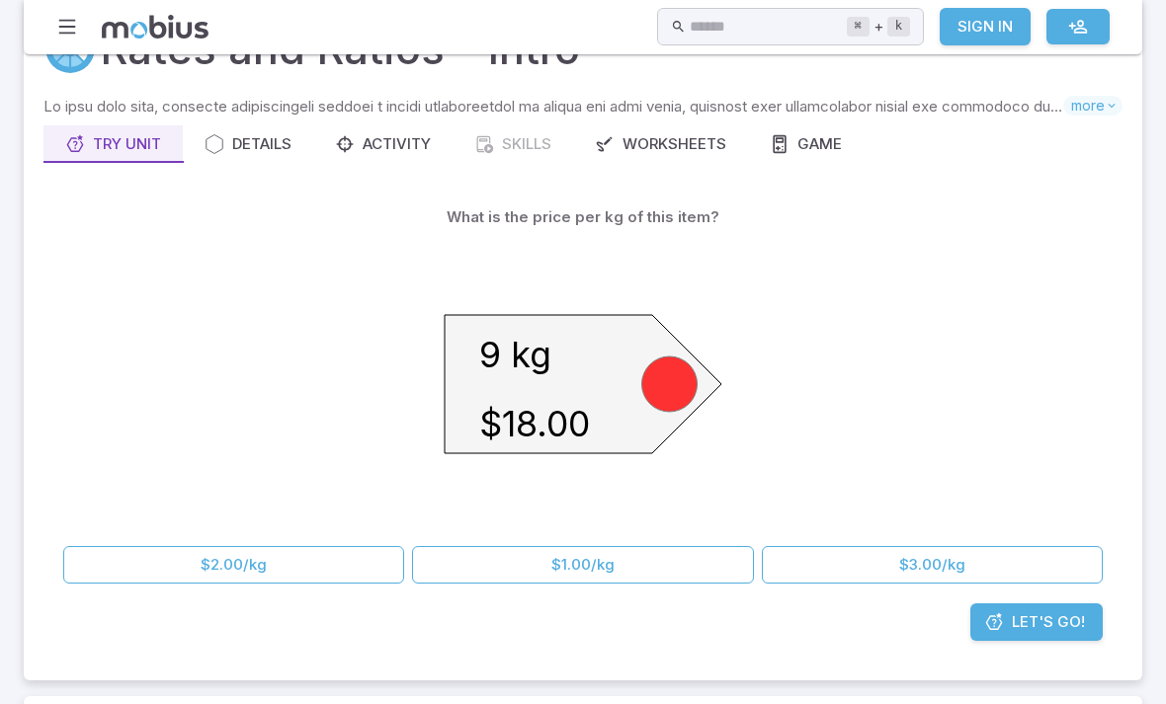
scroll to position [102, 0]
click at [306, 559] on button "$2.00/kg" at bounding box center [233, 566] width 341 height 38
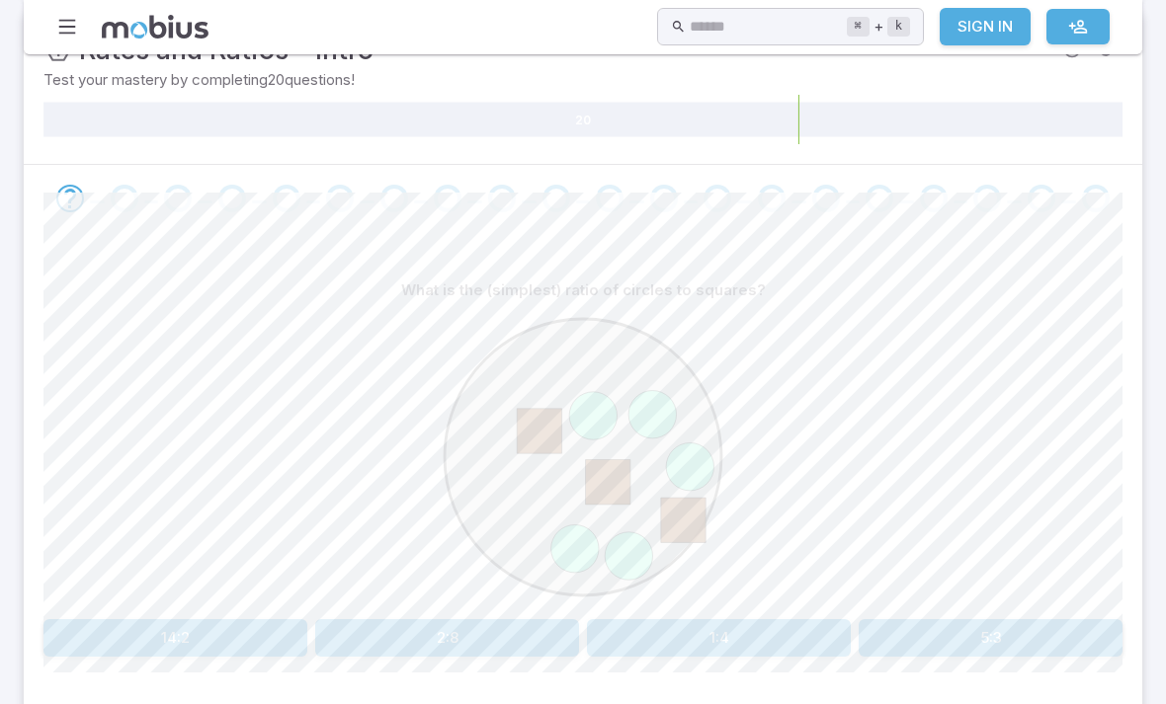
scroll to position [326, 0]
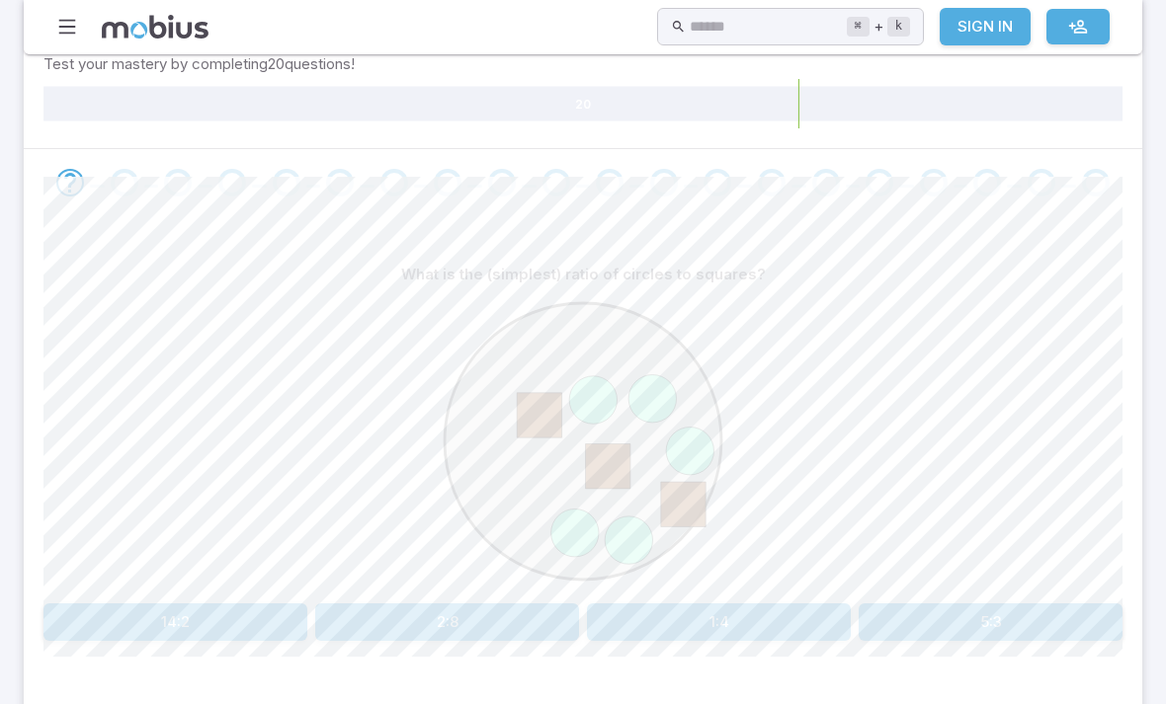
click at [1018, 632] on button "5:3" at bounding box center [990, 623] width 264 height 38
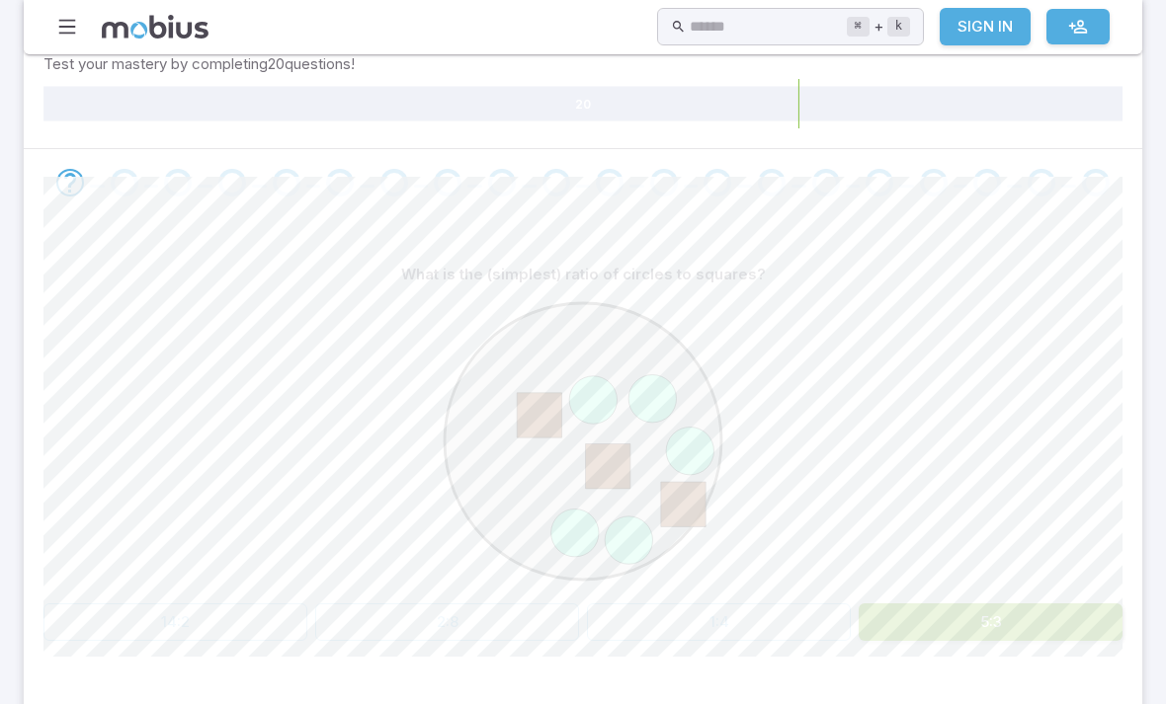
scroll to position [327, 0]
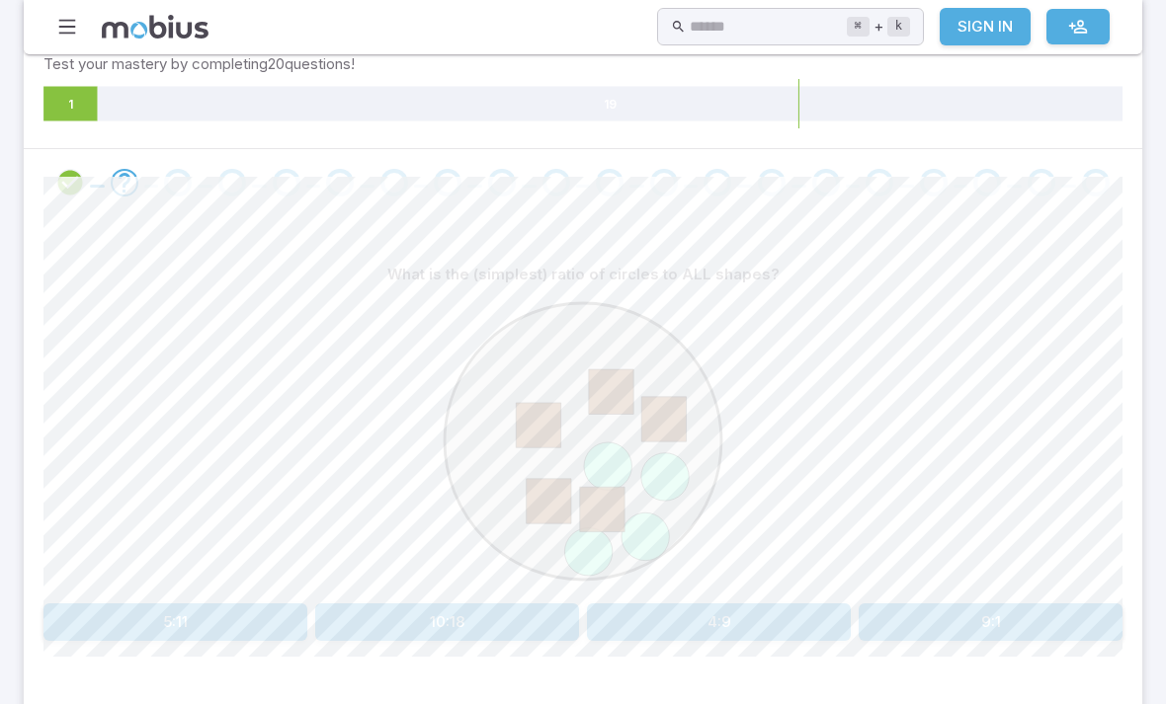
click at [753, 622] on button "4:9" at bounding box center [719, 623] width 264 height 38
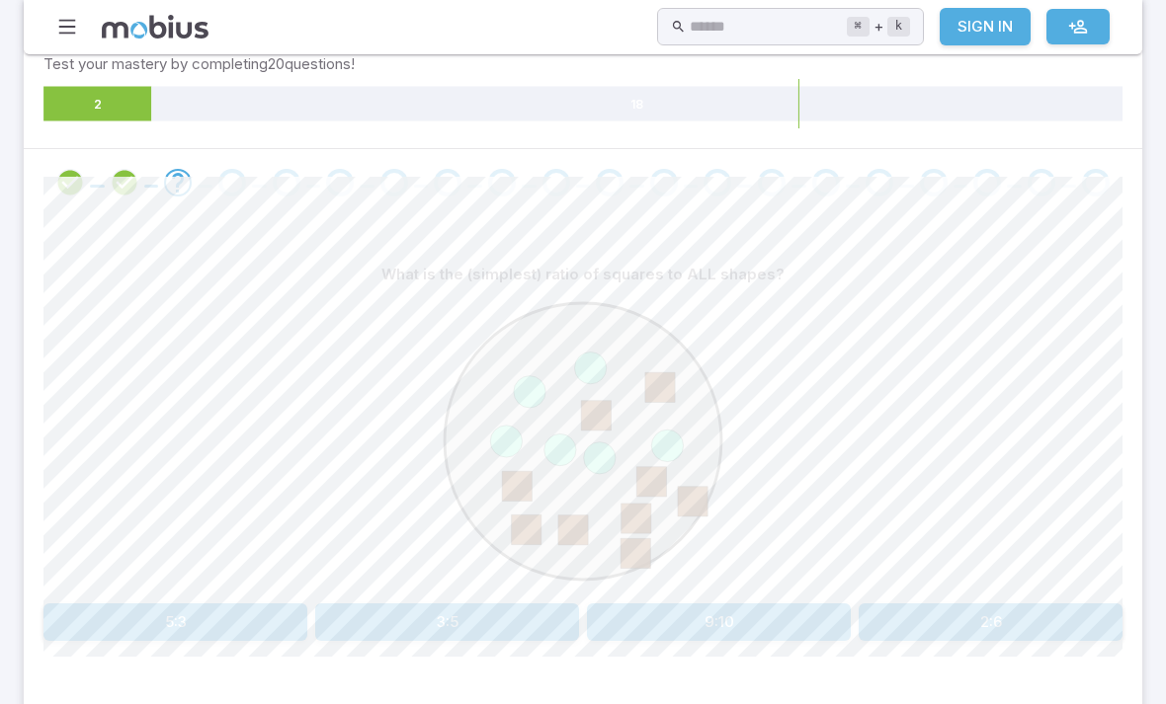
click at [510, 637] on button "3:5" at bounding box center [447, 623] width 264 height 38
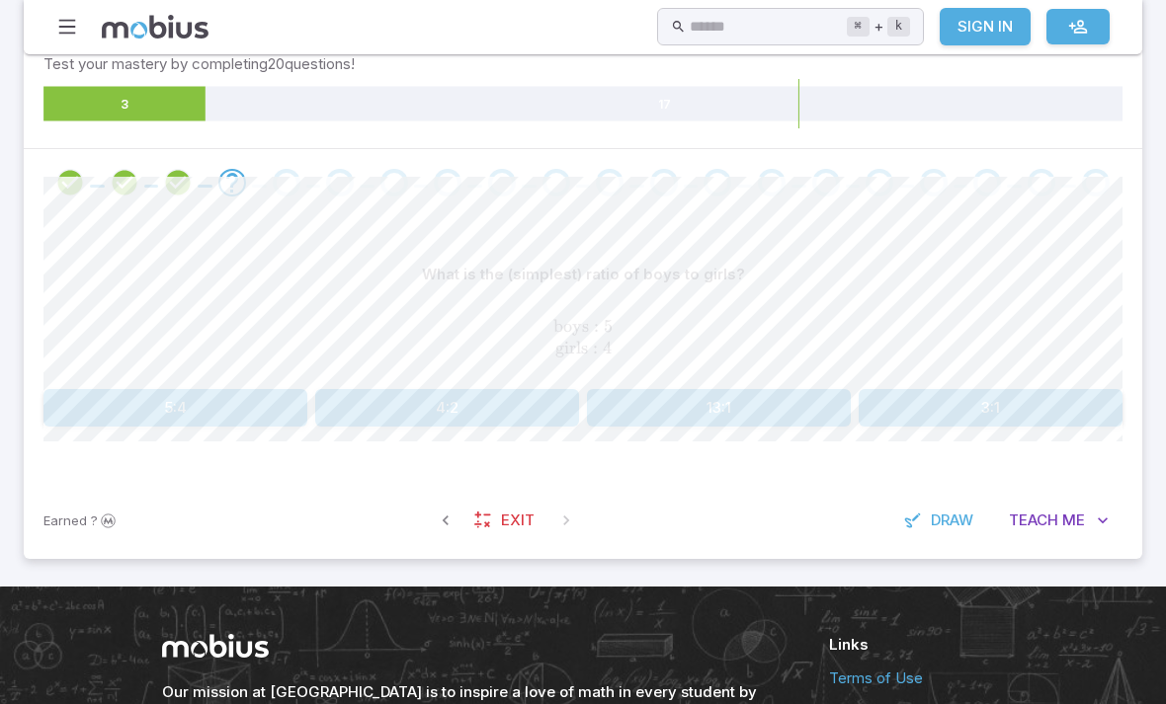
click at [174, 409] on button "5:4" at bounding box center [175, 408] width 264 height 38
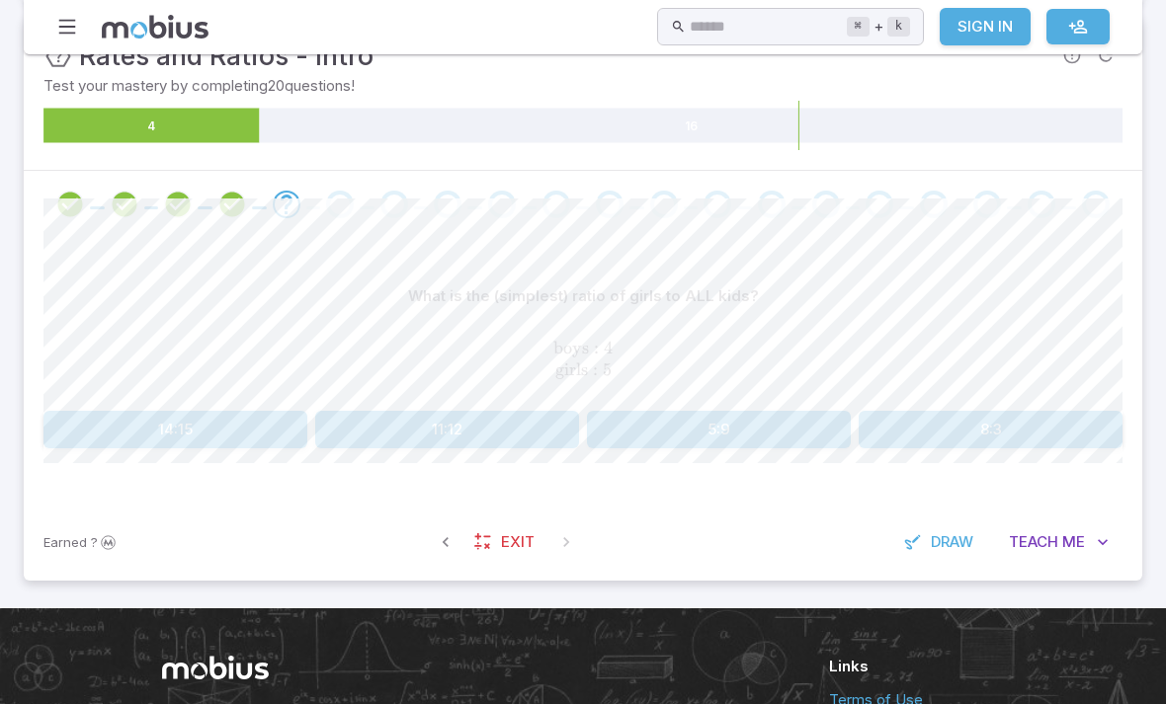
scroll to position [305, 0]
click at [788, 426] on button "5:9" at bounding box center [719, 430] width 264 height 38
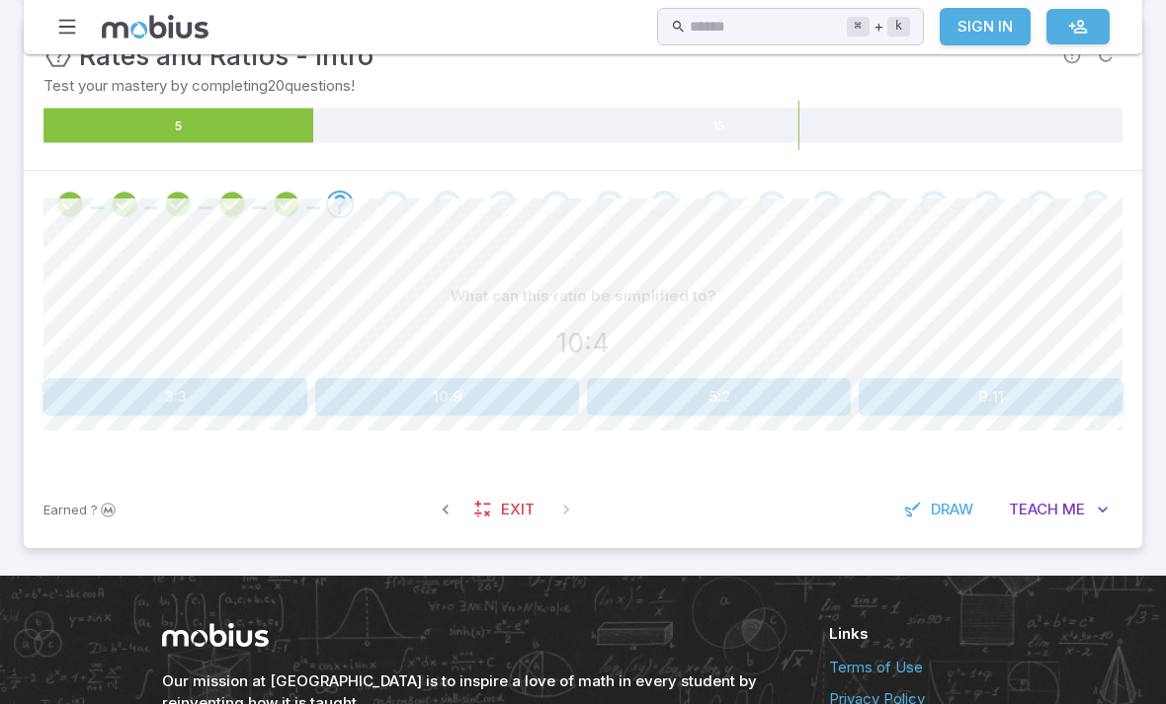
click at [784, 398] on button "5:2" at bounding box center [719, 397] width 264 height 38
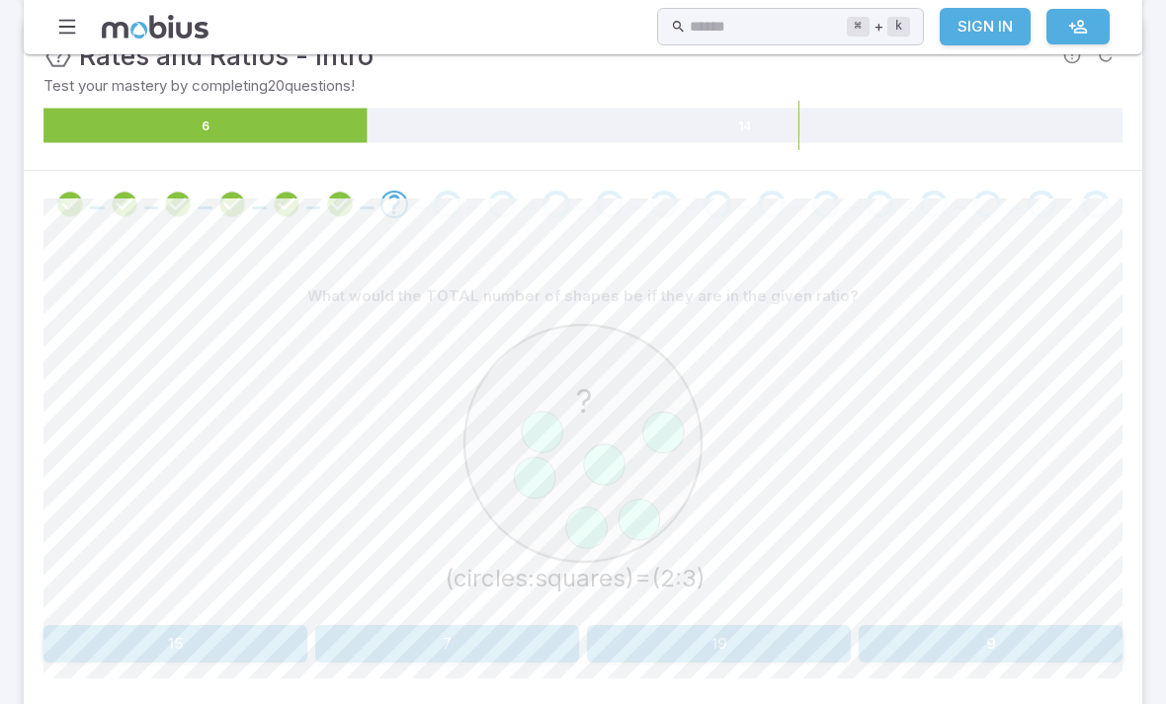
click at [951, 648] on button "9" at bounding box center [990, 644] width 264 height 38
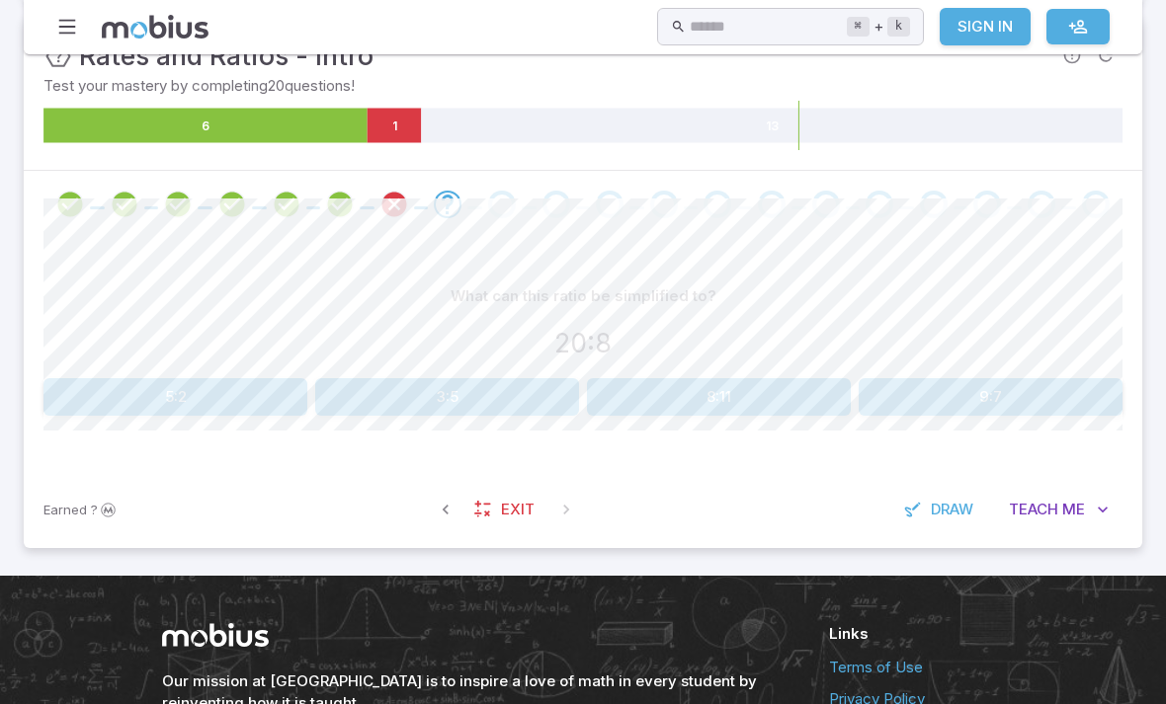
click at [271, 387] on button "5:2" at bounding box center [175, 397] width 264 height 38
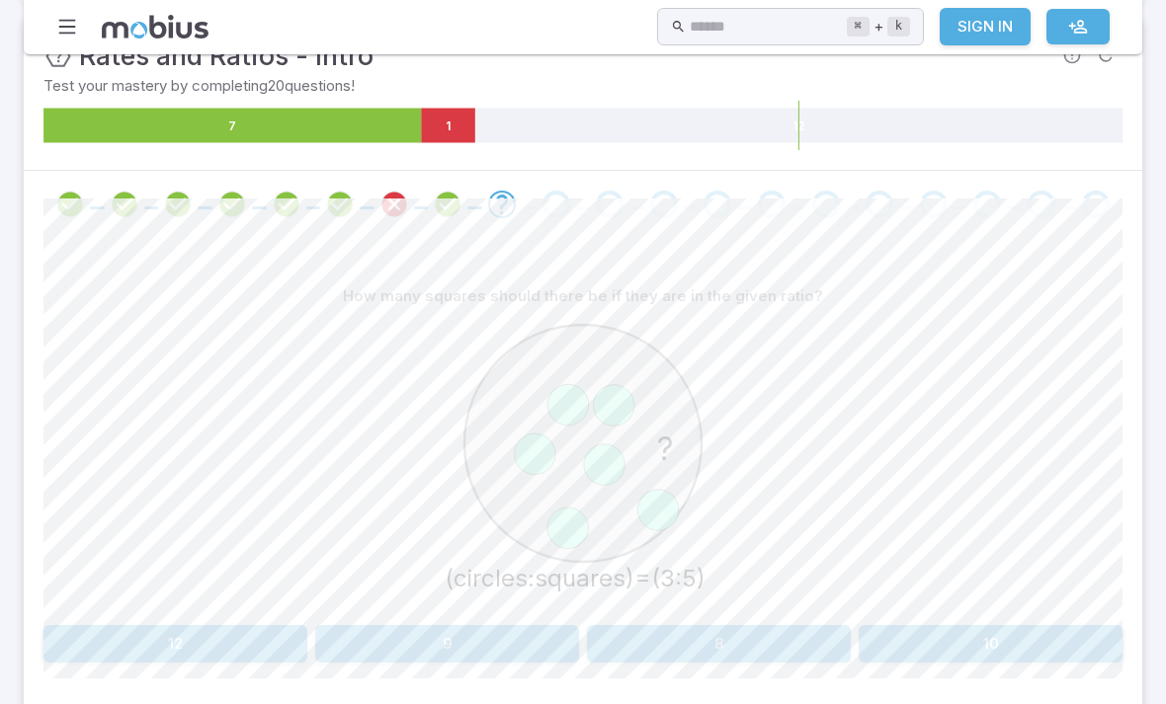
click at [1021, 642] on button "10" at bounding box center [990, 644] width 264 height 38
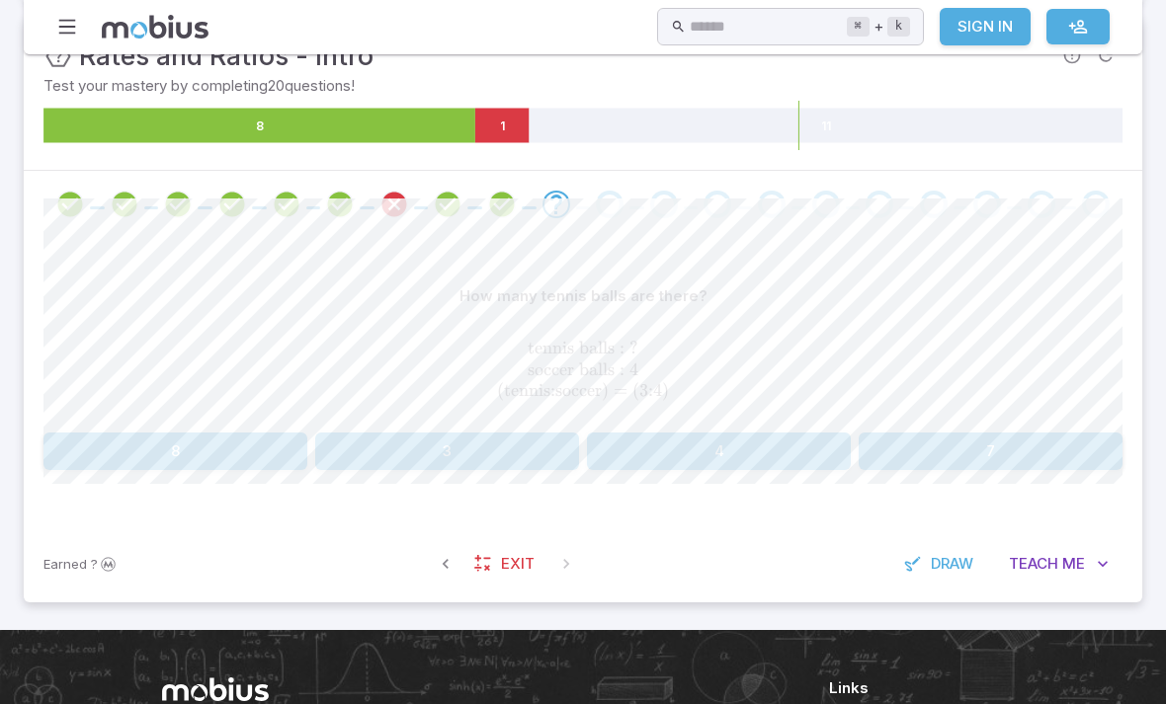
click at [476, 446] on button "3" at bounding box center [447, 452] width 264 height 38
click at [409, 444] on button "9" at bounding box center [447, 452] width 264 height 38
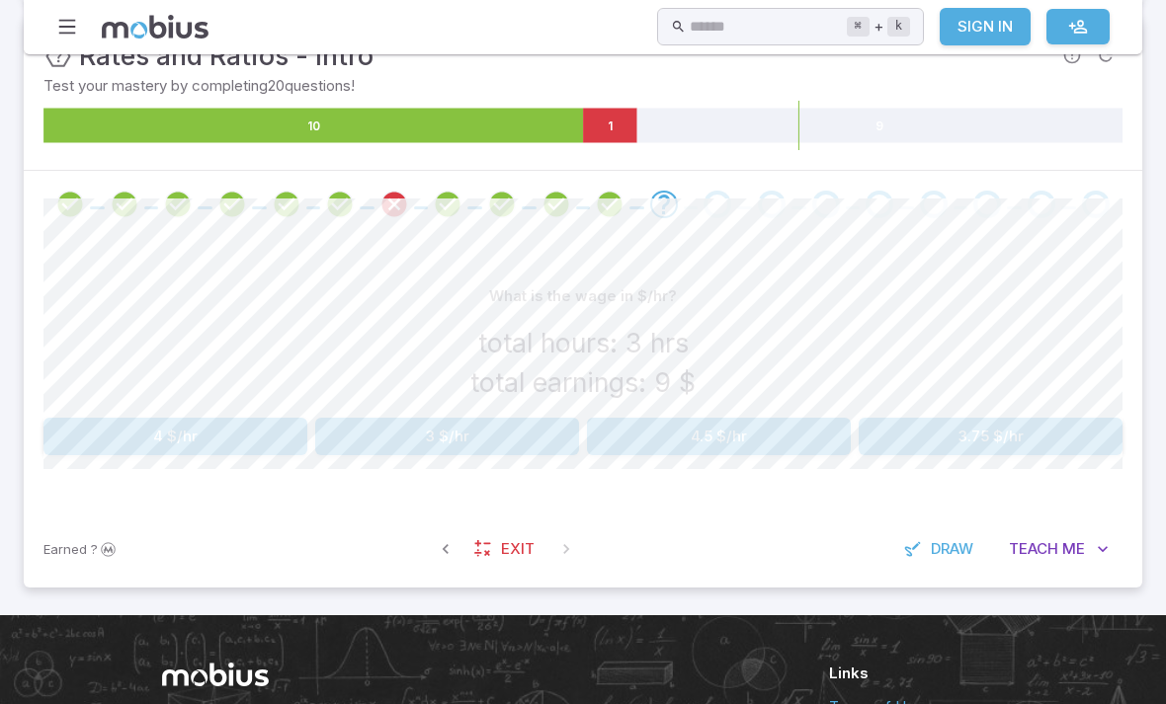
click at [393, 426] on button "3 $/hr" at bounding box center [447, 437] width 264 height 38
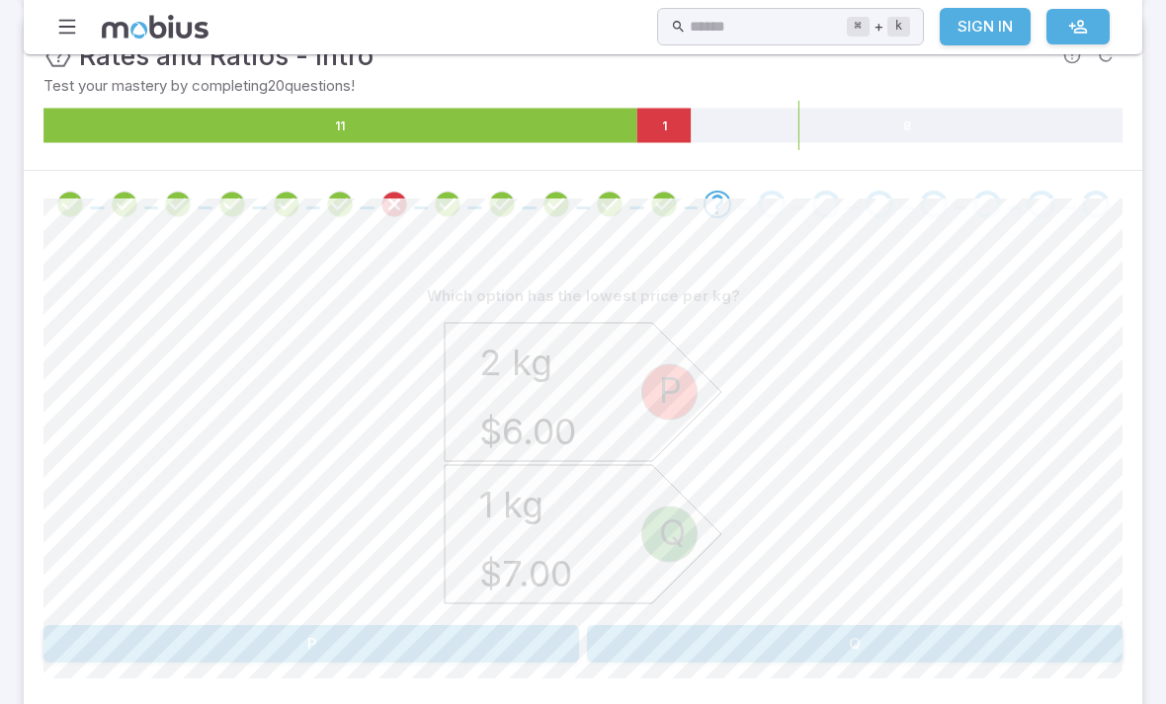
click at [635, 638] on button "Q" at bounding box center [854, 644] width 535 height 38
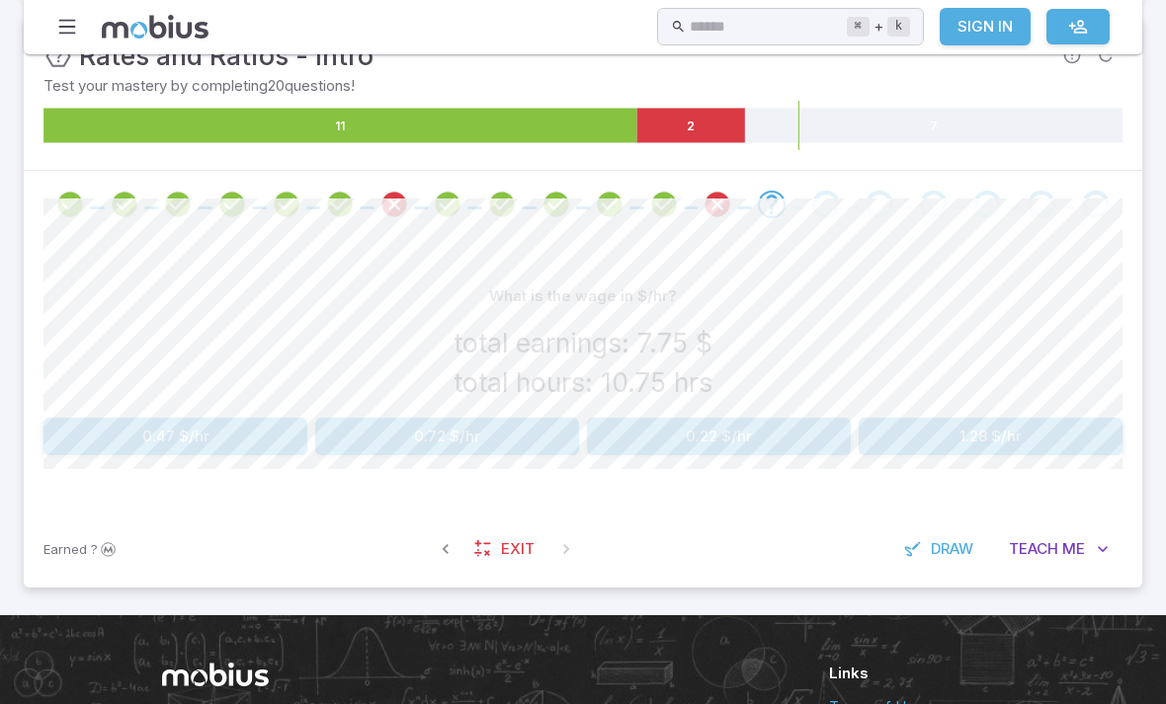
click at [399, 440] on button "0.72 $/hr" at bounding box center [447, 437] width 264 height 38
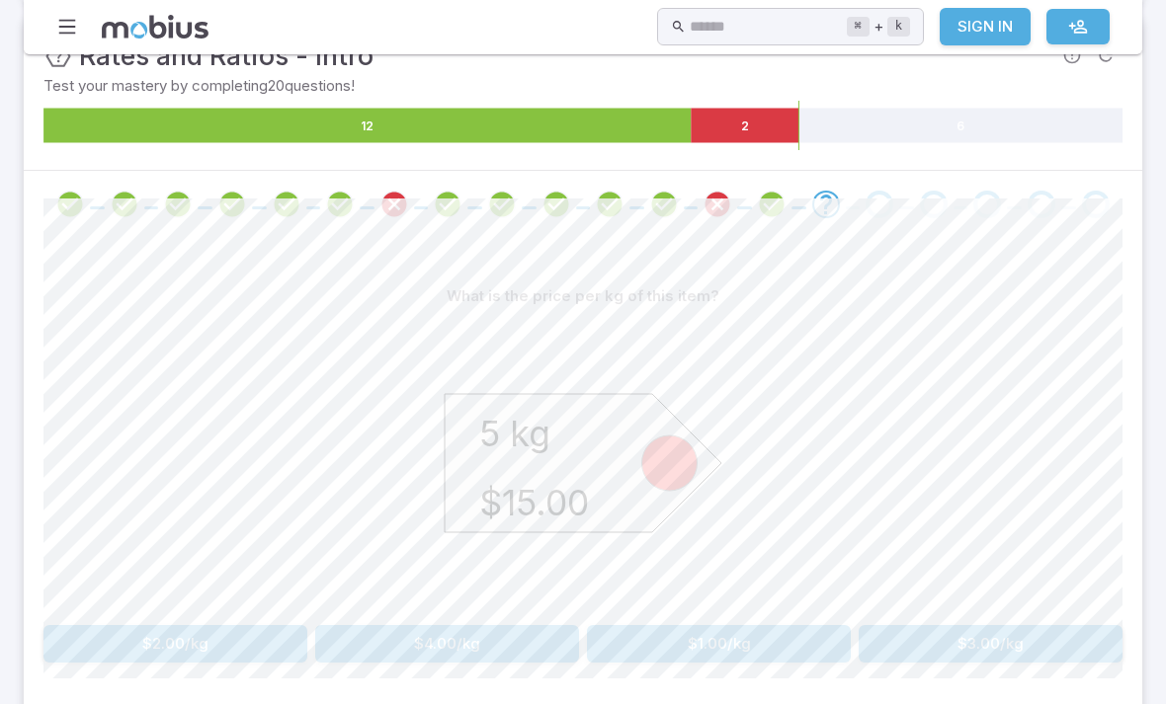
click at [907, 659] on button "$3.00/kg" at bounding box center [990, 644] width 264 height 38
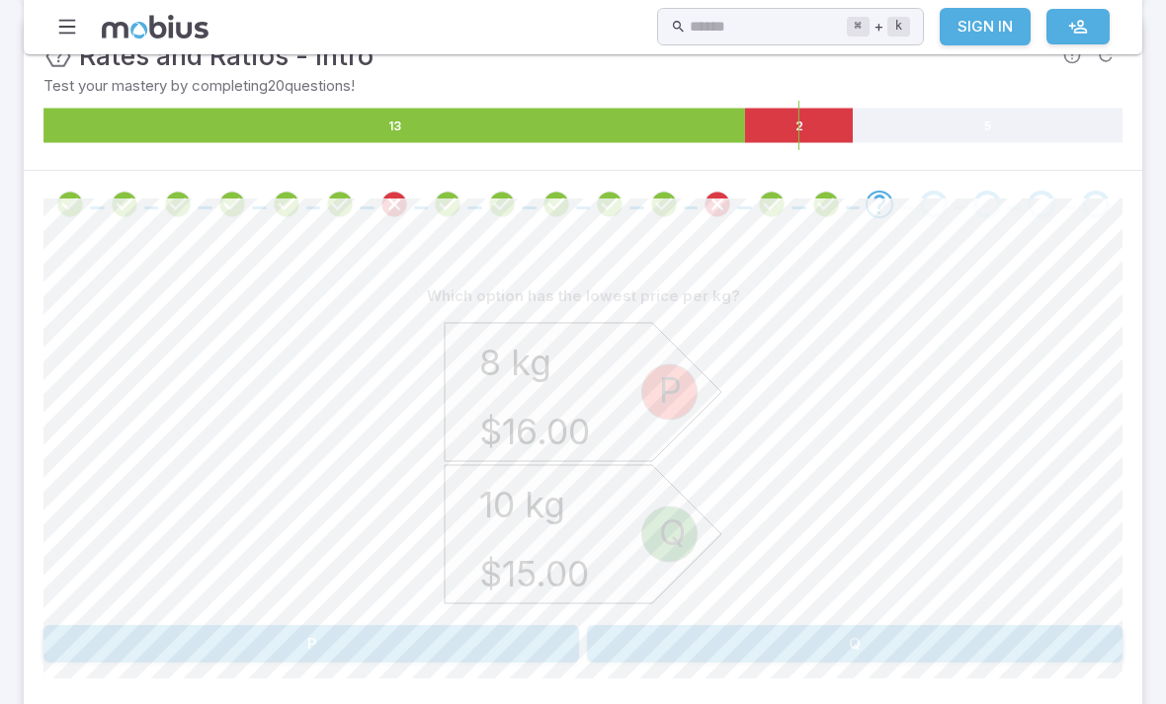
click at [397, 659] on button "P" at bounding box center [310, 644] width 535 height 38
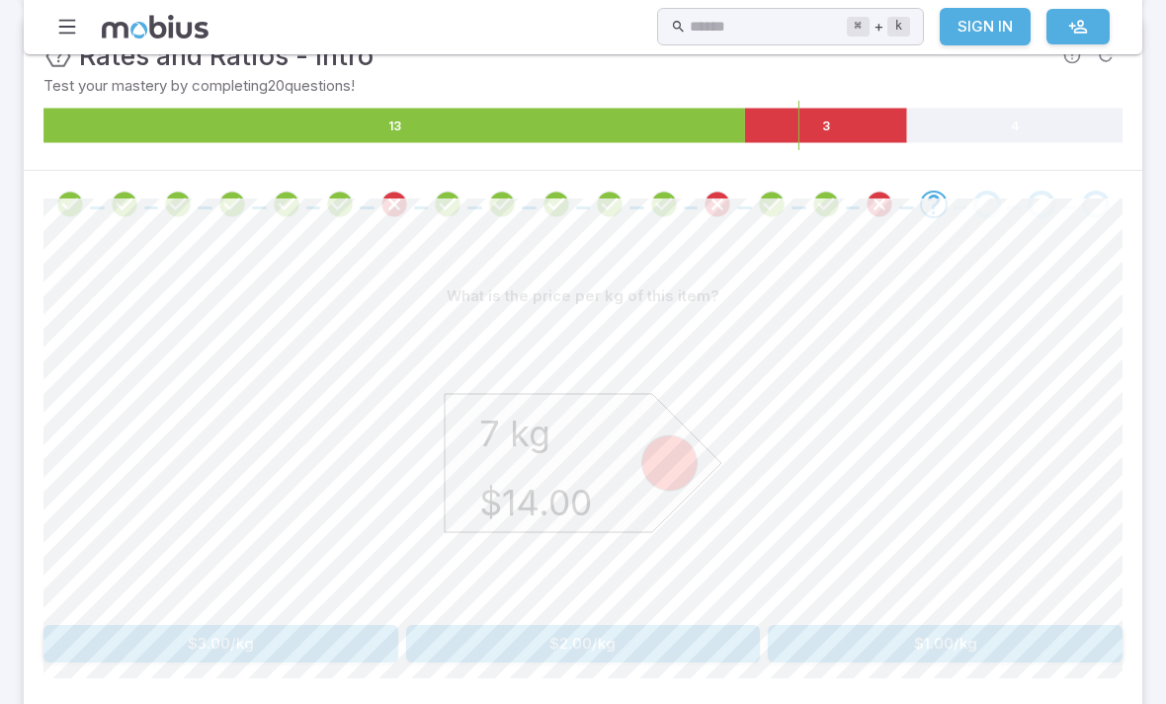
click at [460, 652] on button "$2.00/kg" at bounding box center [583, 644] width 355 height 38
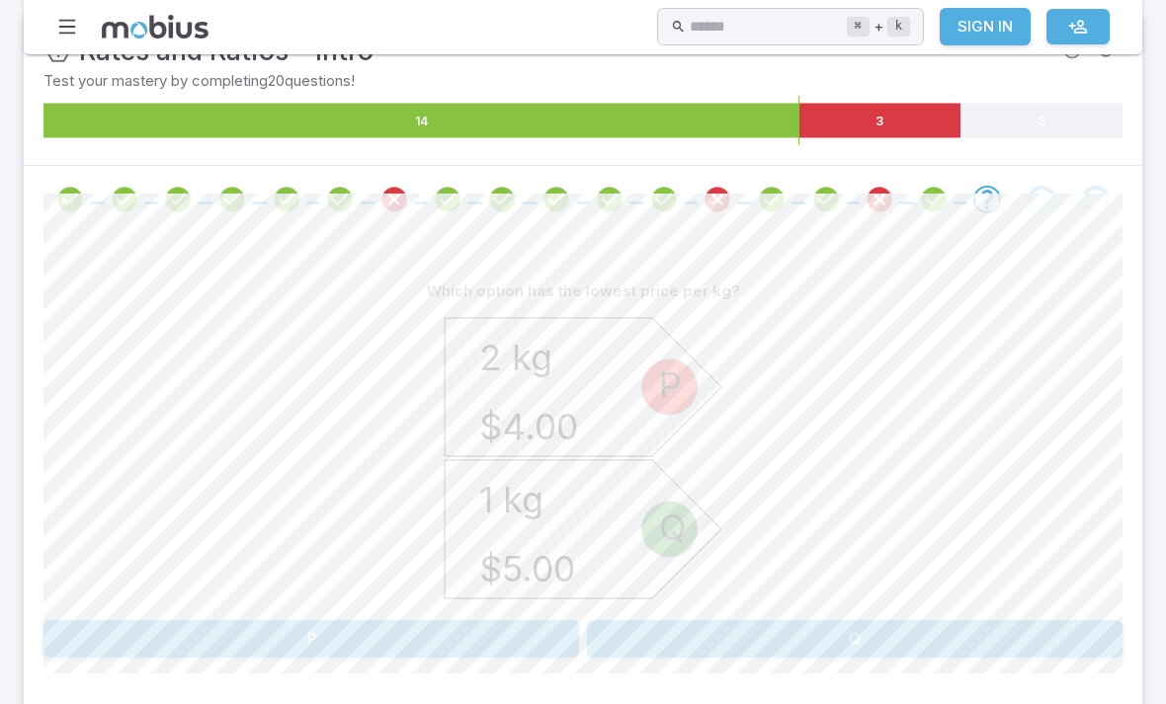
scroll to position [310, 0]
click at [809, 521] on div "P 2 kg $4.00 Q 1 kg $5.00" at bounding box center [582, 461] width 1079 height 302
click at [456, 638] on button "P" at bounding box center [310, 639] width 535 height 38
click at [437, 645] on button "P" at bounding box center [310, 639] width 535 height 38
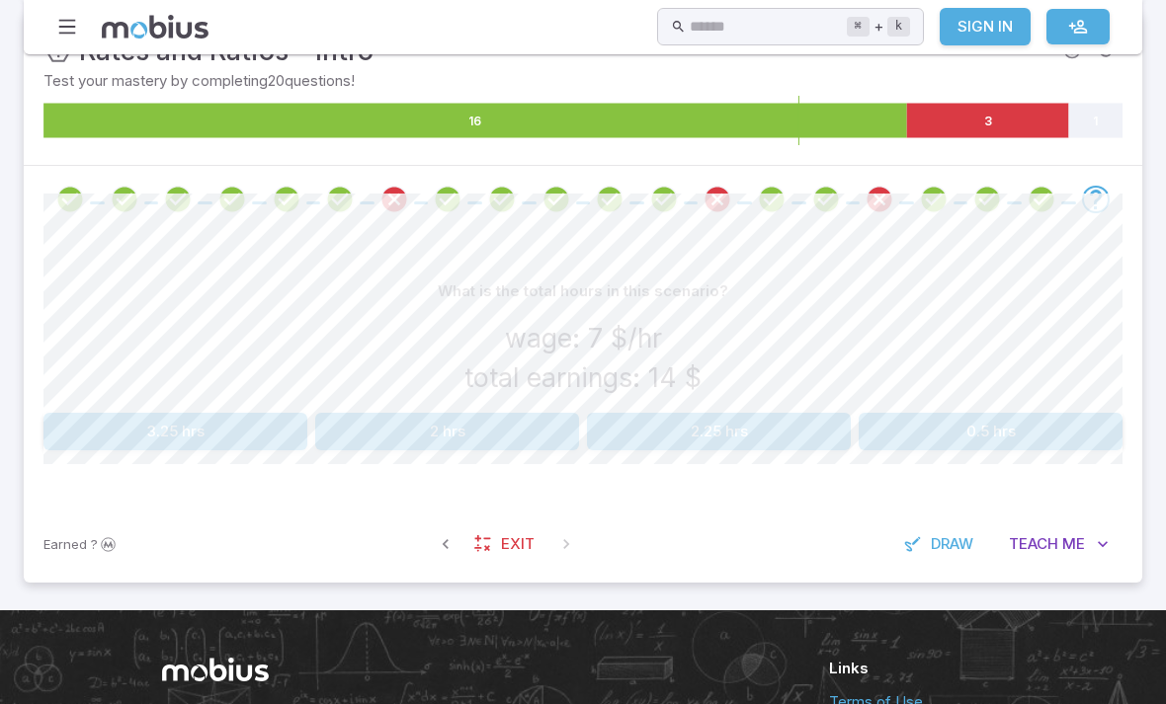
click at [394, 427] on button "2 hrs" at bounding box center [447, 432] width 264 height 38
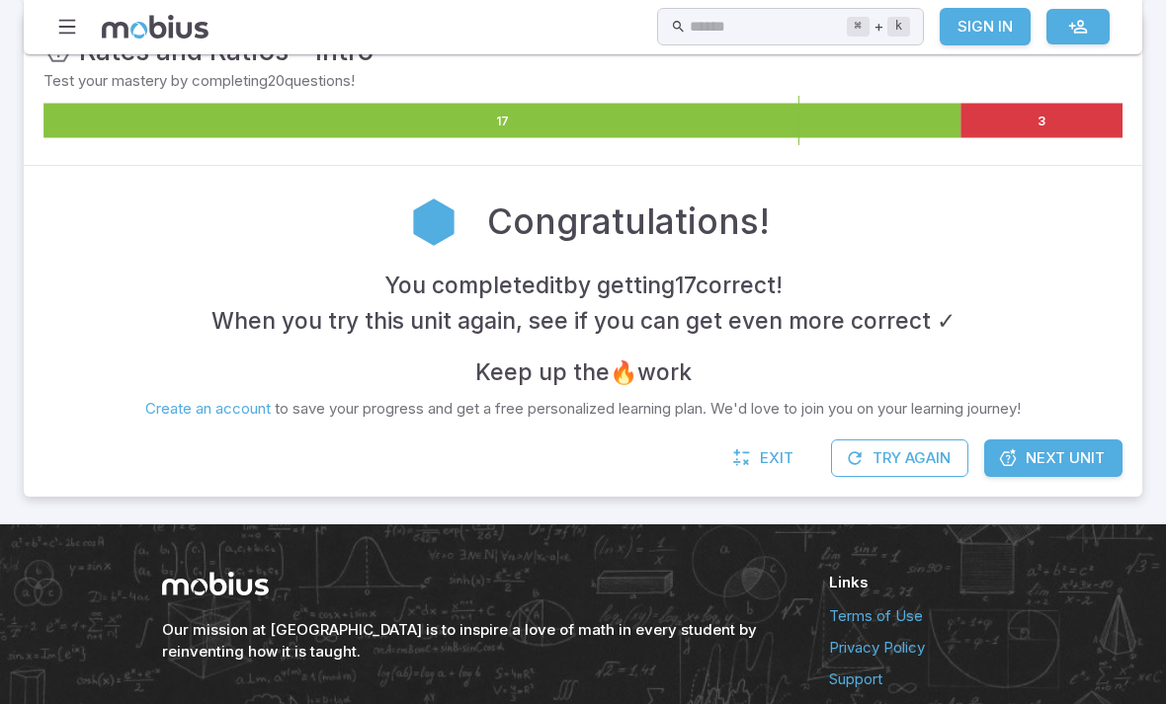
click at [1054, 455] on span "Next Unit" at bounding box center [1064, 458] width 79 height 22
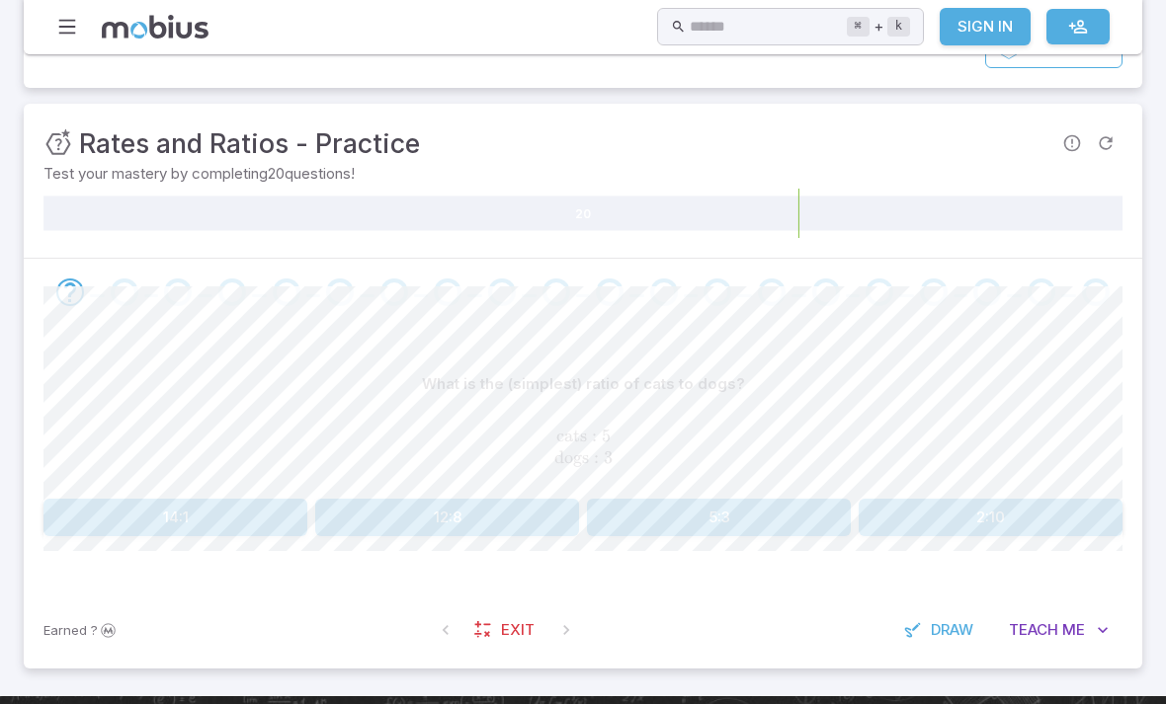
scroll to position [218, 0]
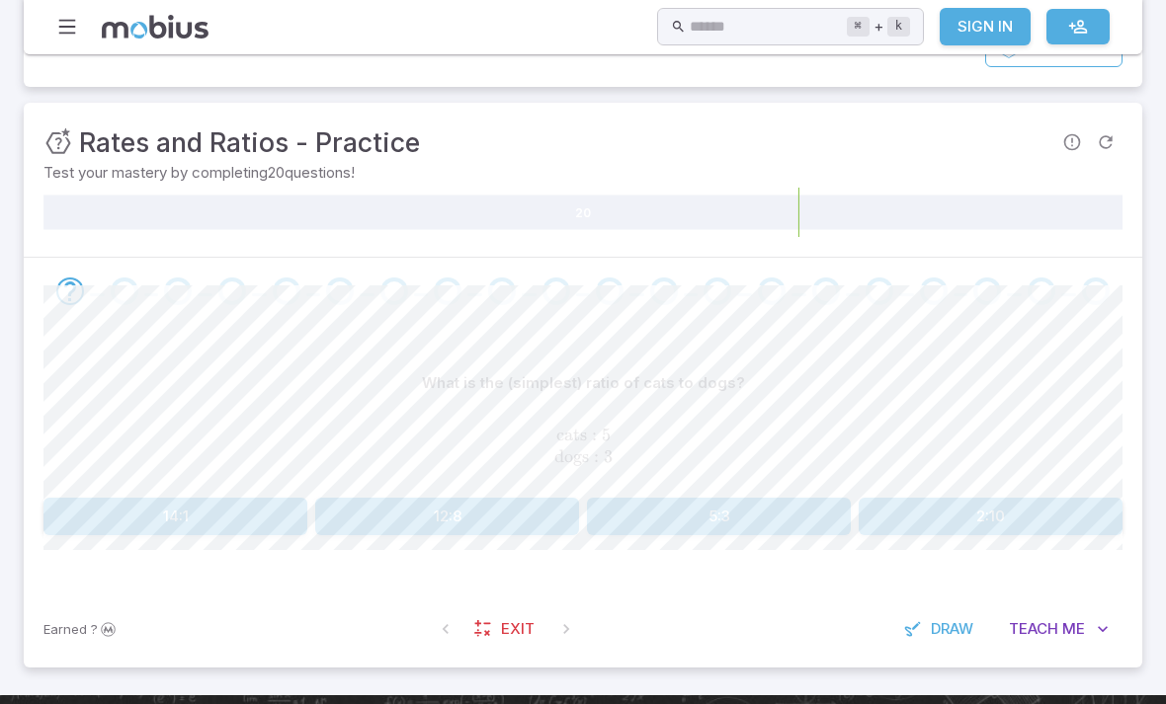
click at [715, 516] on button "5:3" at bounding box center [719, 517] width 264 height 38
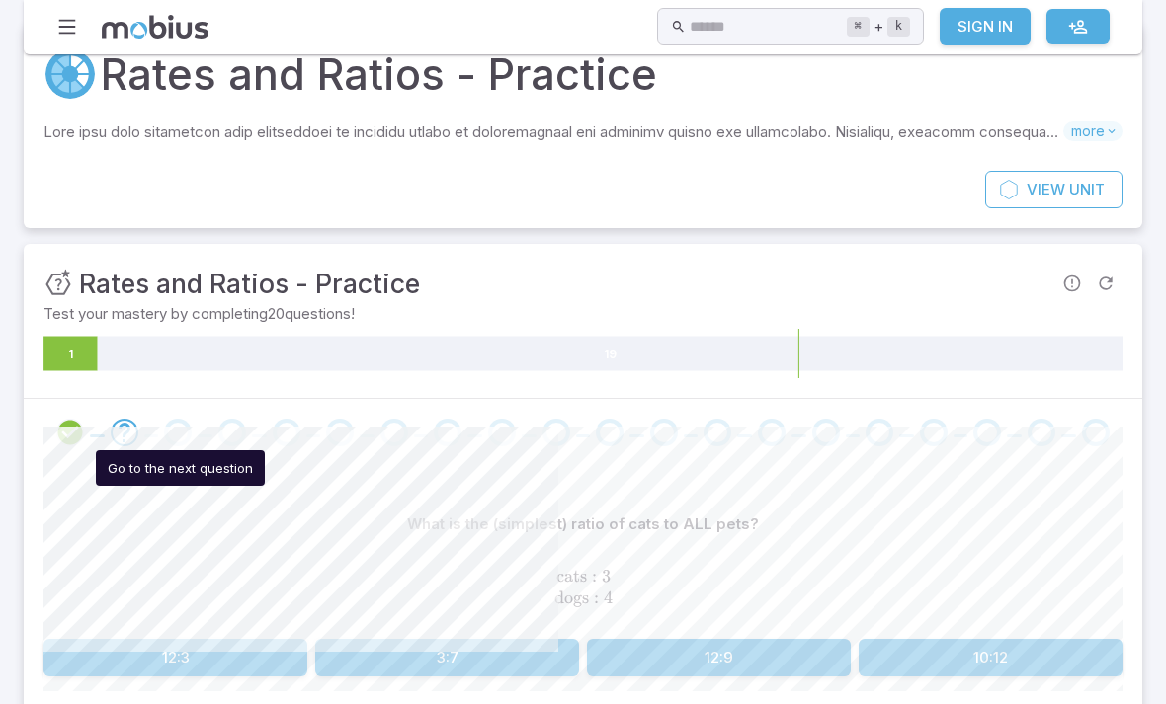
scroll to position [76, 0]
click at [154, 363] on icon at bounding box center [610, 354] width 1024 height 35
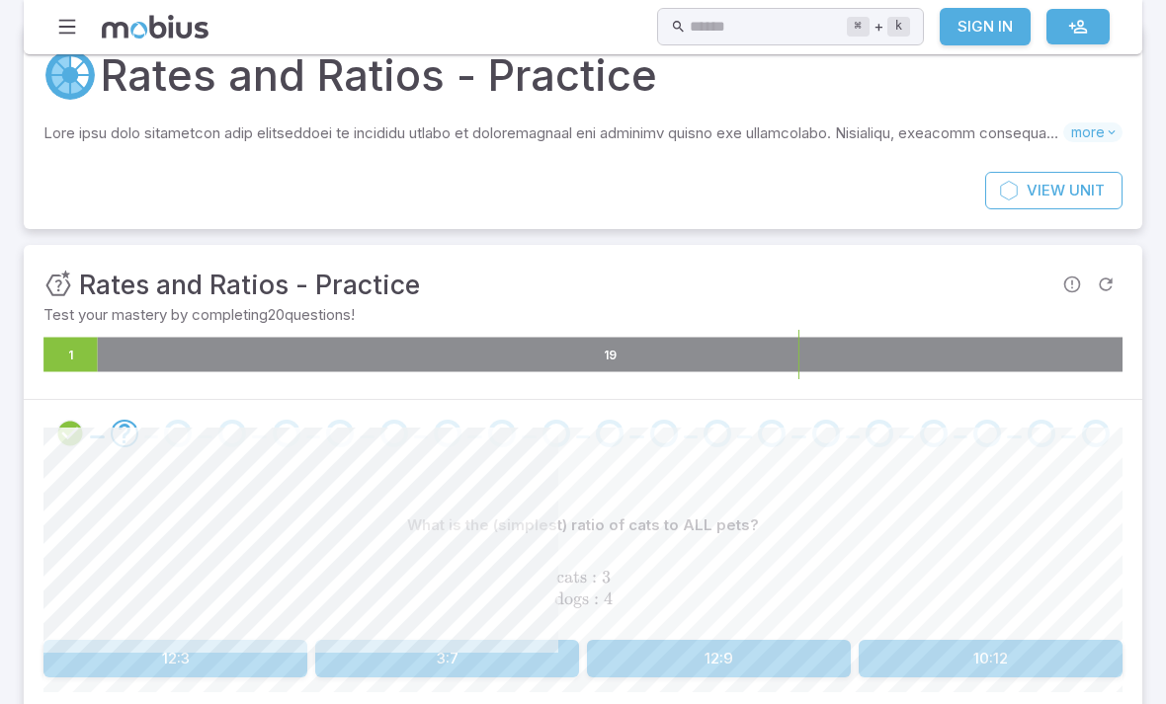
click at [142, 537] on div "What is the (simplest) ratio of cats to ALL pets?" at bounding box center [582, 526] width 1079 height 38
click at [358, 656] on button "3:7" at bounding box center [447, 659] width 264 height 38
click at [712, 658] on button "1:14" at bounding box center [719, 659] width 264 height 38
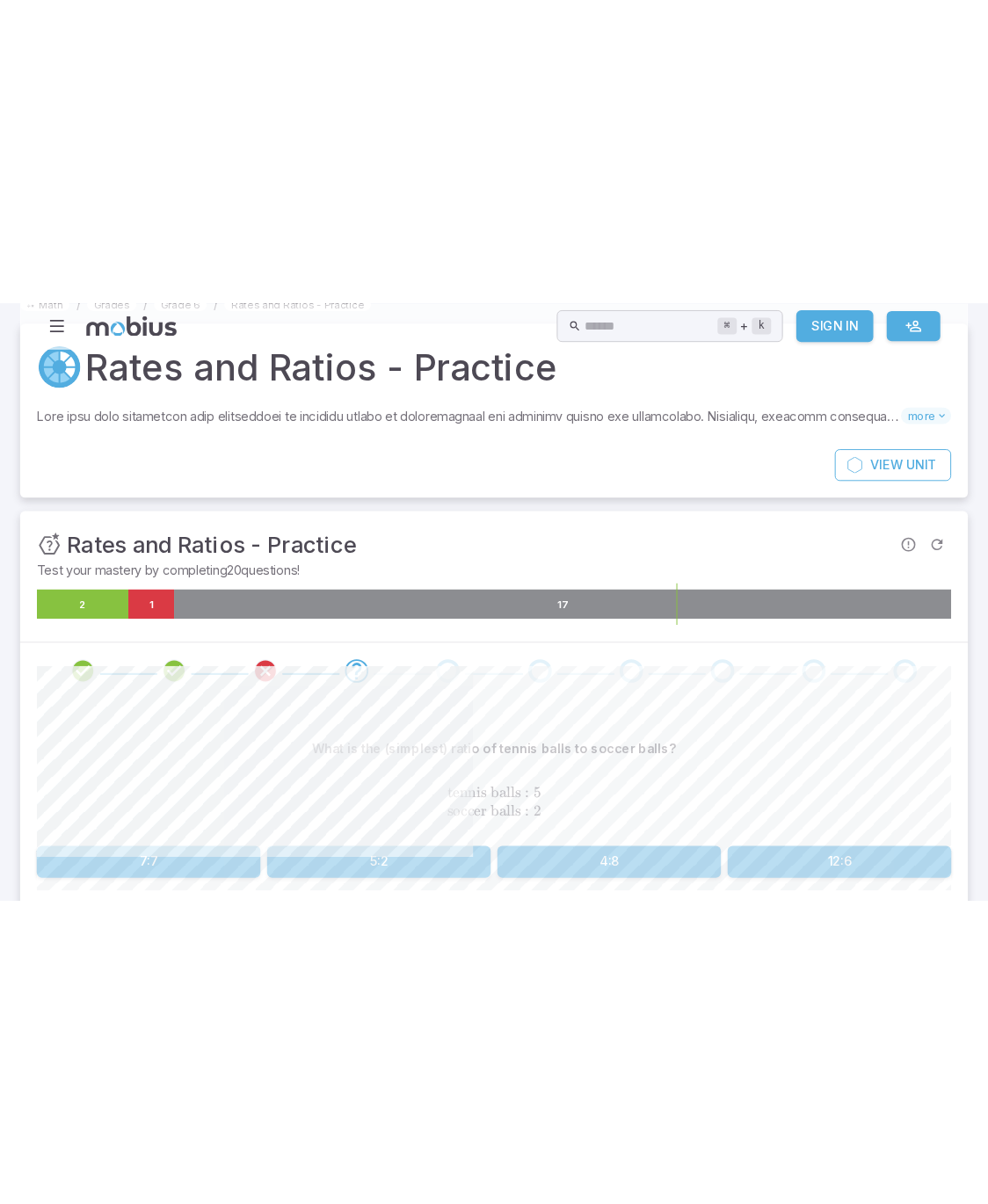
scroll to position [0, 0]
